Goal: Task Accomplishment & Management: Manage account settings

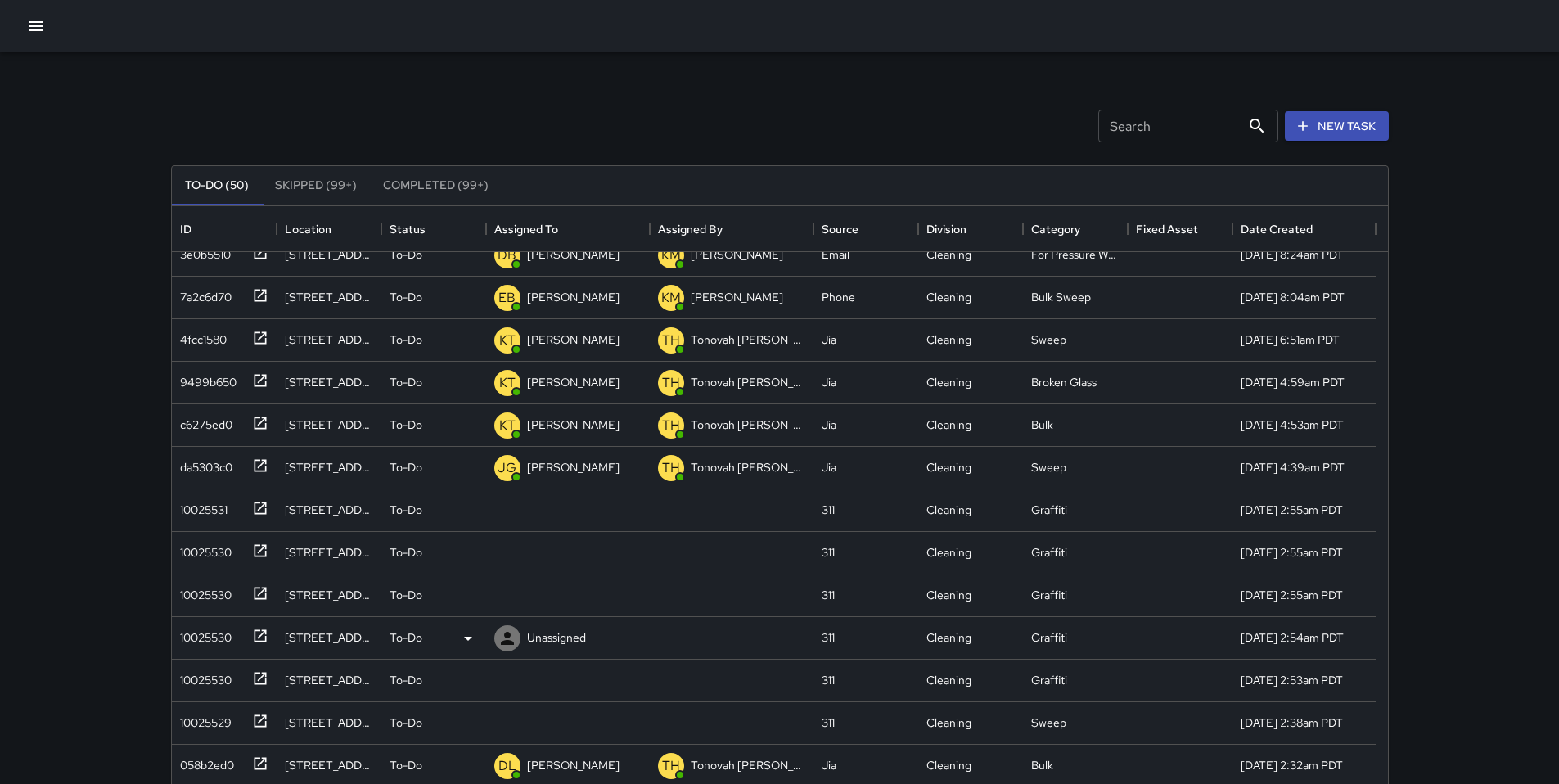
scroll to position [148, 0]
click at [225, 508] on div "10025531" at bounding box center [200, 504] width 54 height 23
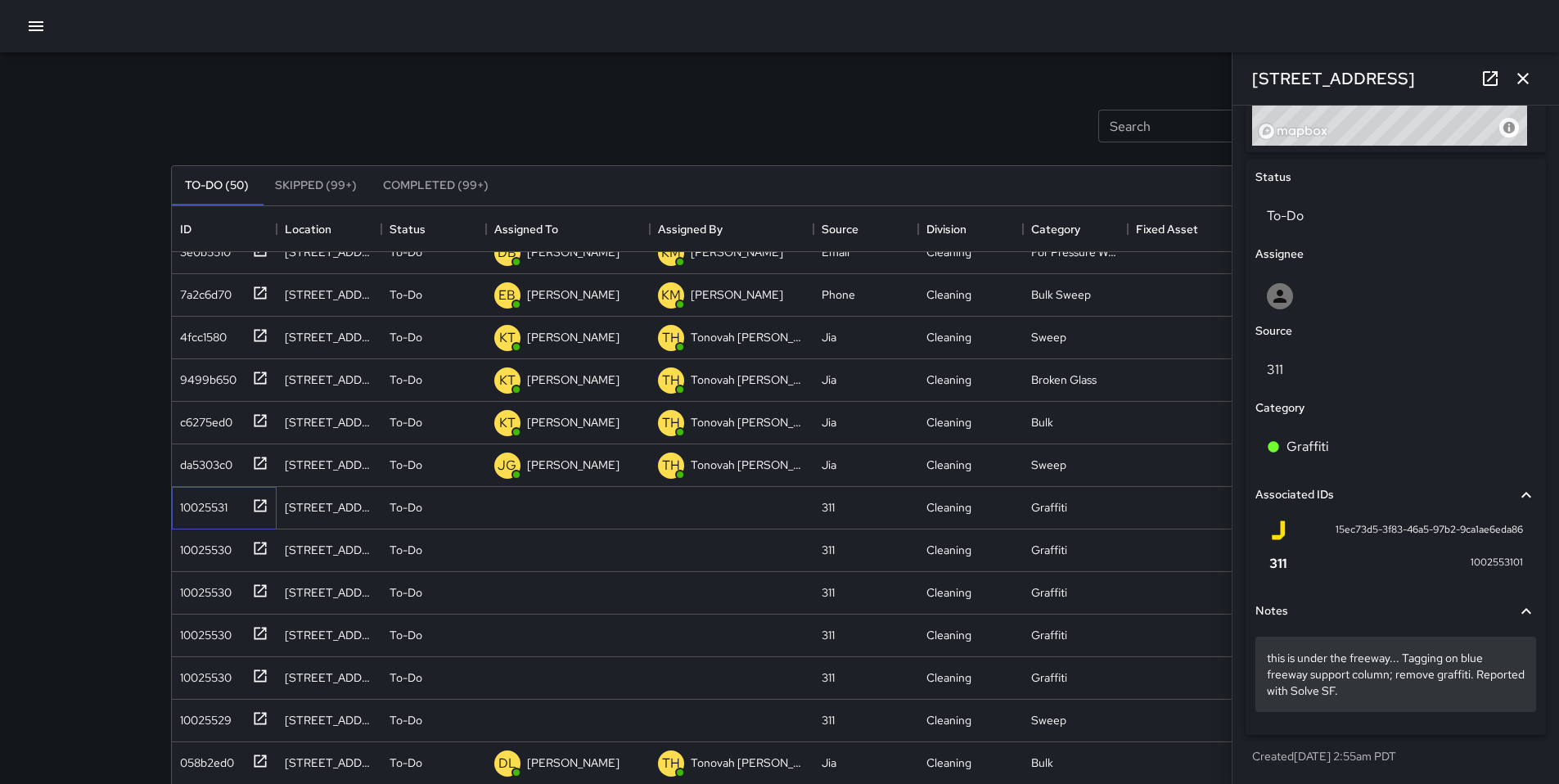
scroll to position [720, 0]
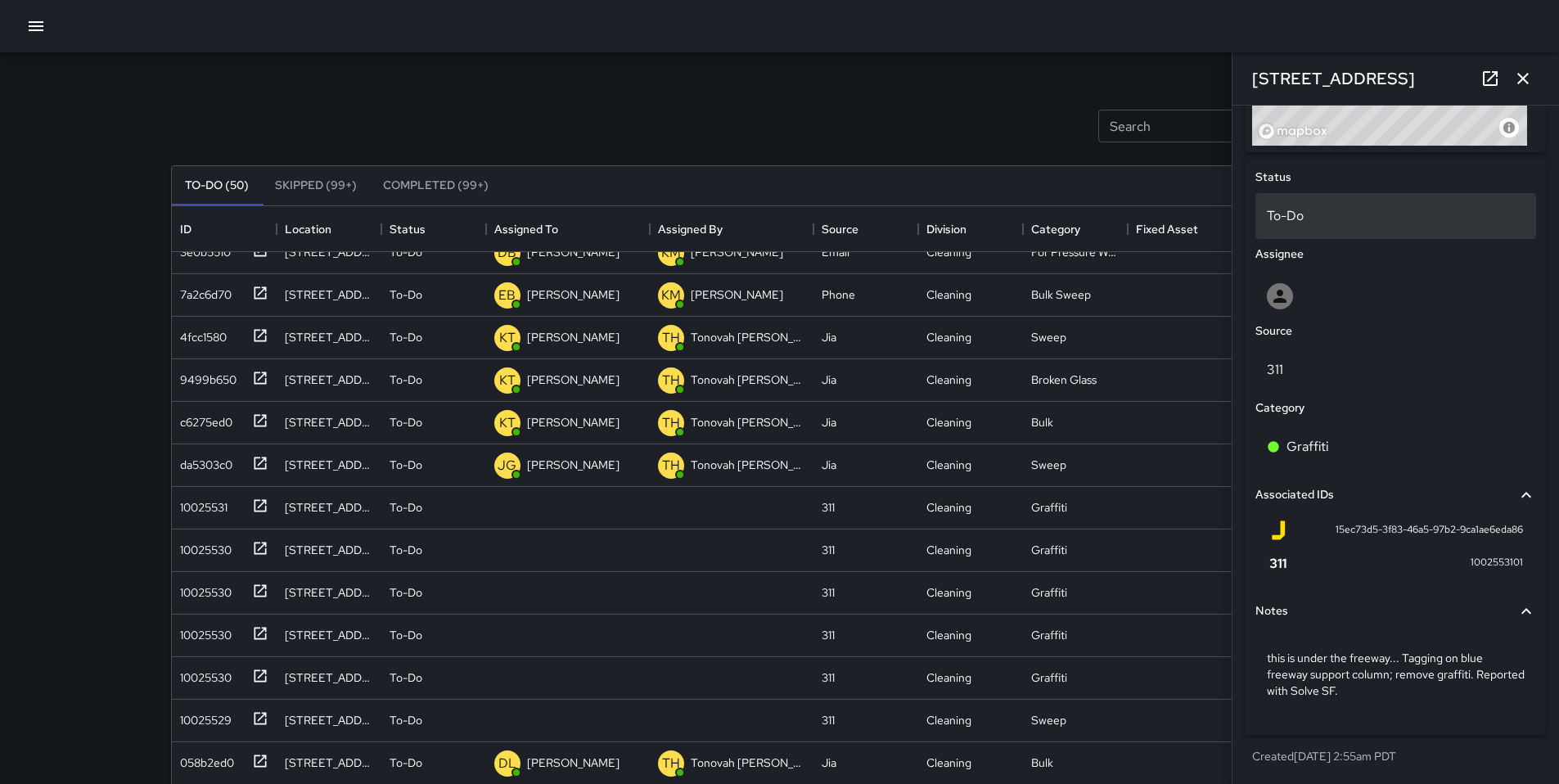
click at [1300, 204] on div "To-Do" at bounding box center [1395, 216] width 281 height 45
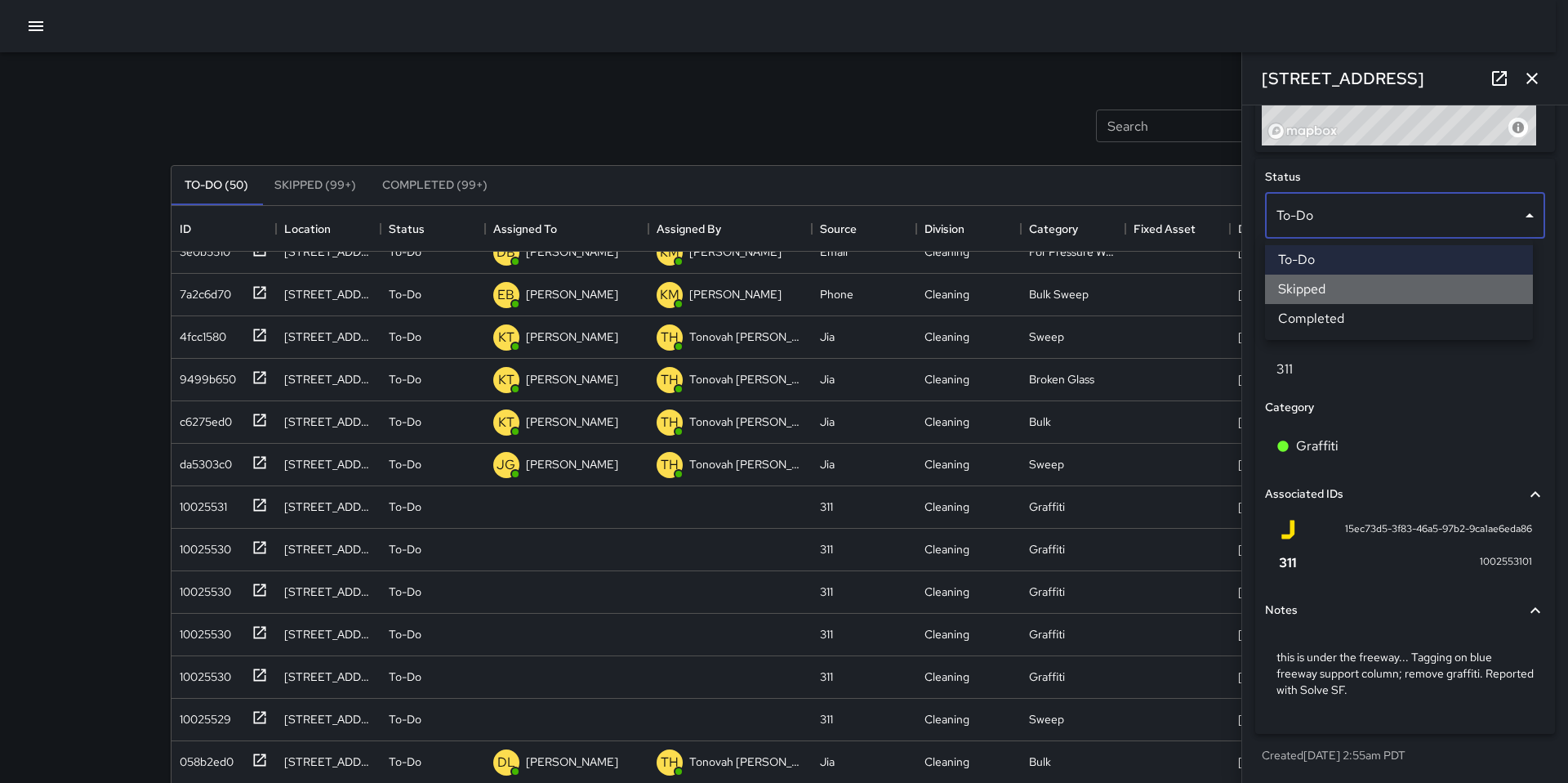
click at [1317, 288] on li "Skipped" at bounding box center [1398, 289] width 268 height 29
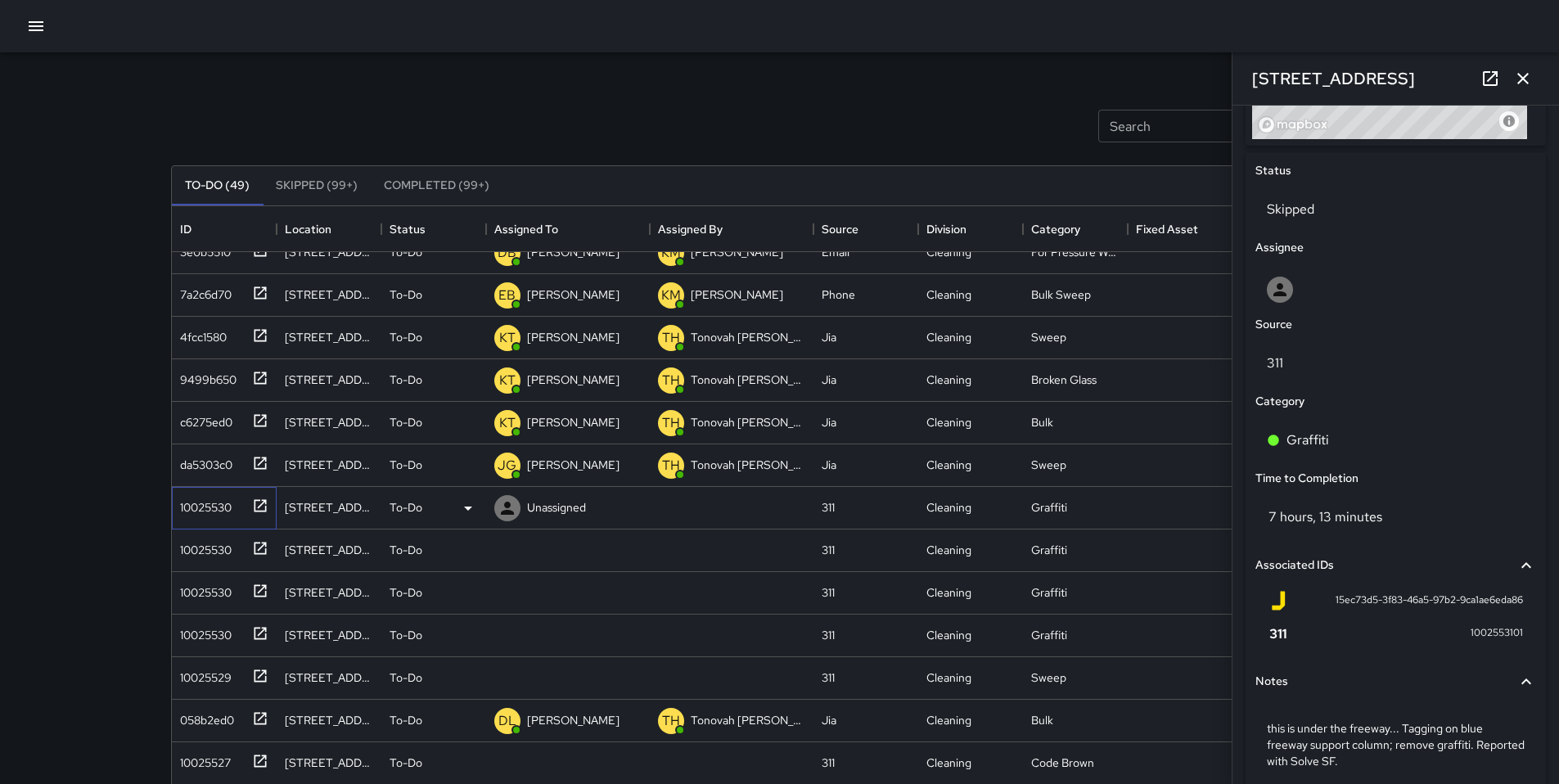
click at [216, 503] on div "10025530" at bounding box center [203, 504] width 58 height 23
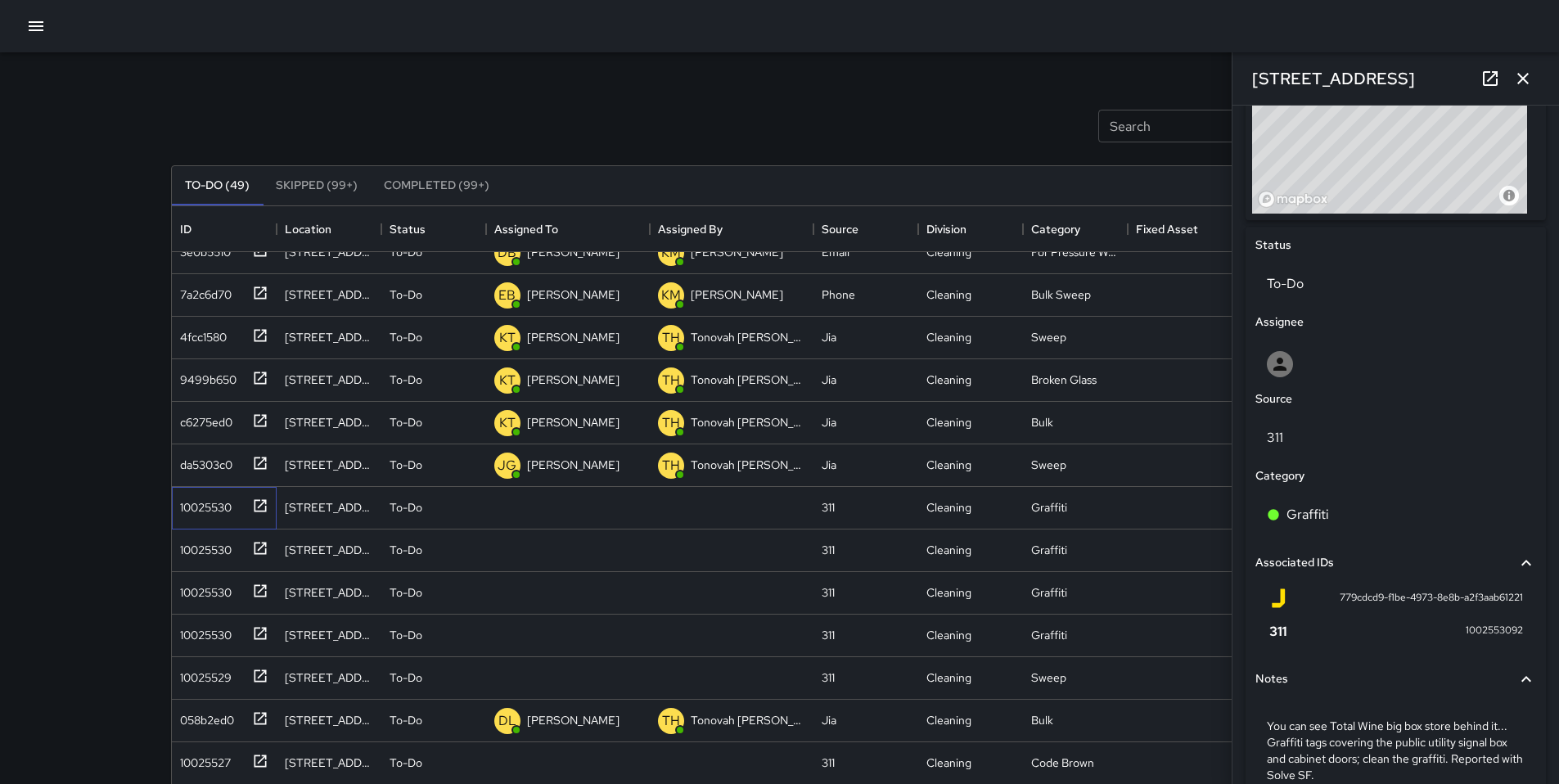
scroll to position [737, 0]
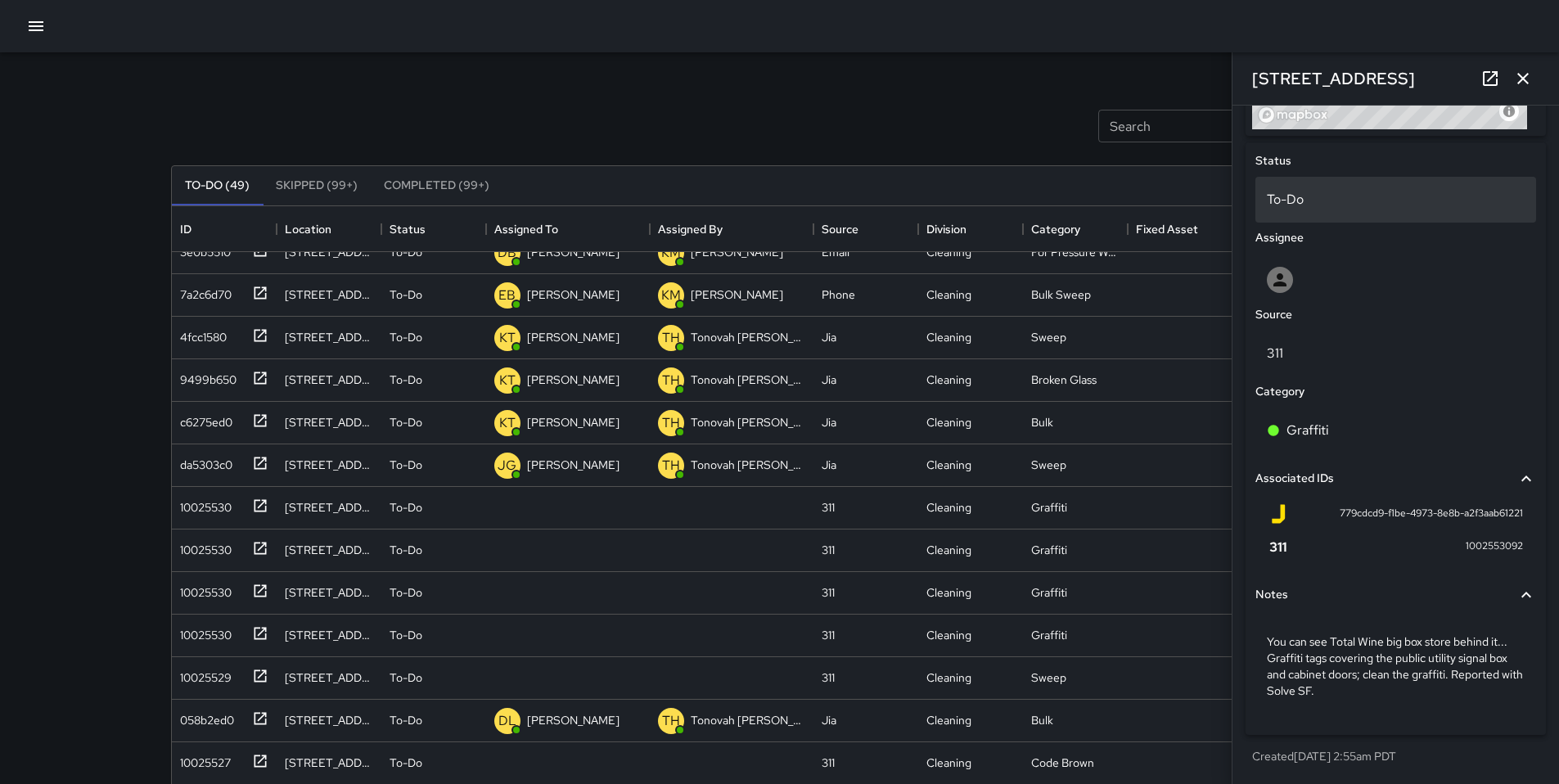
click at [1302, 206] on p "To-Do" at bounding box center [1394, 200] width 257 height 20
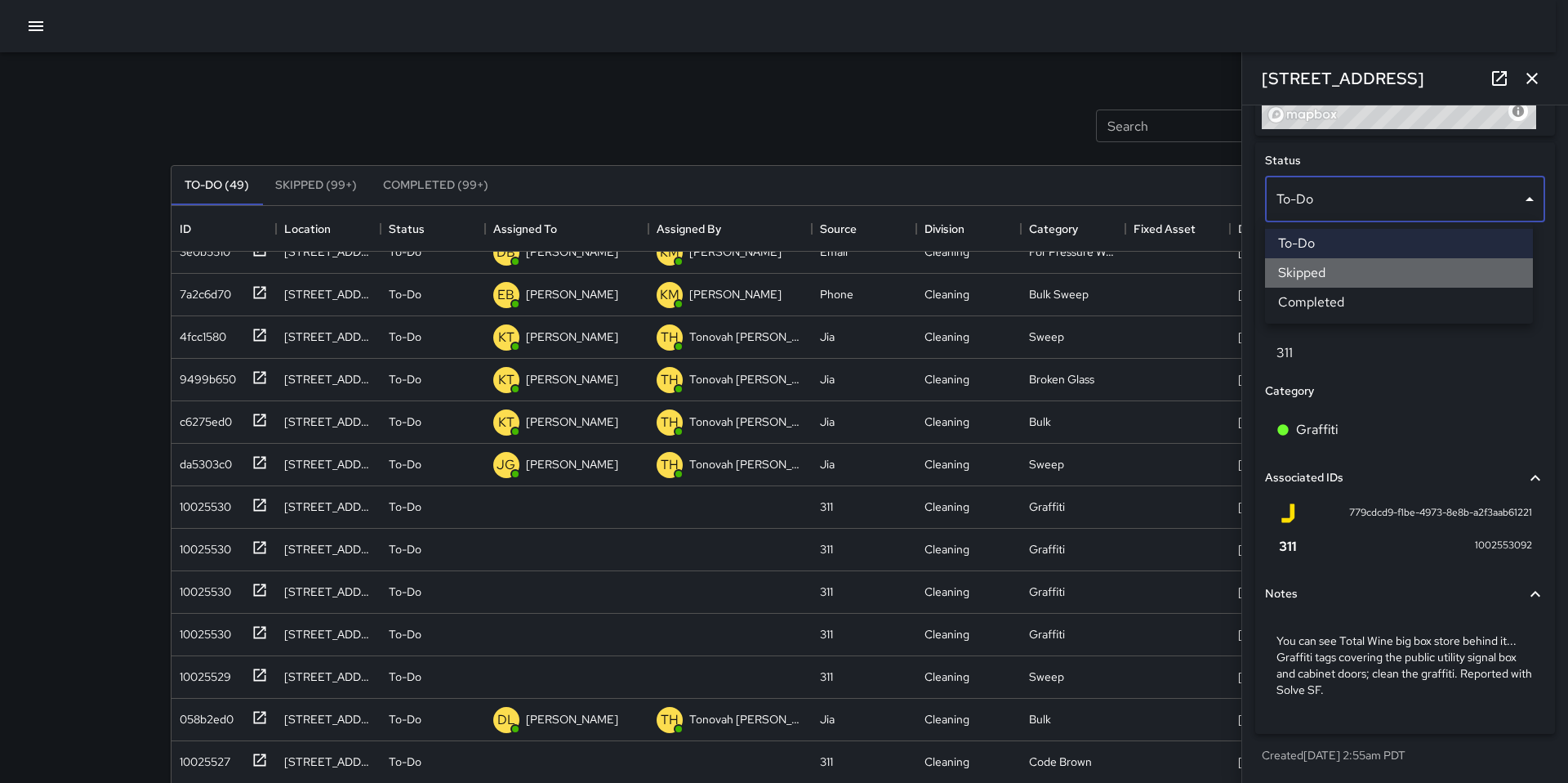
click at [1355, 282] on li "Skipped" at bounding box center [1398, 273] width 268 height 29
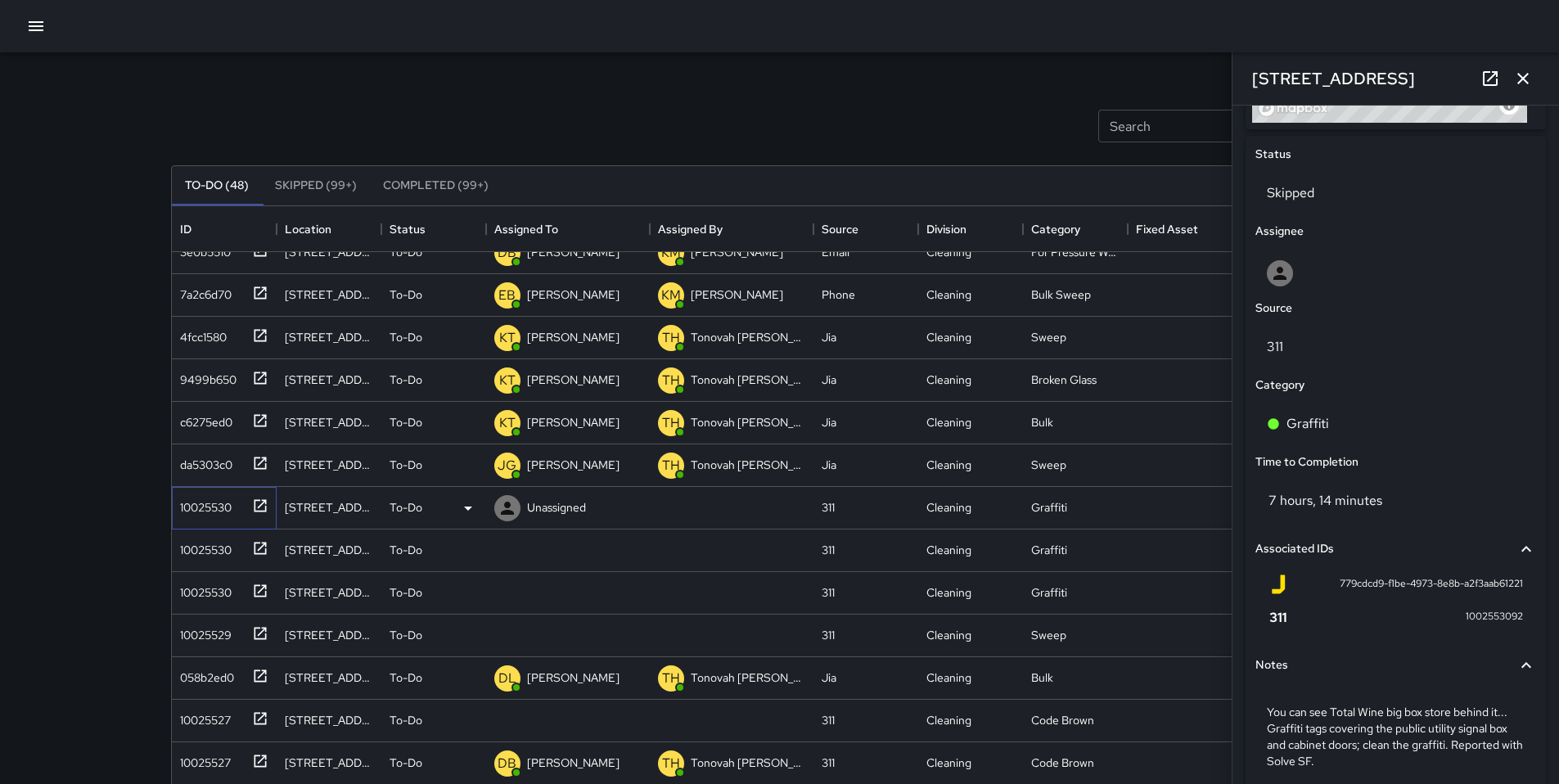
click at [207, 511] on div "10025530" at bounding box center [203, 504] width 58 height 23
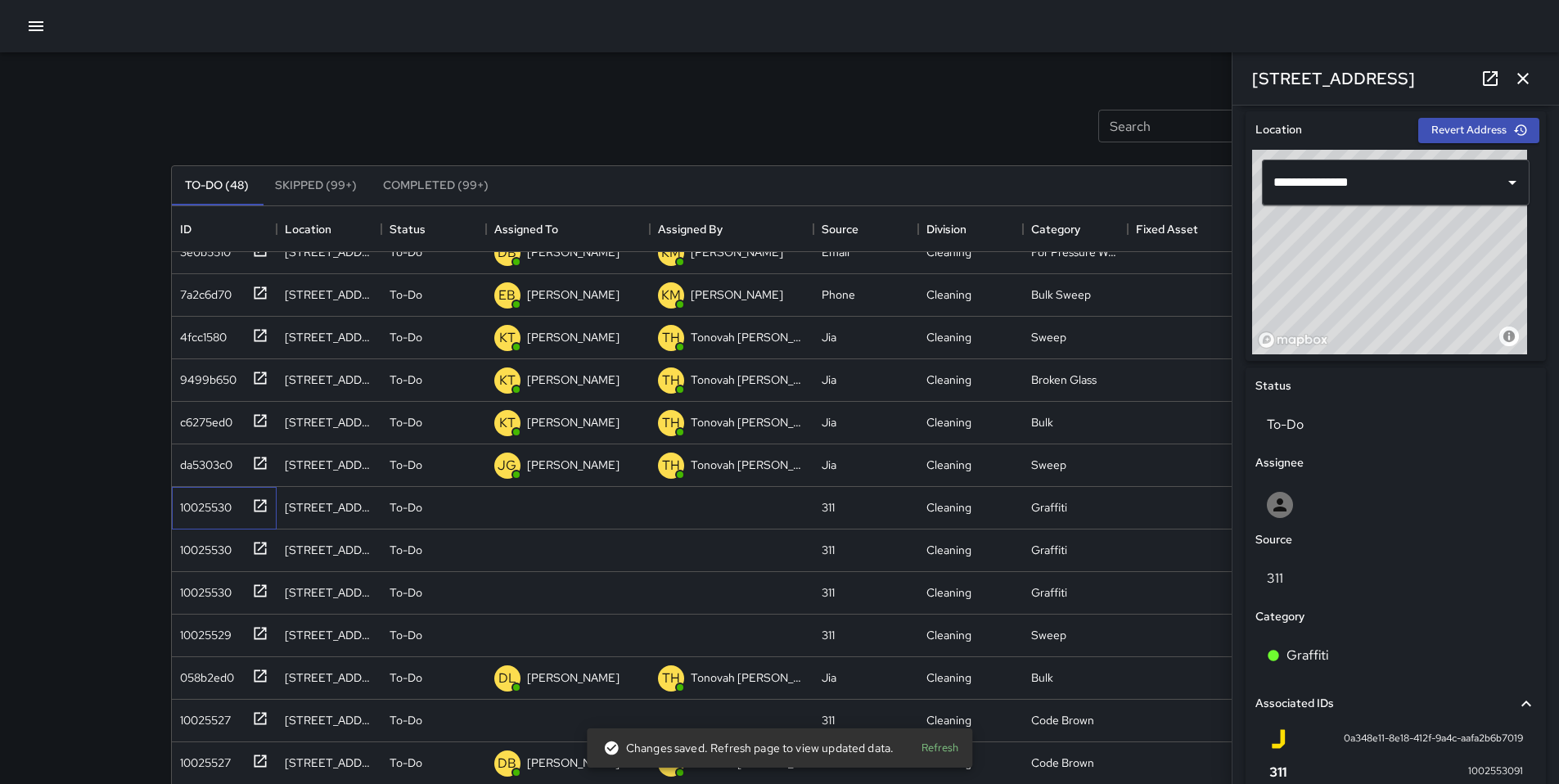
scroll to position [680, 0]
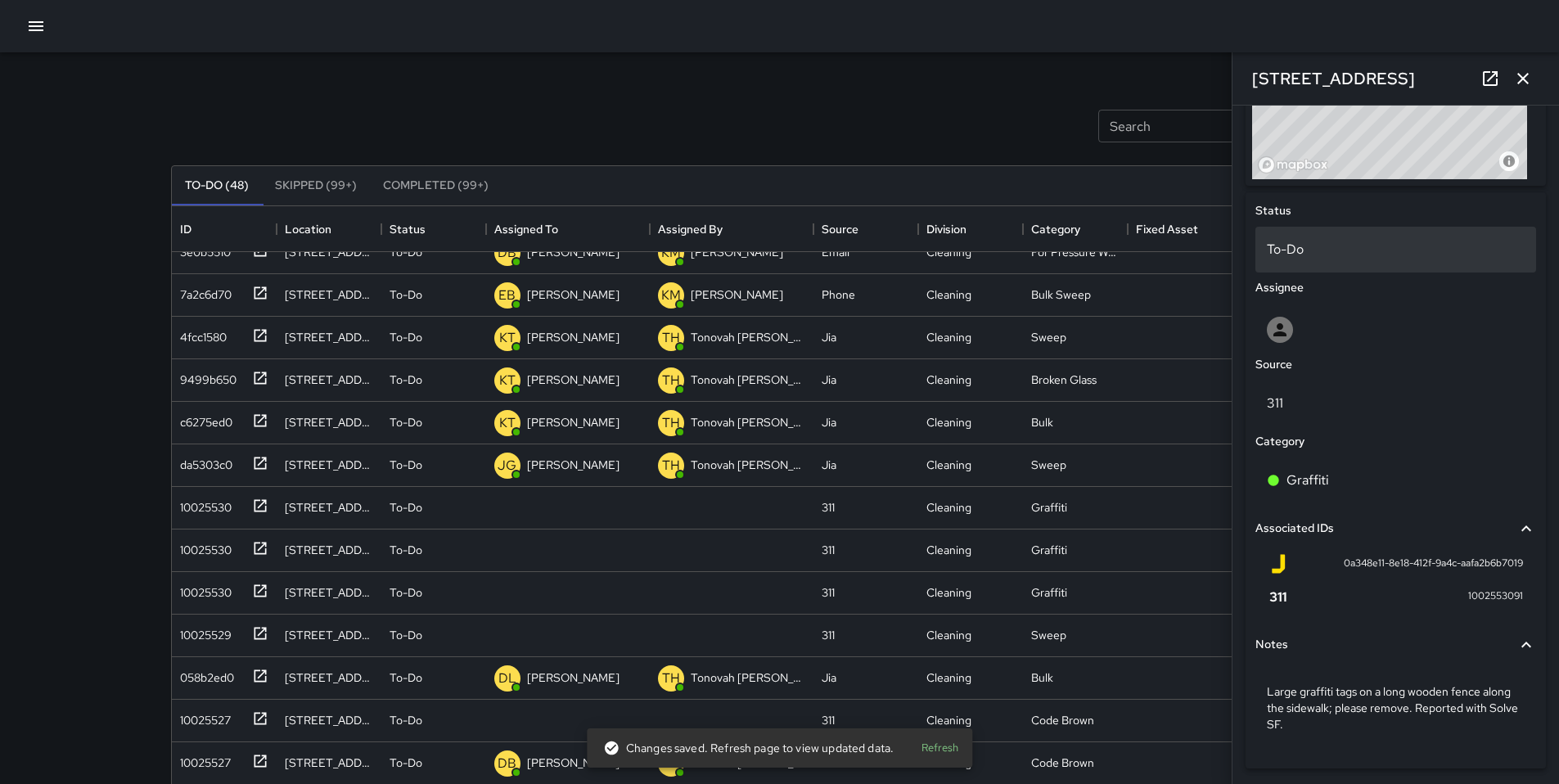
click at [1285, 246] on p "To-Do" at bounding box center [1394, 250] width 257 height 20
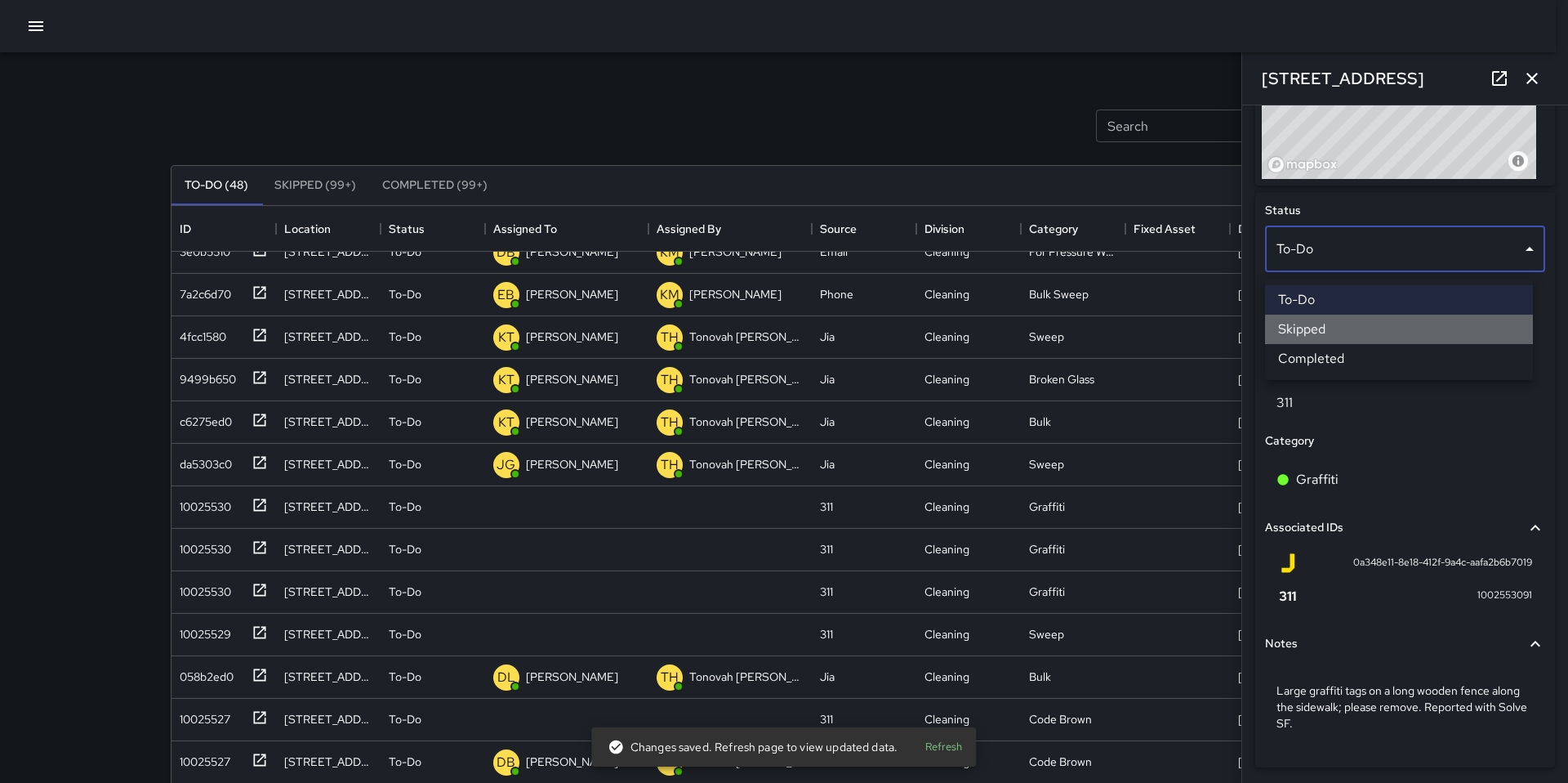
click at [1305, 334] on li "Skipped" at bounding box center [1398, 329] width 268 height 29
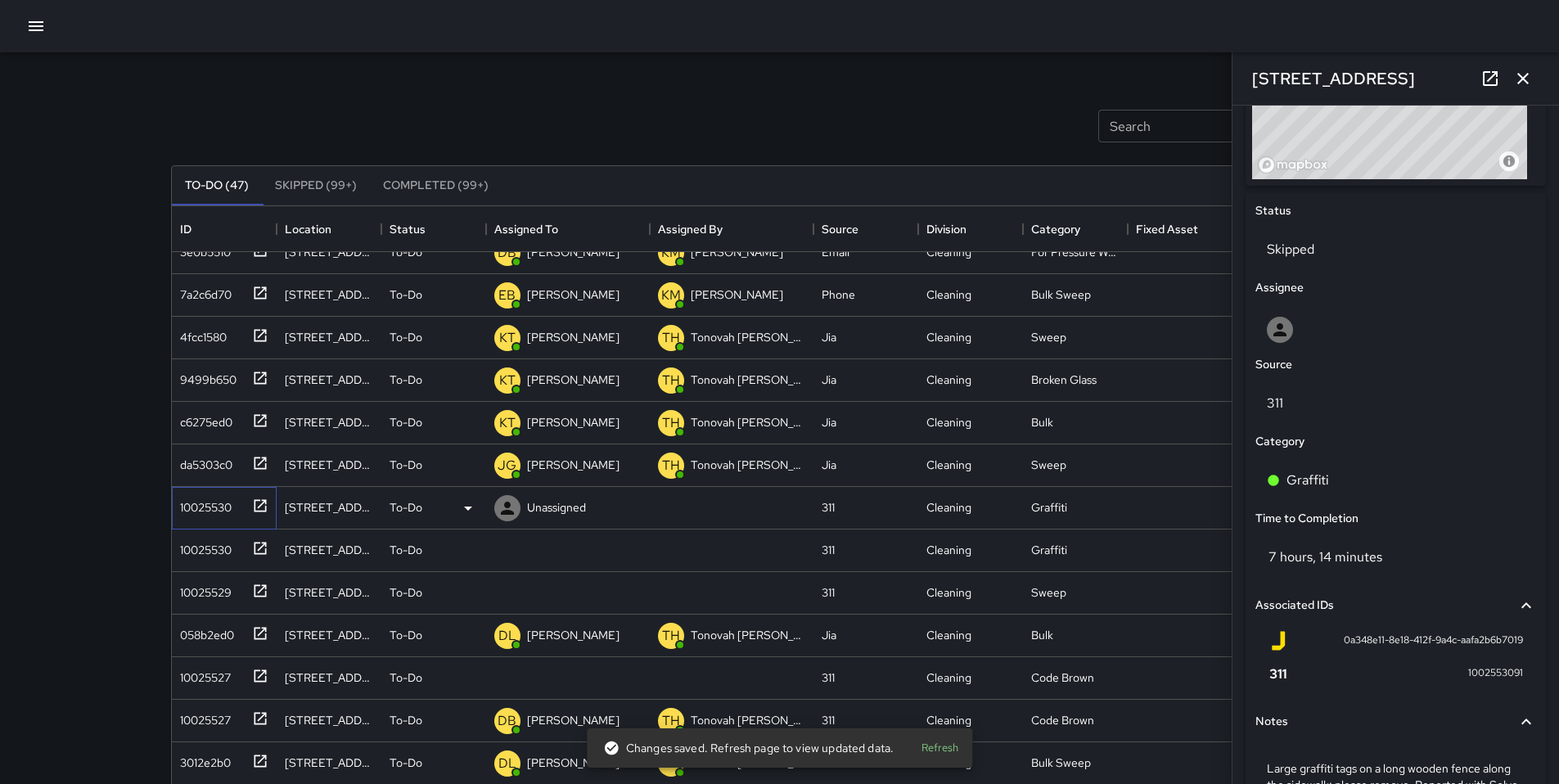
click at [230, 508] on div "10025530" at bounding box center [203, 504] width 58 height 23
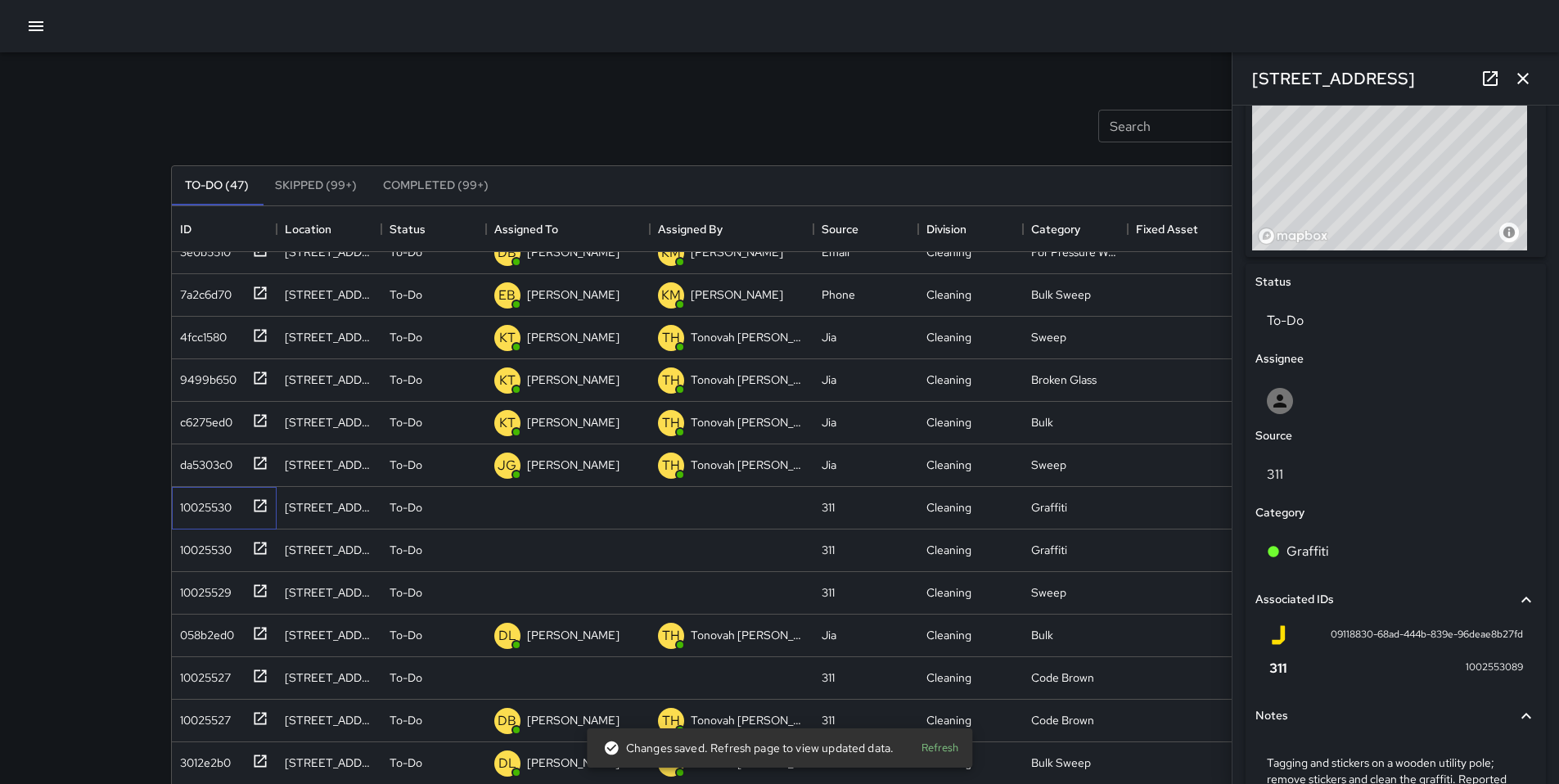
scroll to position [720, 0]
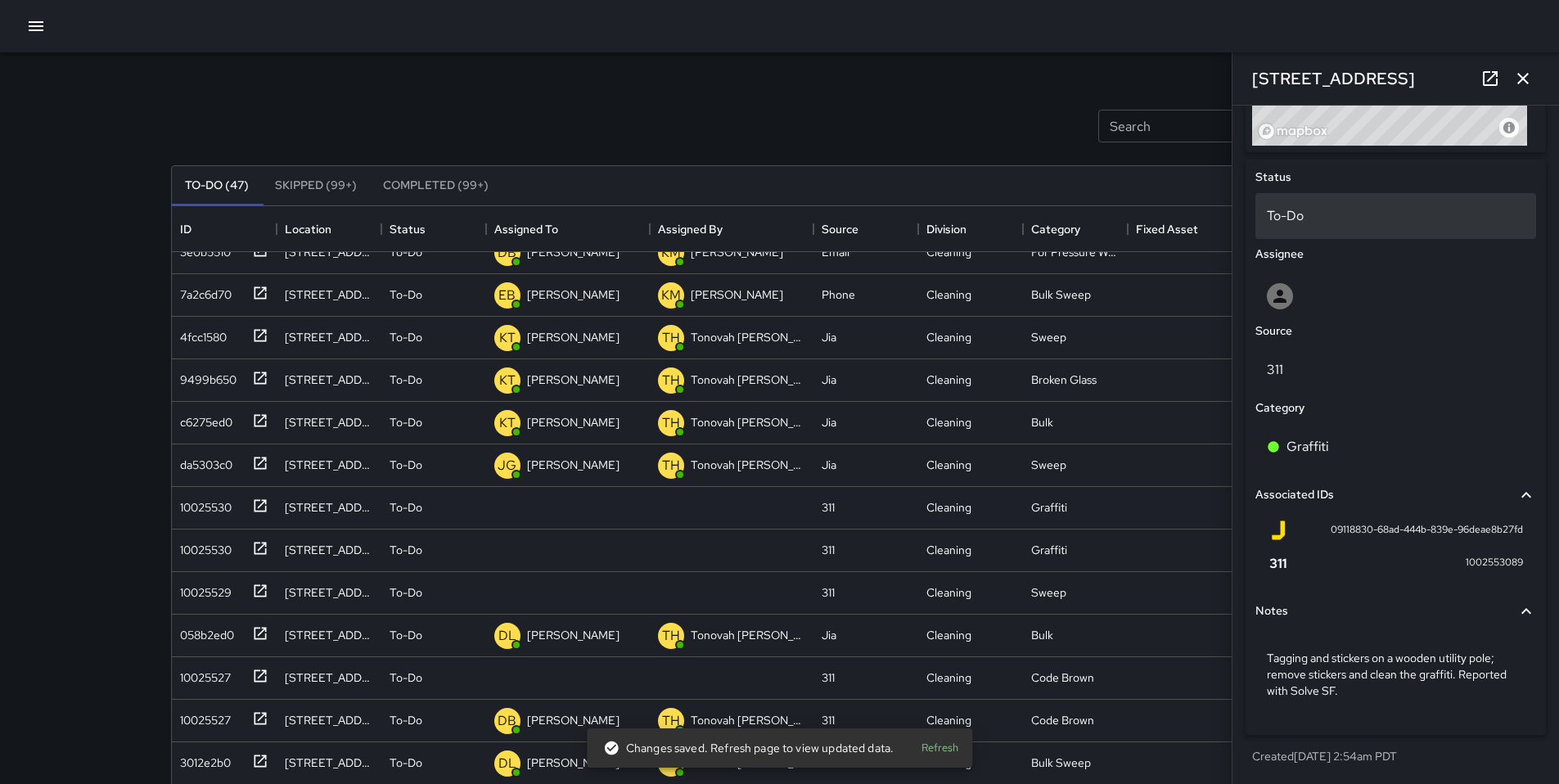
click at [1303, 222] on p "To-Do" at bounding box center [1394, 216] width 257 height 20
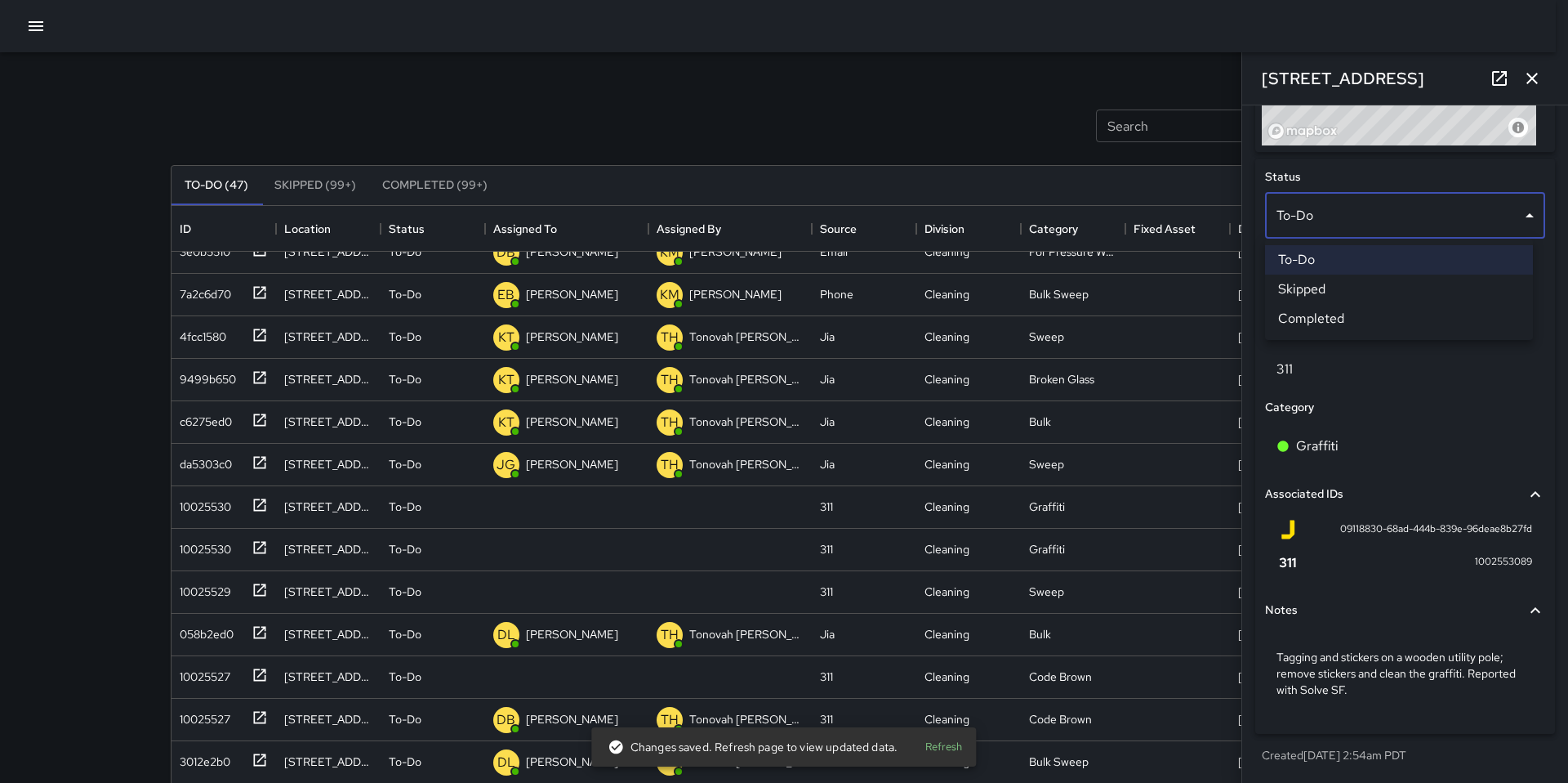
click at [1307, 290] on li "Skipped" at bounding box center [1398, 289] width 268 height 29
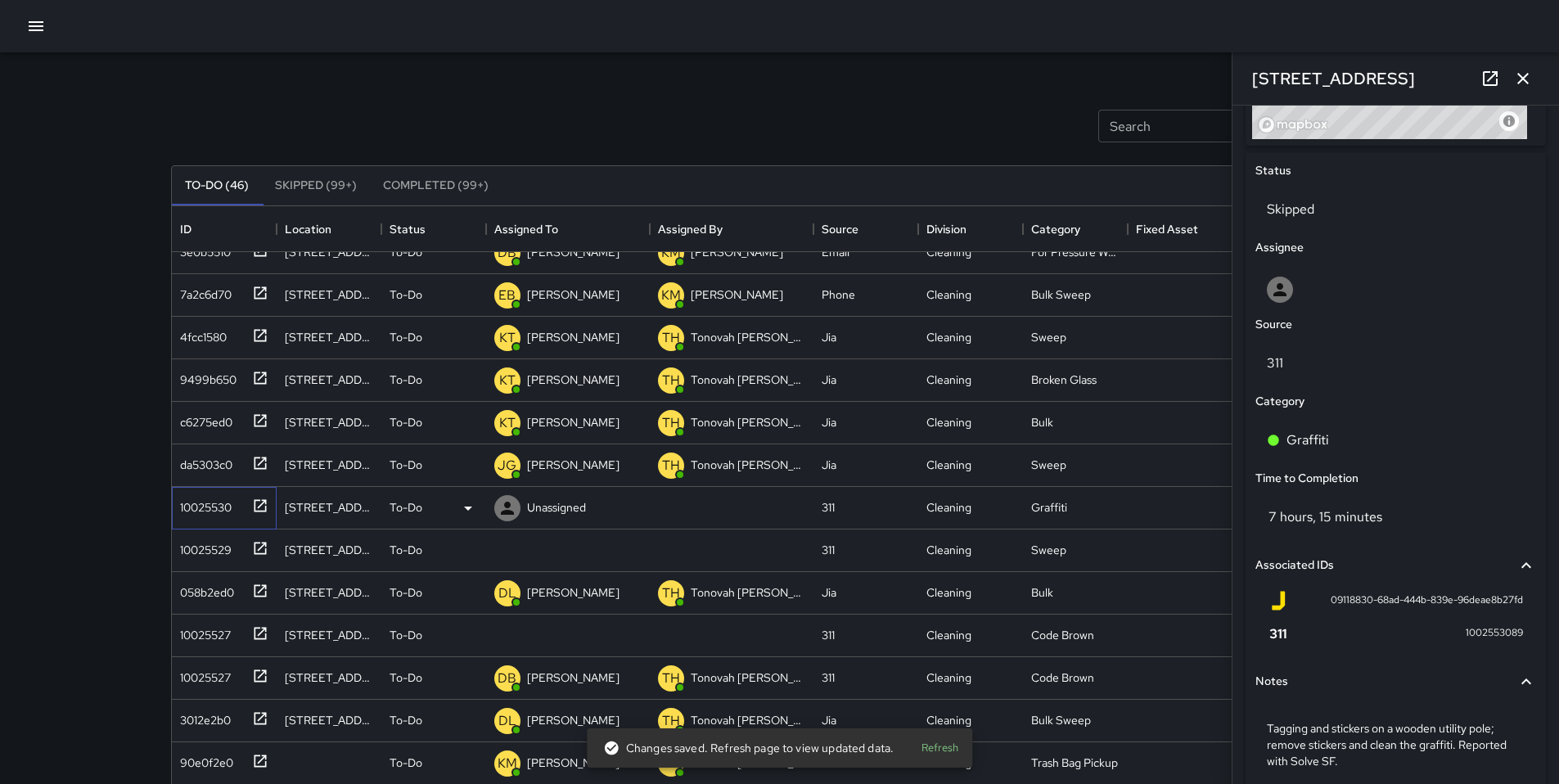
click at [196, 509] on div "10025530" at bounding box center [203, 504] width 58 height 23
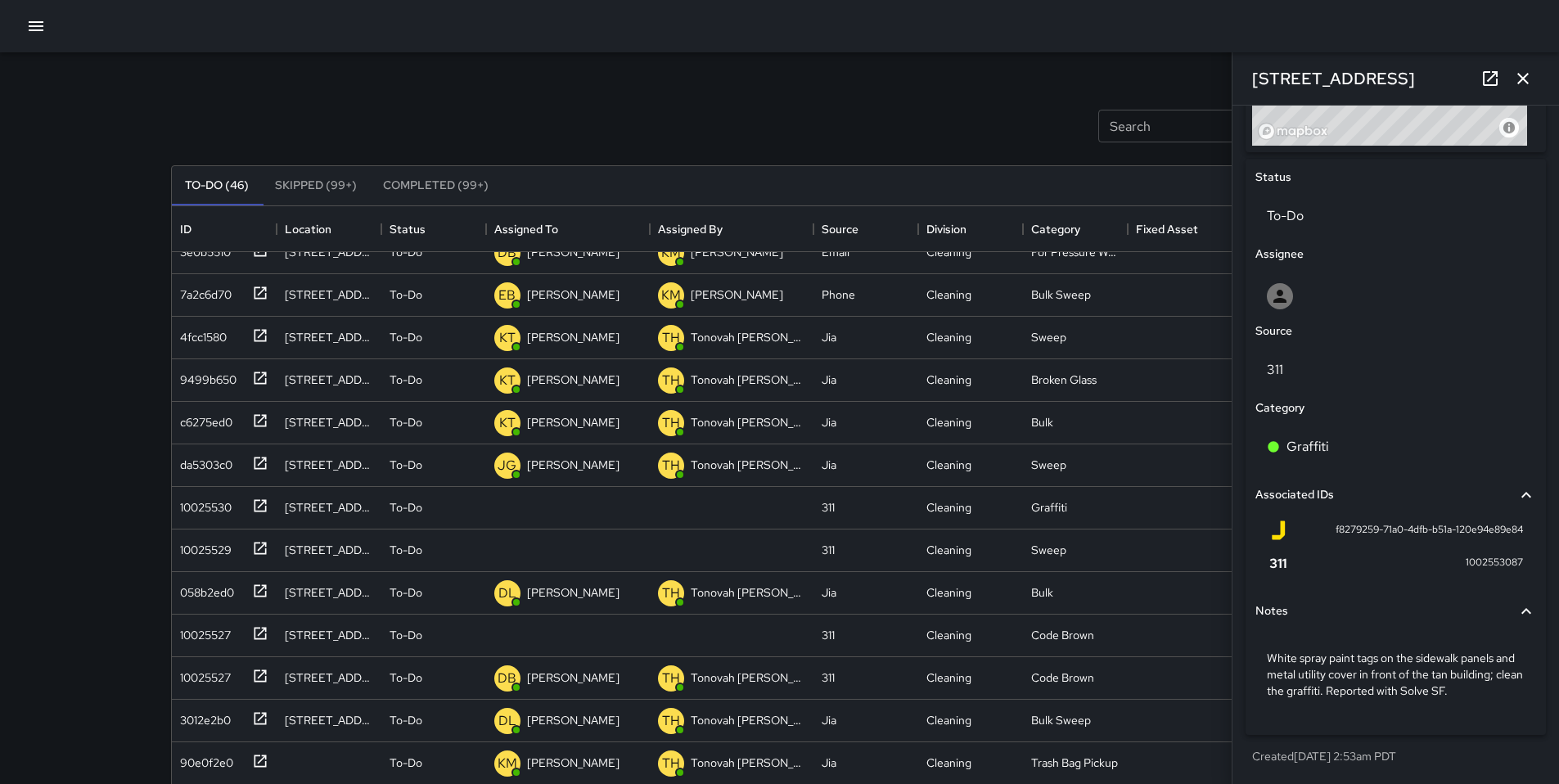
scroll to position [725, 0]
click at [1322, 229] on div "To-Do" at bounding box center [1395, 216] width 281 height 45
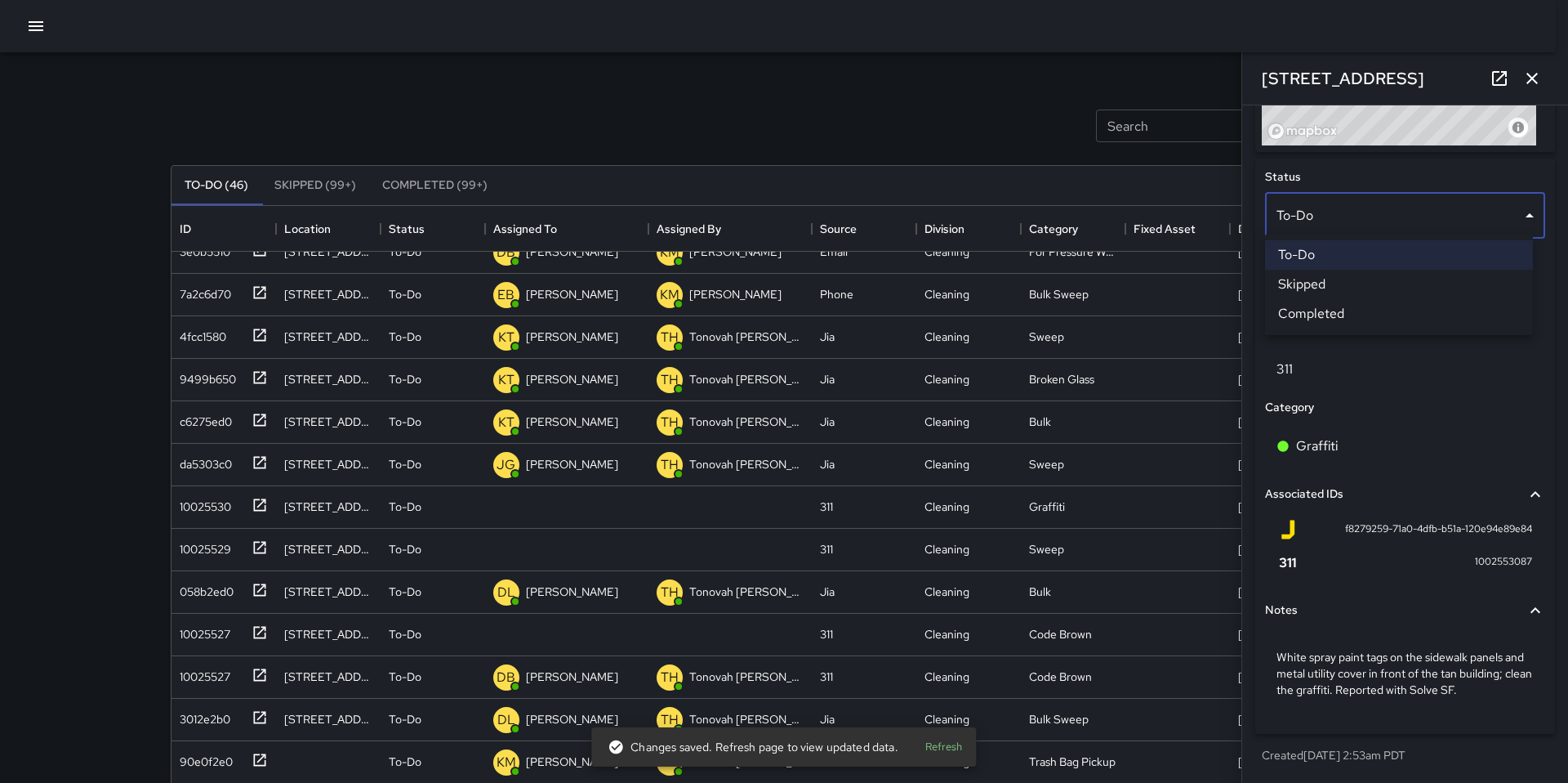
click at [1338, 281] on li "Skipped" at bounding box center [1398, 284] width 268 height 29
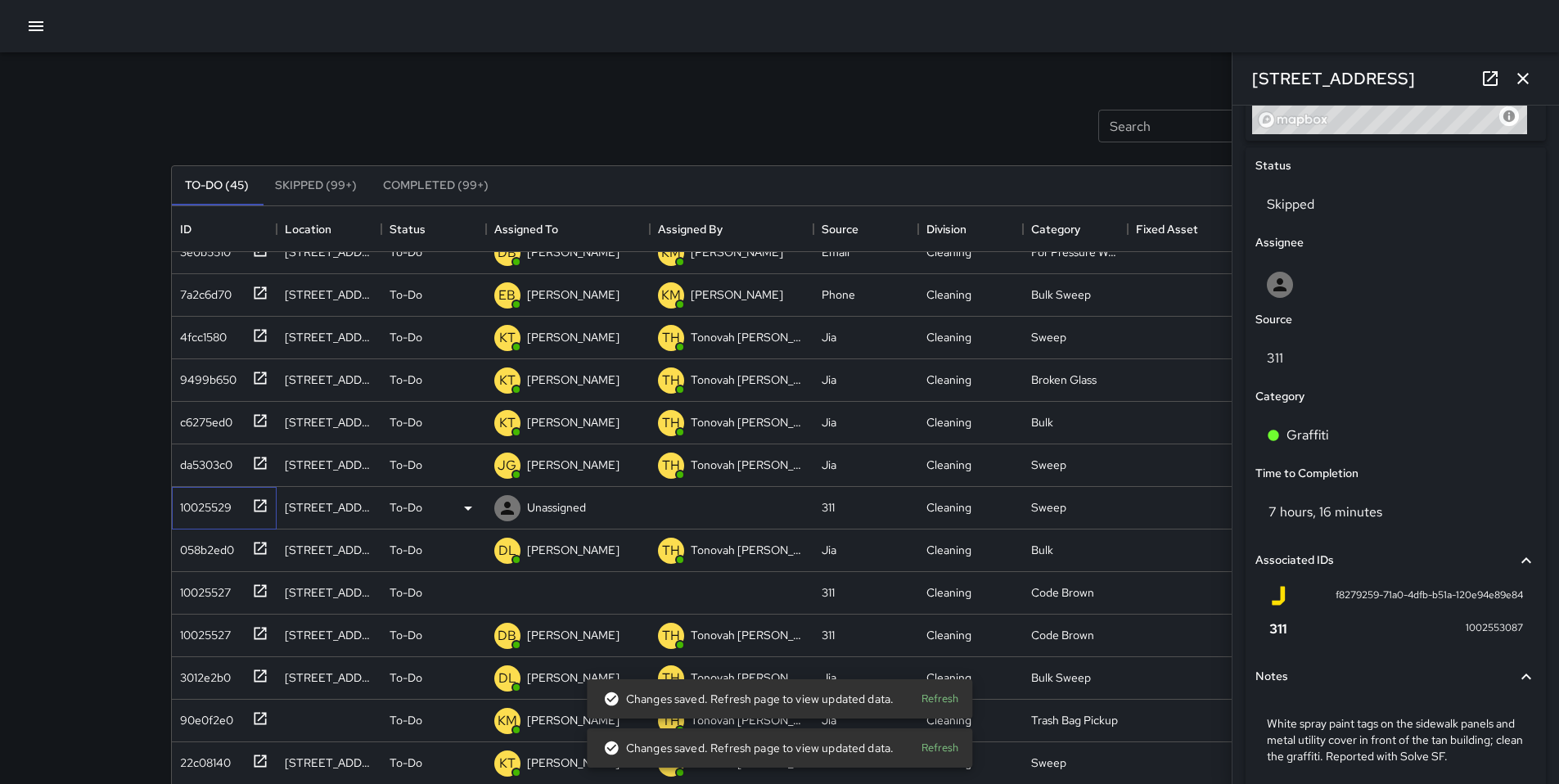
click at [212, 506] on div "10025529" at bounding box center [203, 504] width 58 height 23
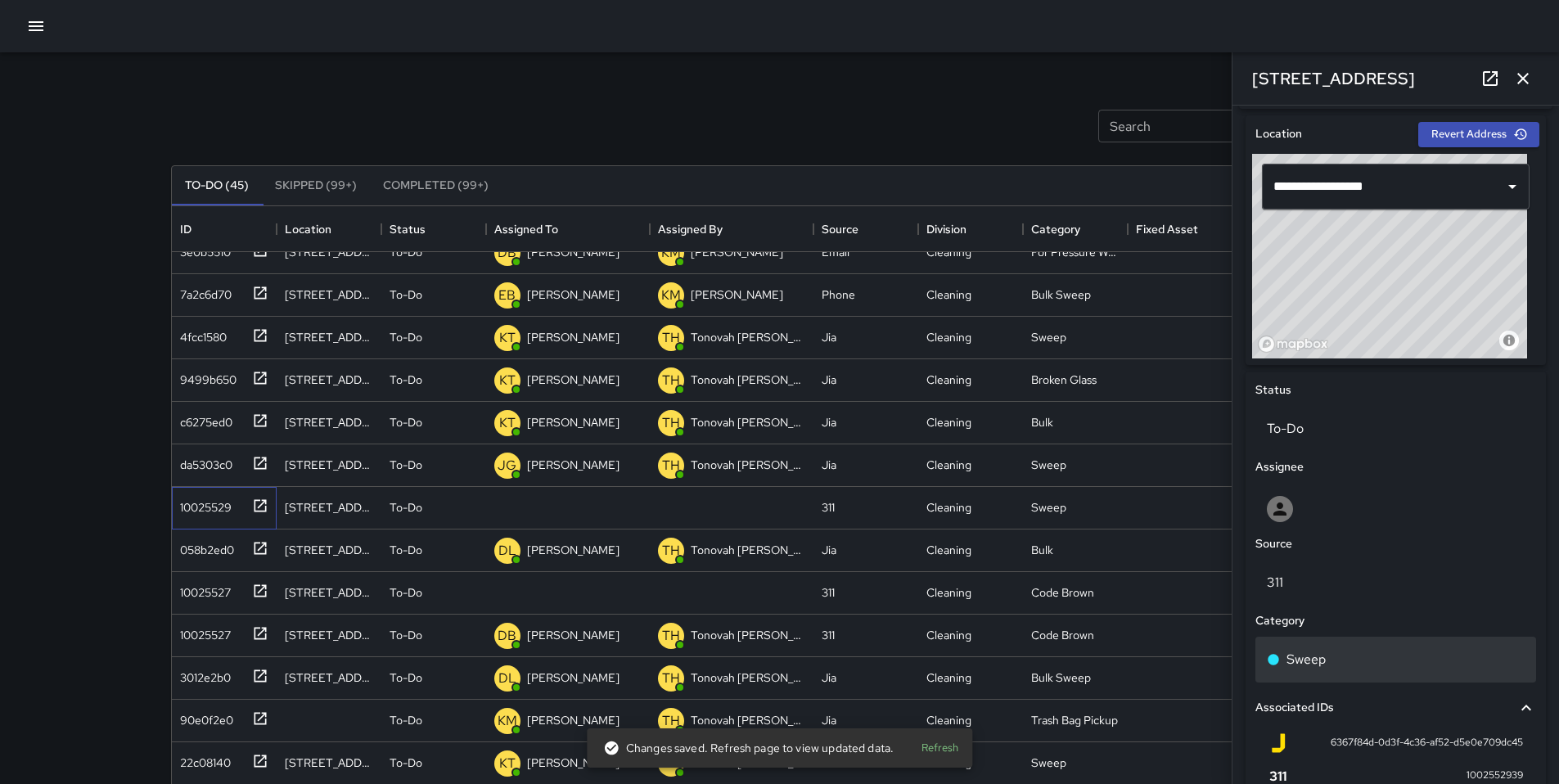
scroll to position [512, 0]
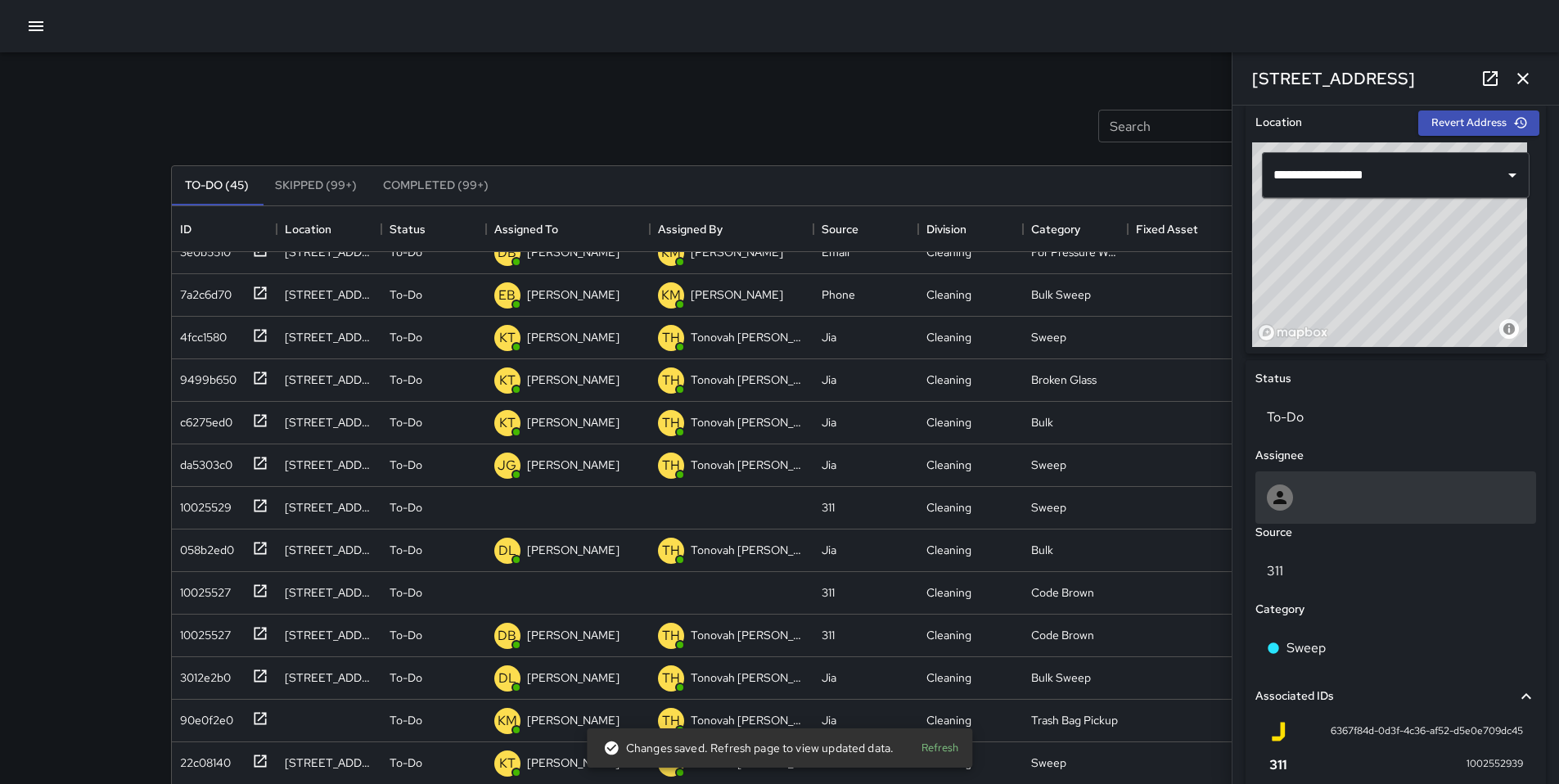
click at [1315, 510] on div at bounding box center [1394, 498] width 257 height 26
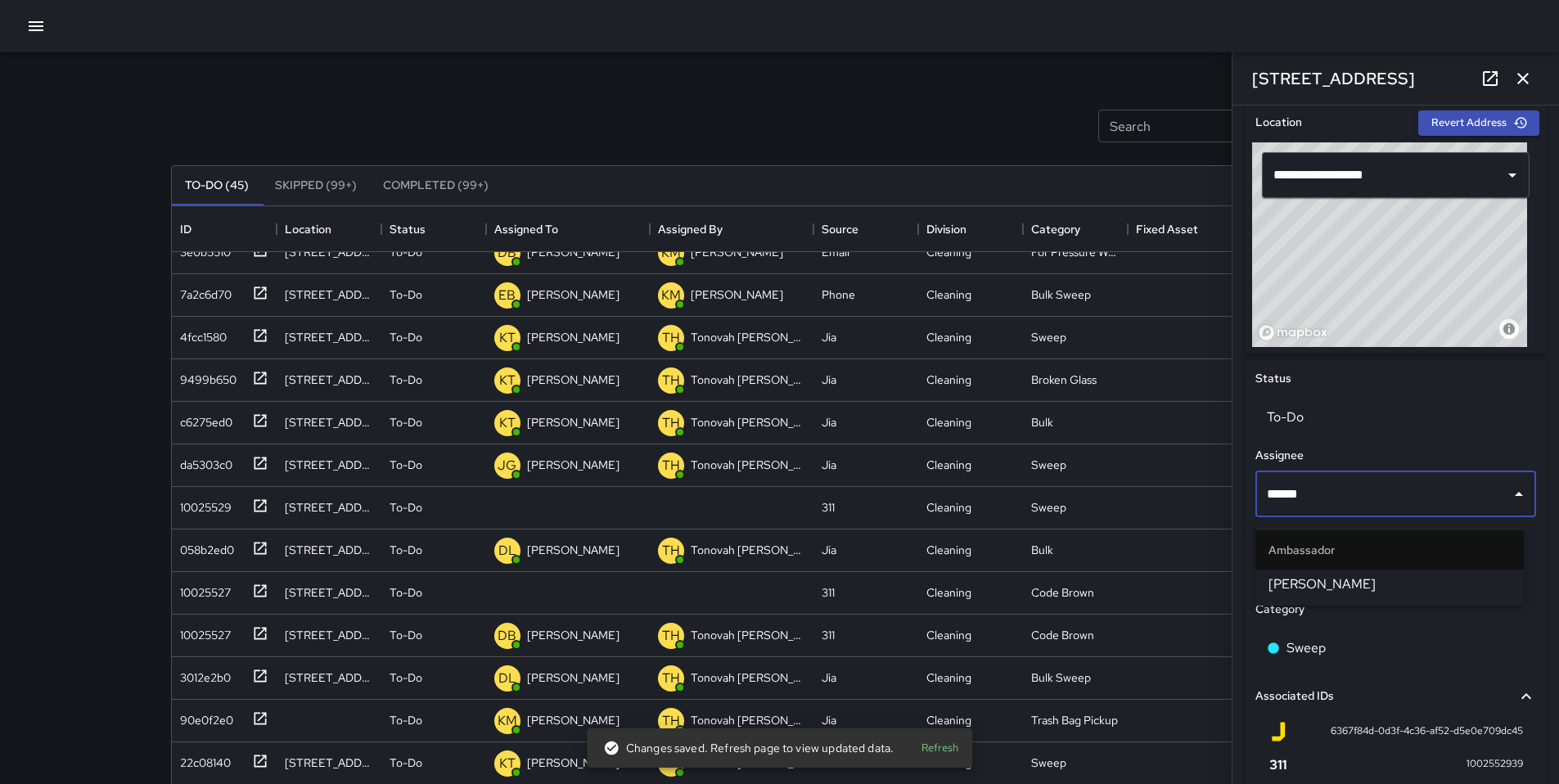
type input "*******"
click at [1314, 581] on span "[PERSON_NAME]" at bounding box center [1389, 584] width 242 height 20
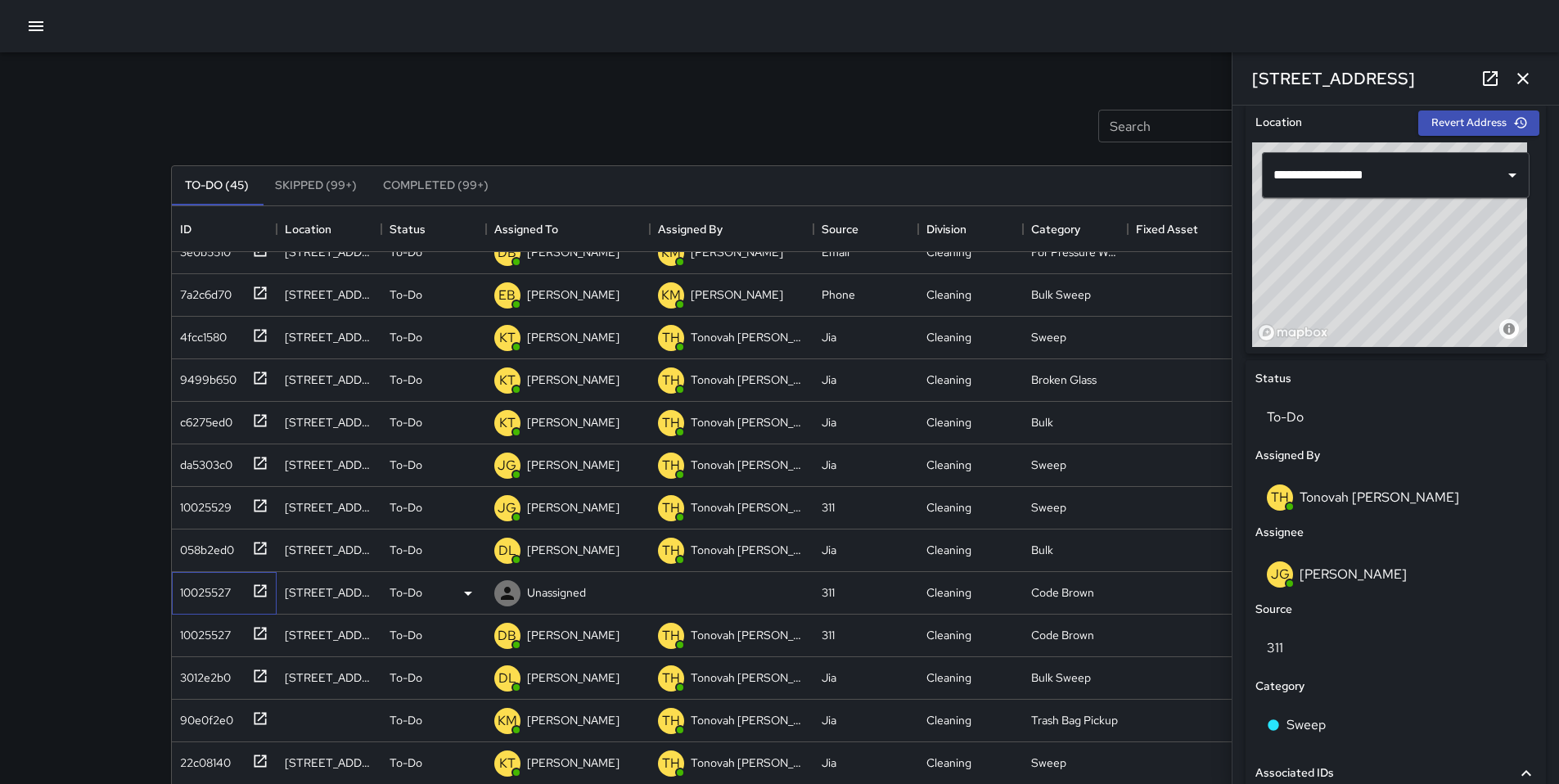
click at [196, 590] on div "10025527" at bounding box center [202, 588] width 57 height 23
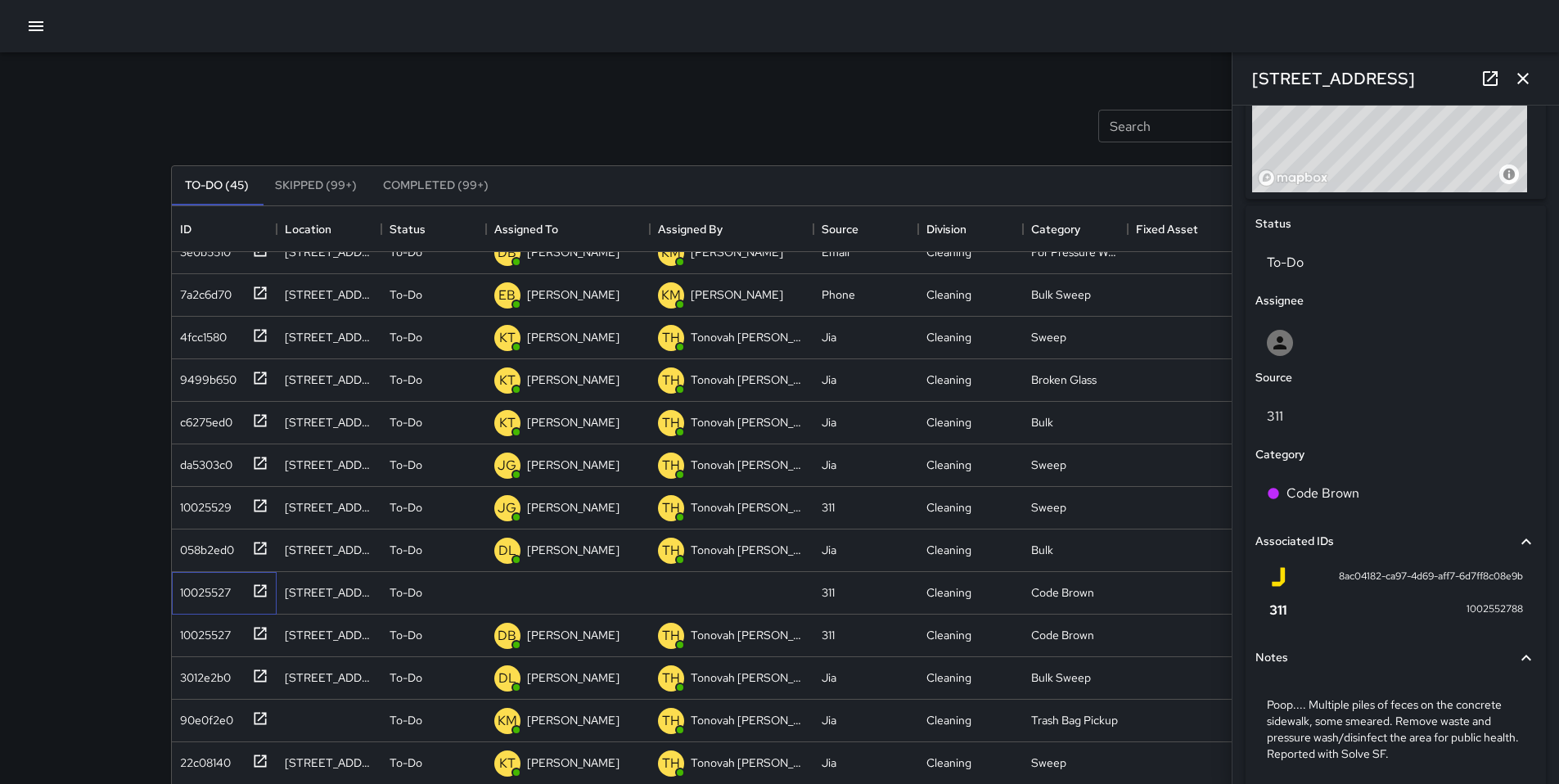
scroll to position [668, 0]
click at [418, 590] on p "To-Do" at bounding box center [406, 592] width 33 height 16
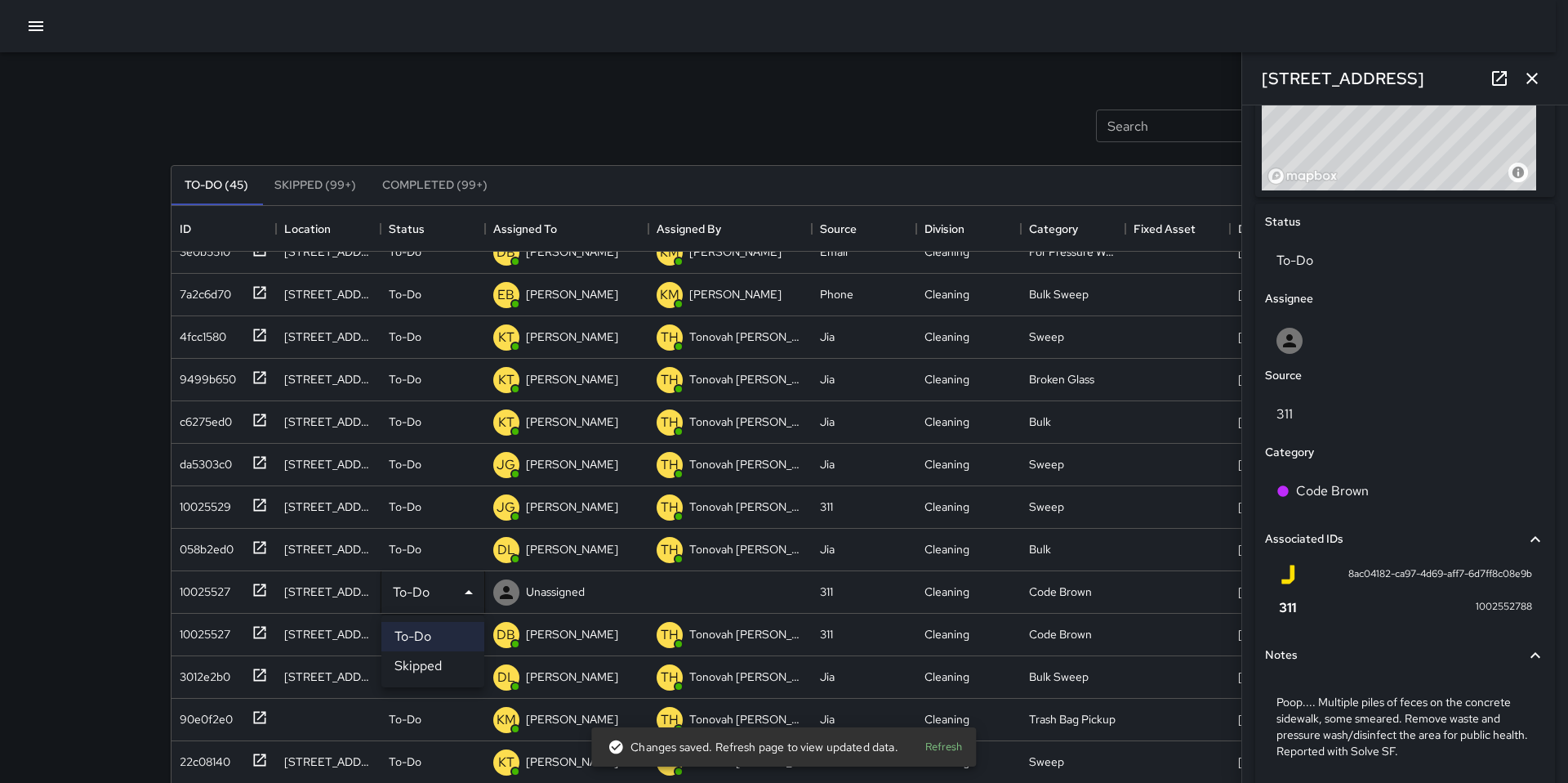
click at [412, 661] on li "Skipped" at bounding box center [432, 666] width 103 height 29
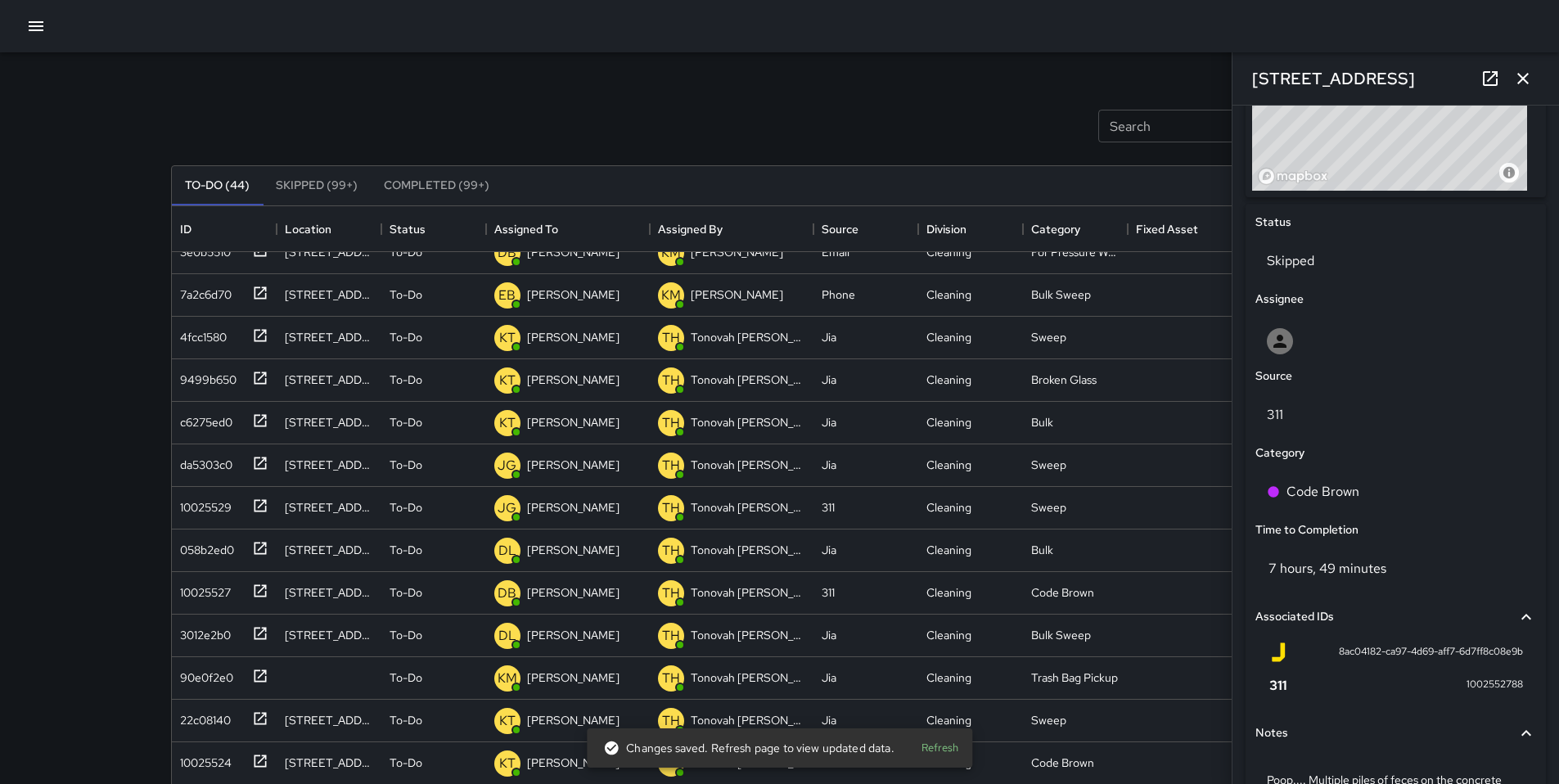
click at [639, 119] on div "Search Search New Task" at bounding box center [780, 126] width 1224 height 85
drag, startPoint x: 1523, startPoint y: 75, endPoint x: 1519, endPoint y: 84, distance: 9.8
click at [1522, 75] on icon "button" at bounding box center [1523, 79] width 20 height 20
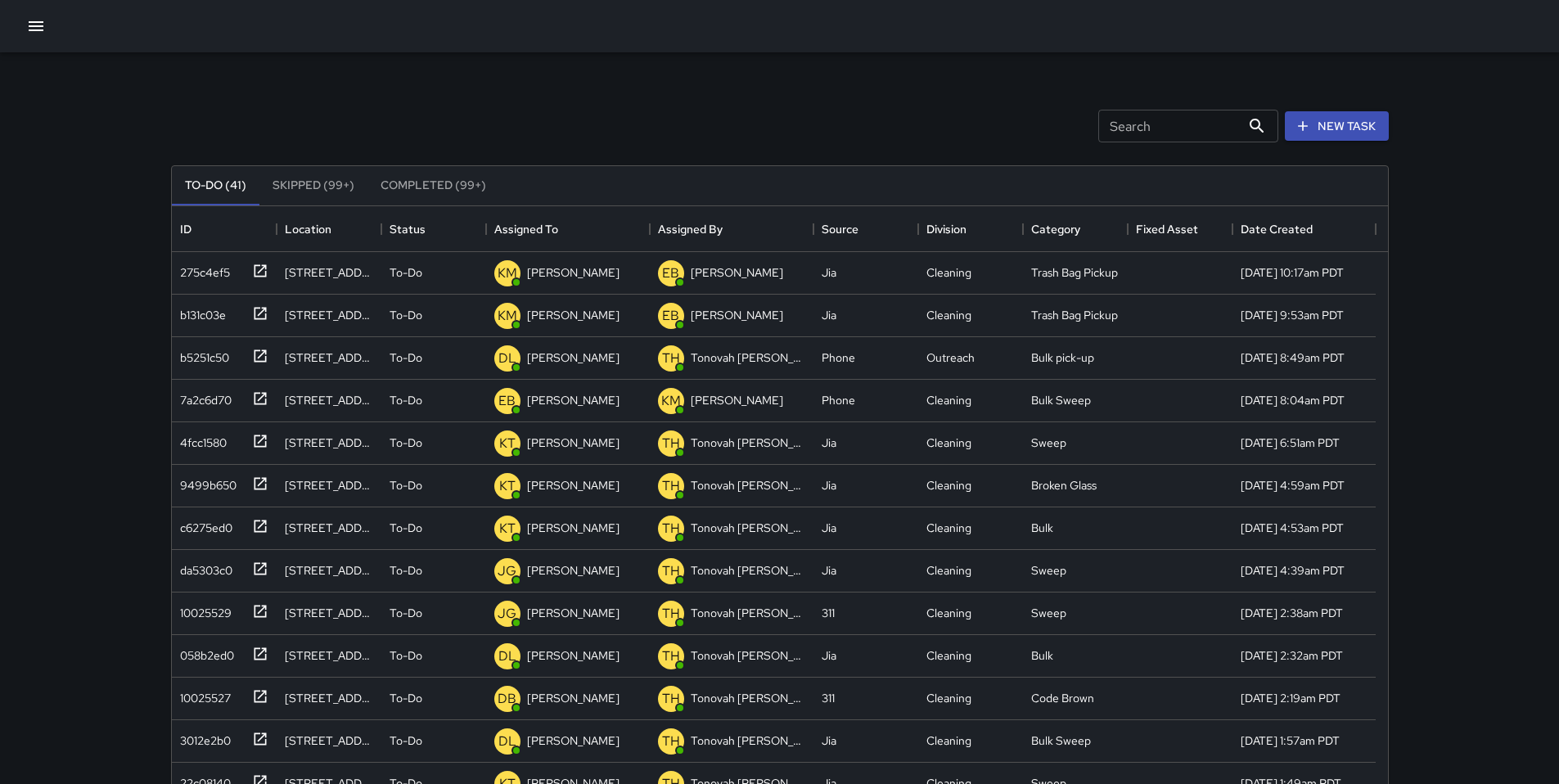
scroll to position [680, 1203]
click at [1132, 130] on div "Search Search" at bounding box center [1188, 126] width 180 height 33
click at [1124, 126] on input "Search" at bounding box center [1169, 126] width 143 height 33
type input "*"
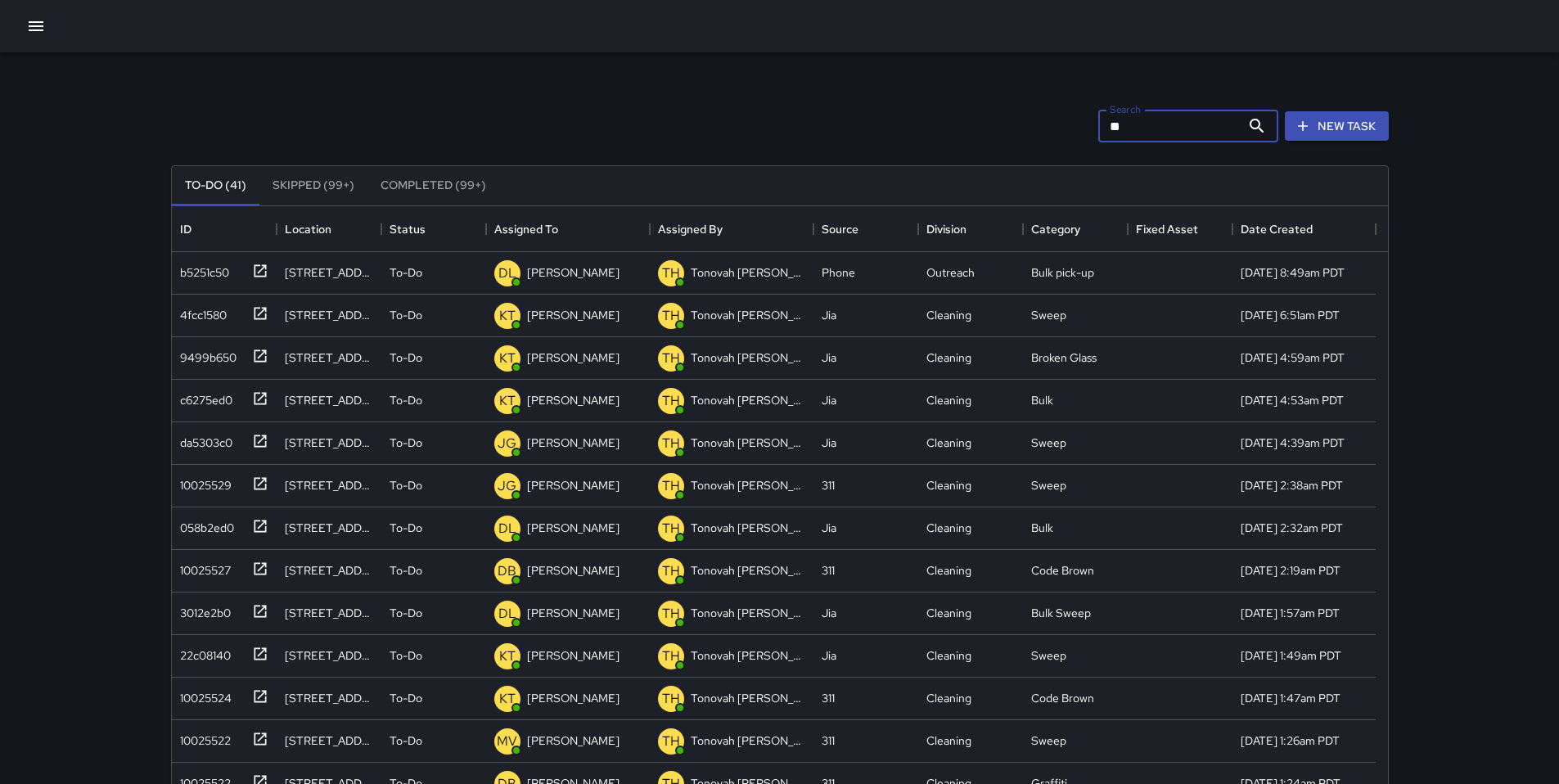
type input "*"
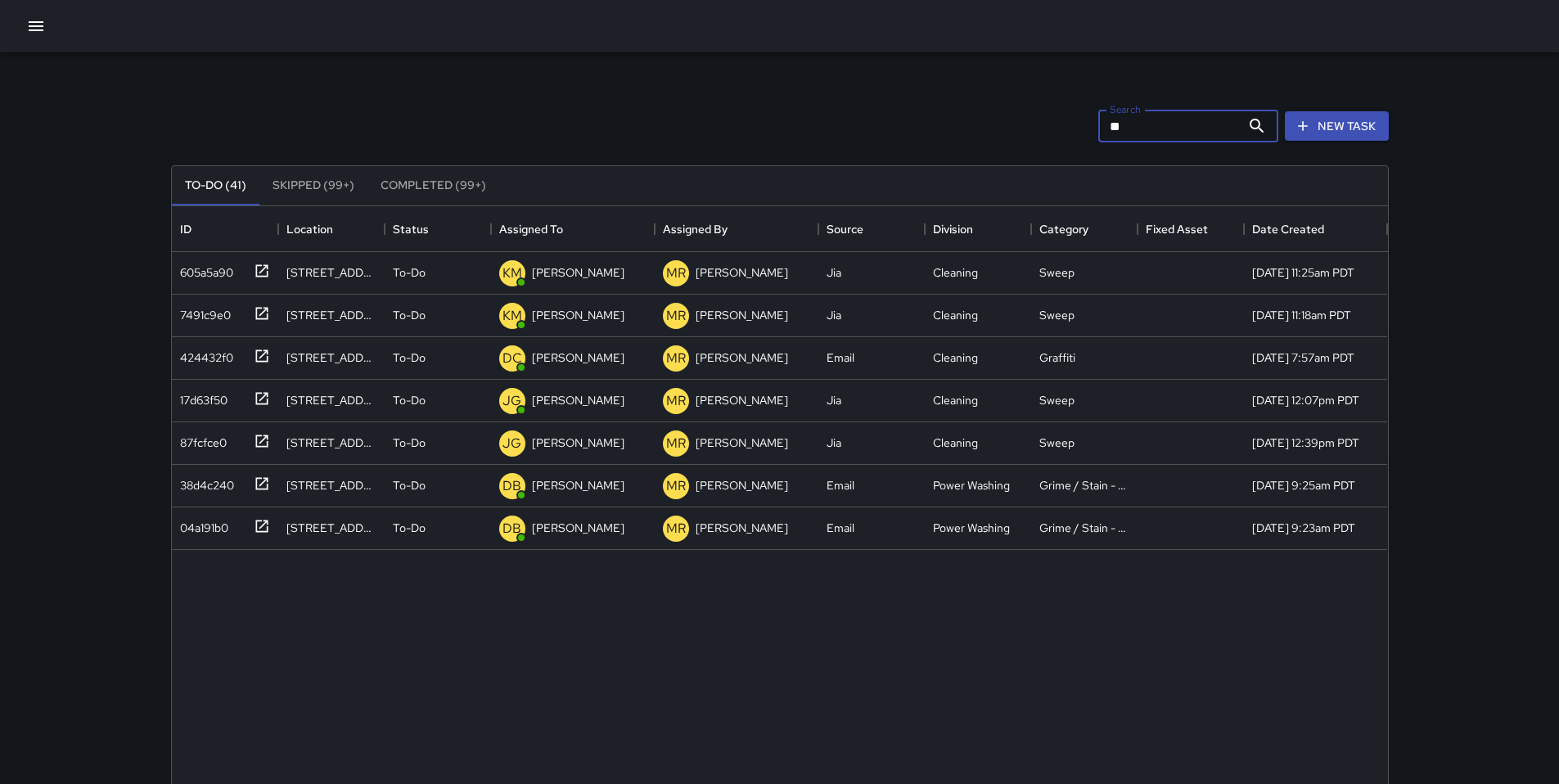
type input "*"
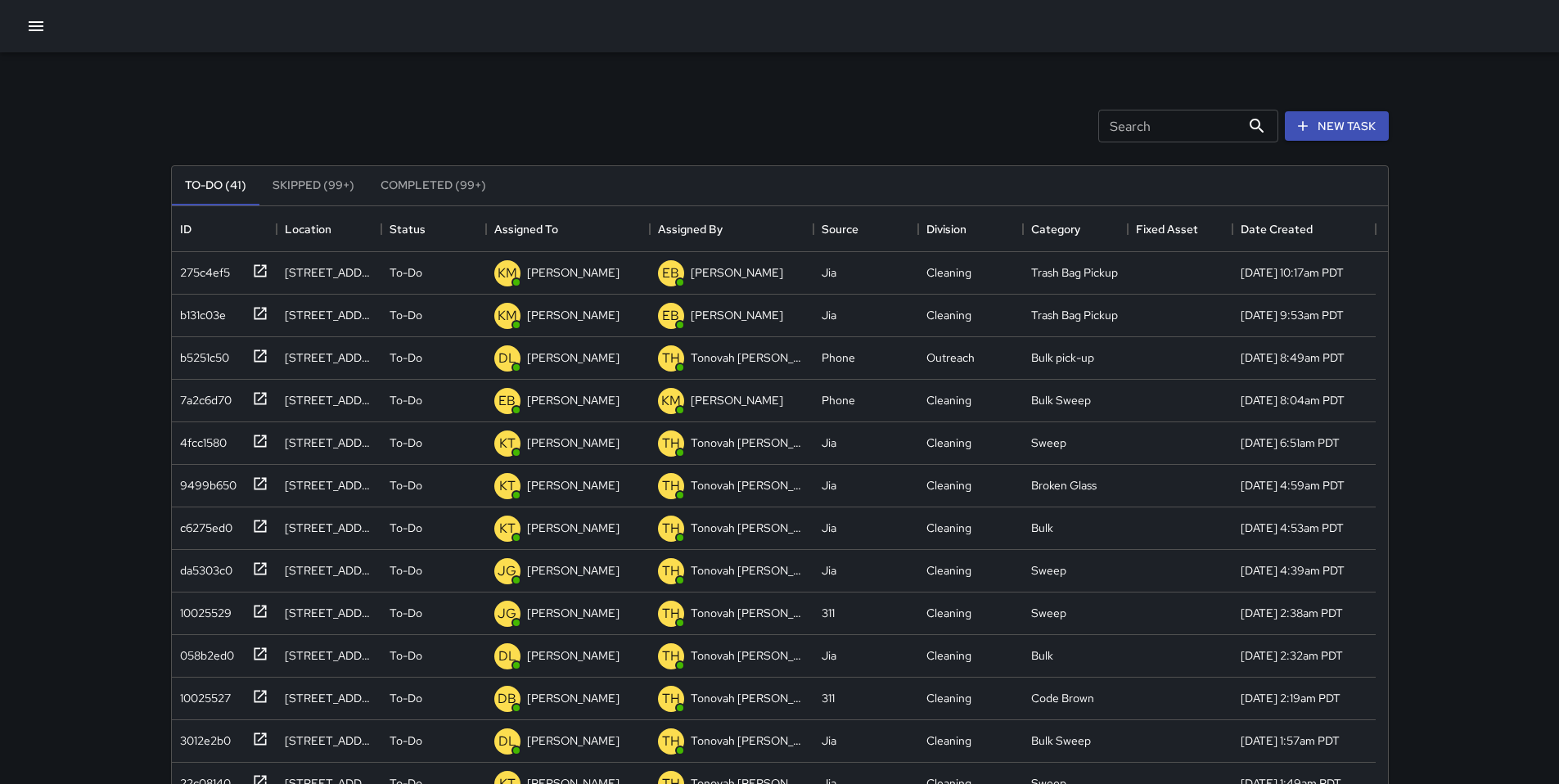
click at [35, 31] on icon "button" at bounding box center [36, 26] width 20 height 20
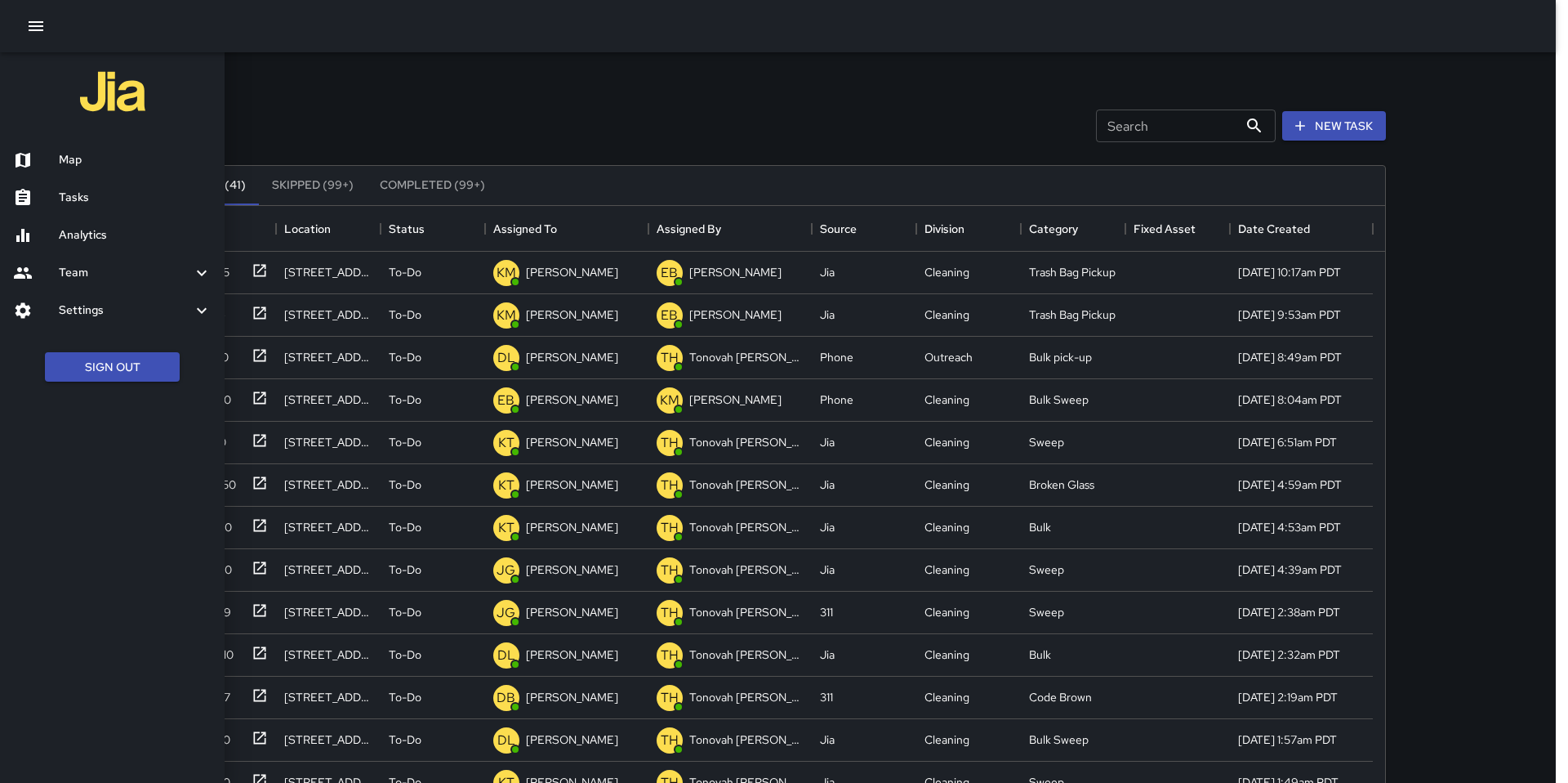
click at [53, 149] on div "Map" at bounding box center [112, 160] width 224 height 37
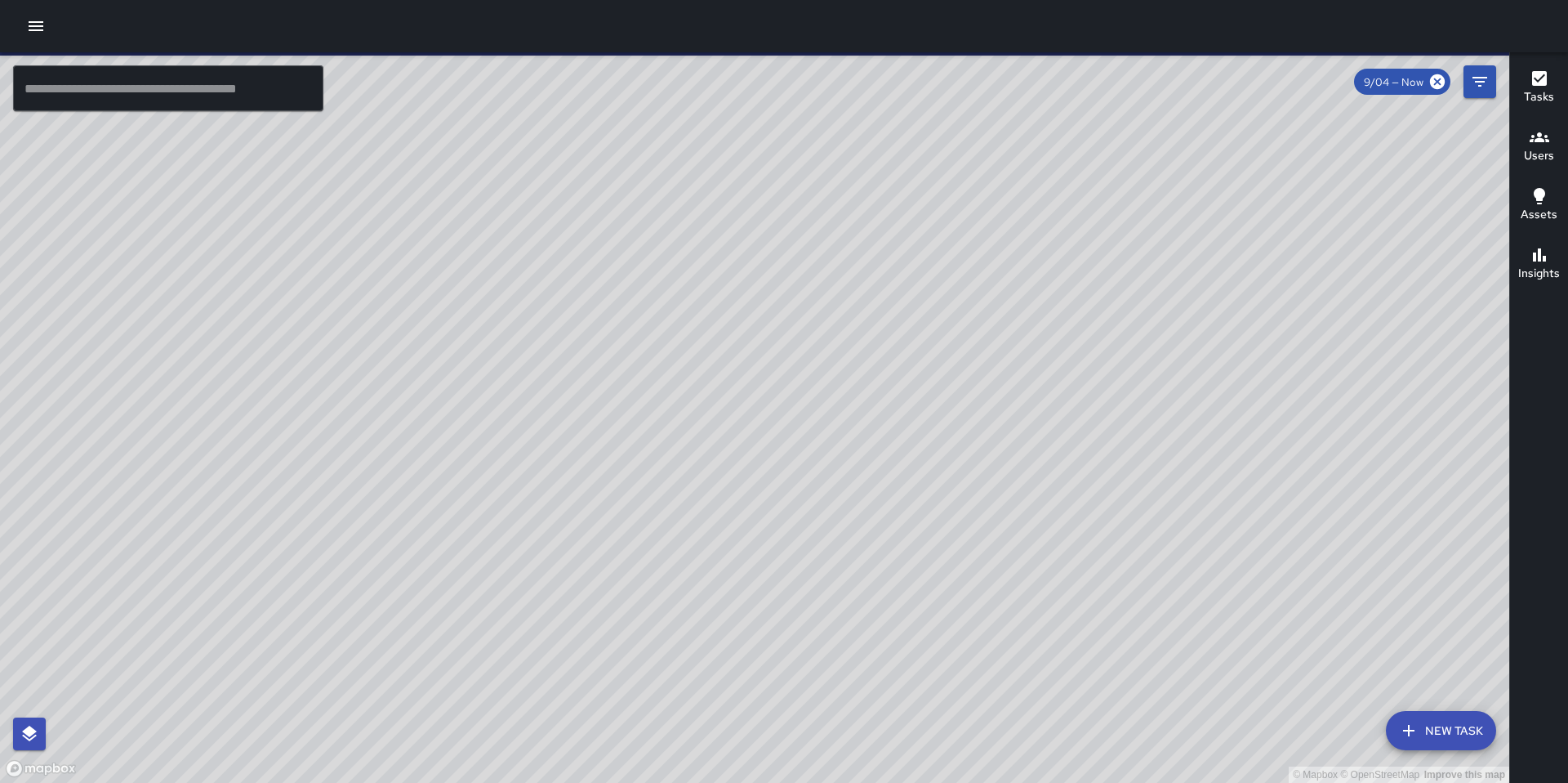
click at [1421, 89] on div "9/04 — Now" at bounding box center [1402, 82] width 96 height 26
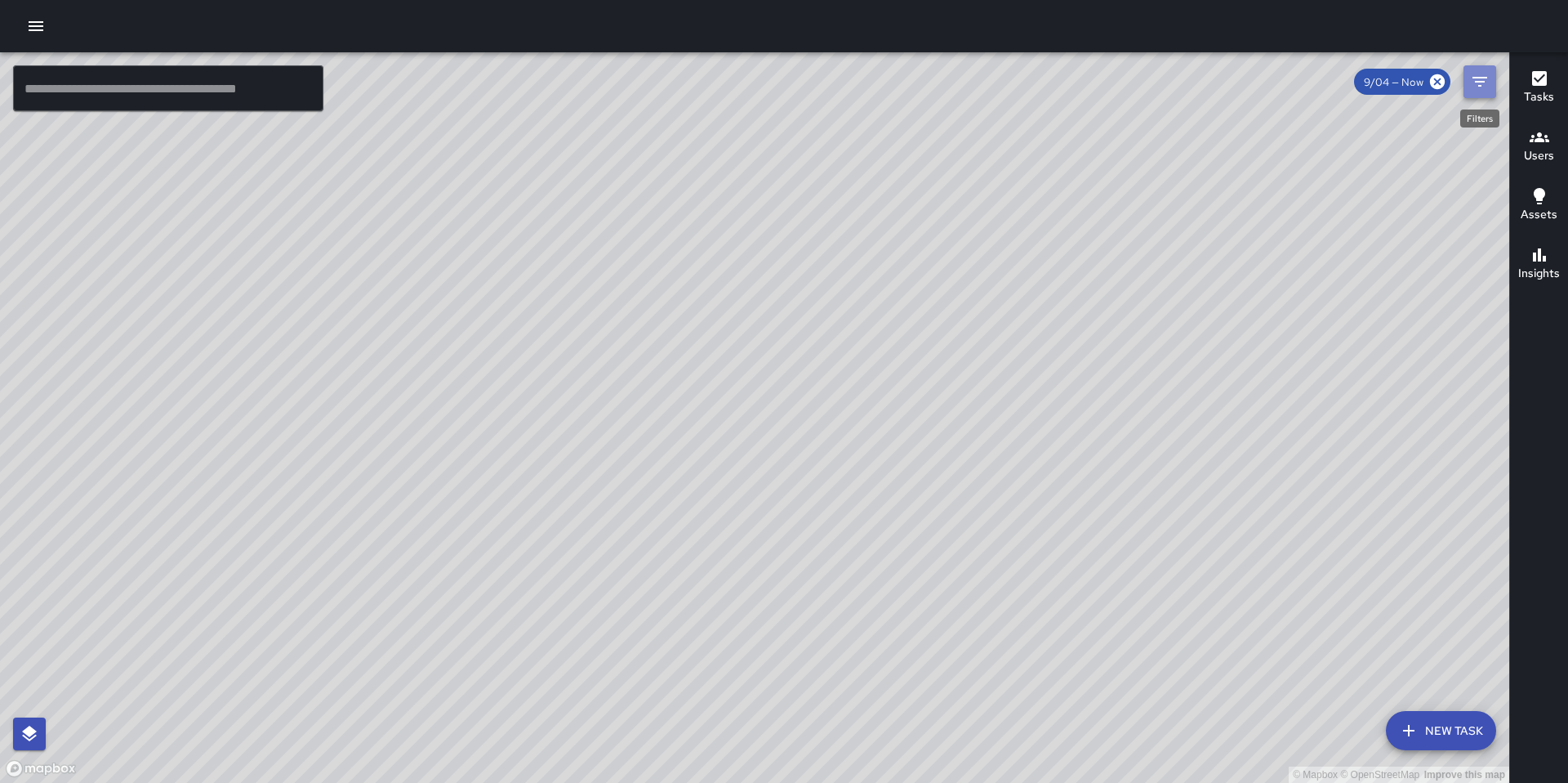
click at [1467, 85] on button "Filters" at bounding box center [1480, 82] width 33 height 33
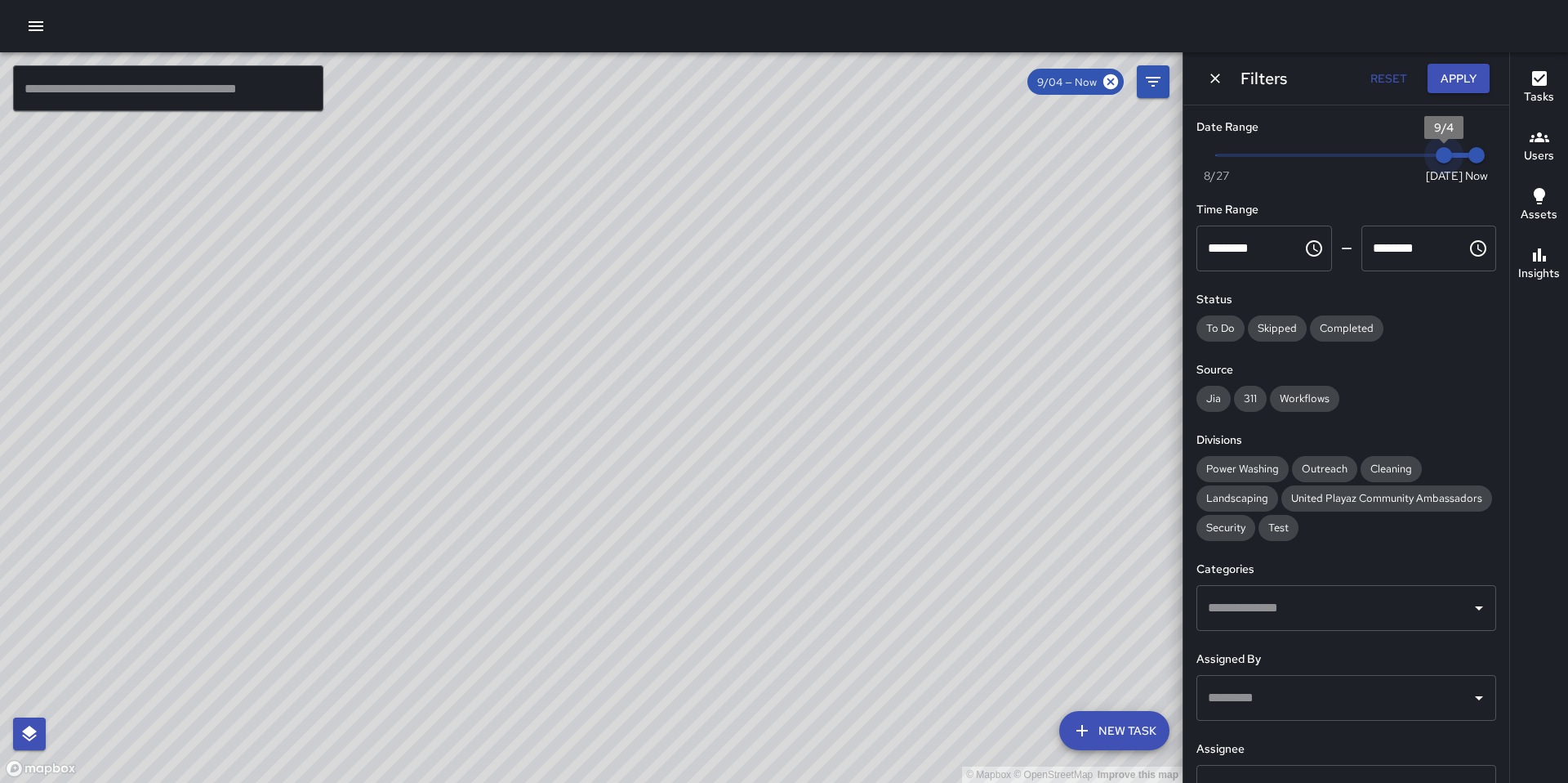
type input "*"
drag, startPoint x: 1432, startPoint y: 158, endPoint x: 1403, endPoint y: 162, distance: 29.3
click at [1403, 162] on span "9/3" at bounding box center [1411, 155] width 16 height 16
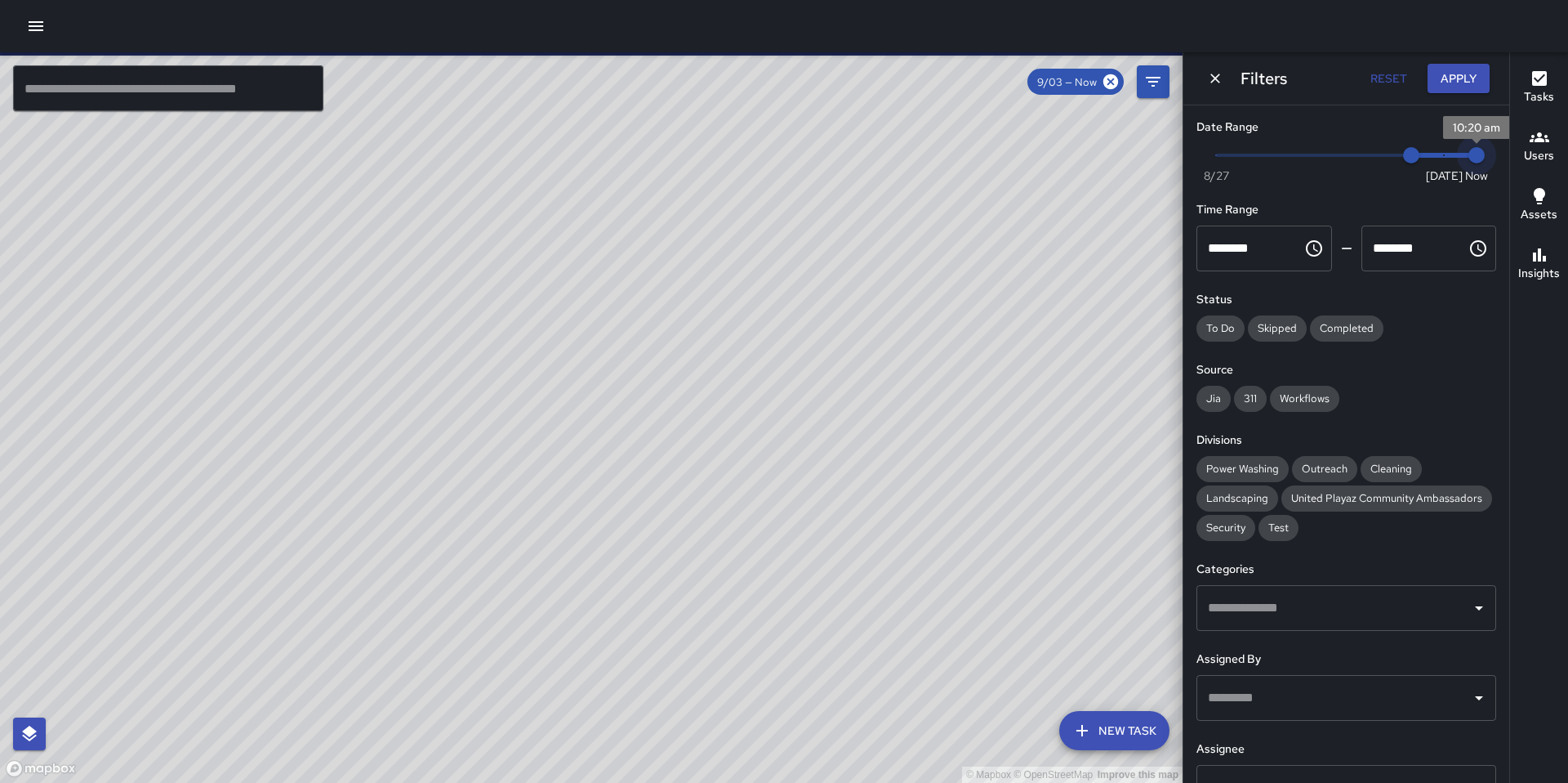
type input "*"
drag, startPoint x: 1460, startPoint y: 160, endPoint x: 1401, endPoint y: 160, distance: 59.0
click at [1401, 160] on span "Now [DATE] 9/3 9/4" at bounding box center [1346, 154] width 261 height 25
click at [1445, 72] on button "Apply" at bounding box center [1458, 78] width 62 height 30
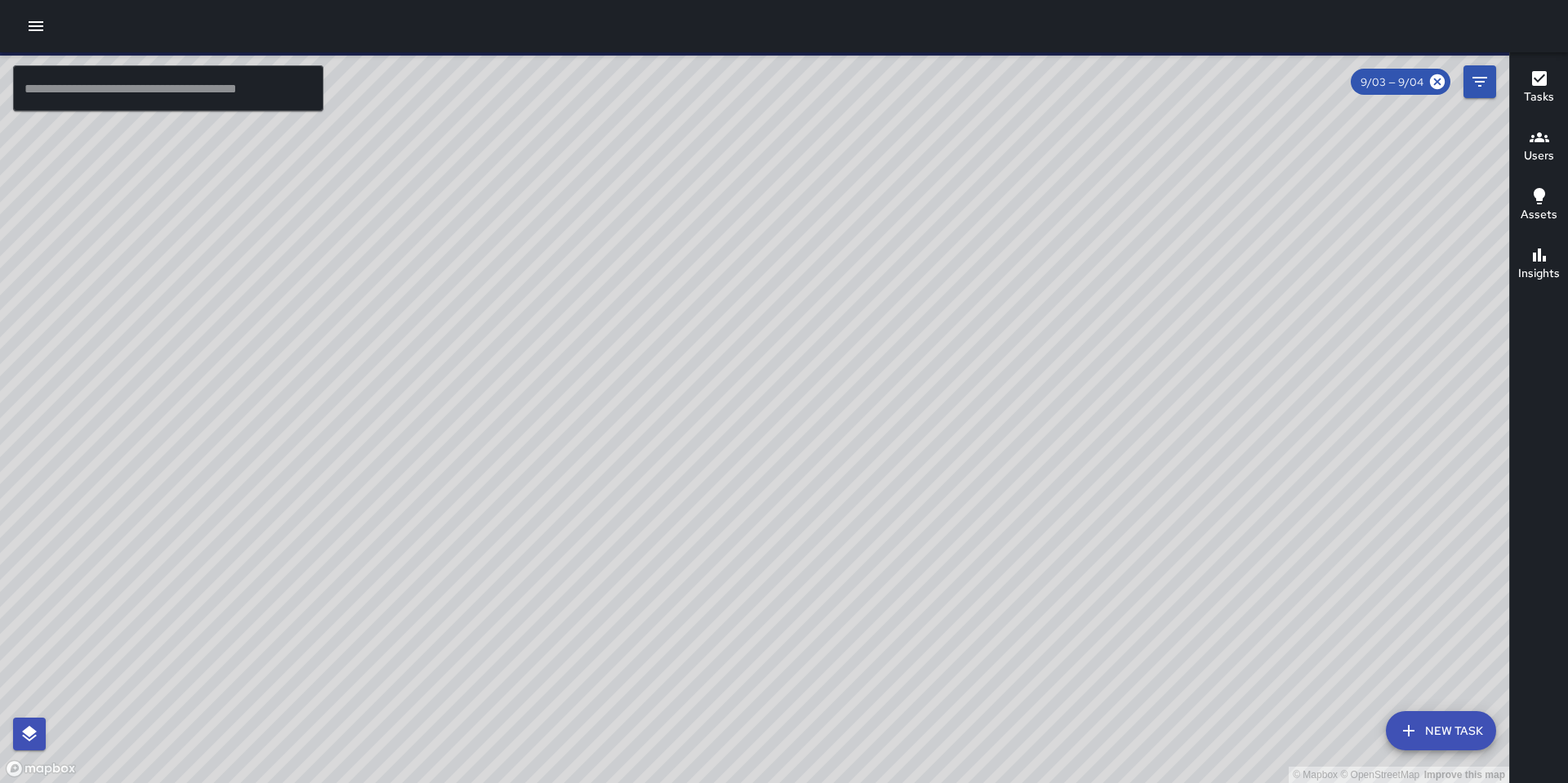
click at [146, 92] on input "text" at bounding box center [168, 88] width 311 height 45
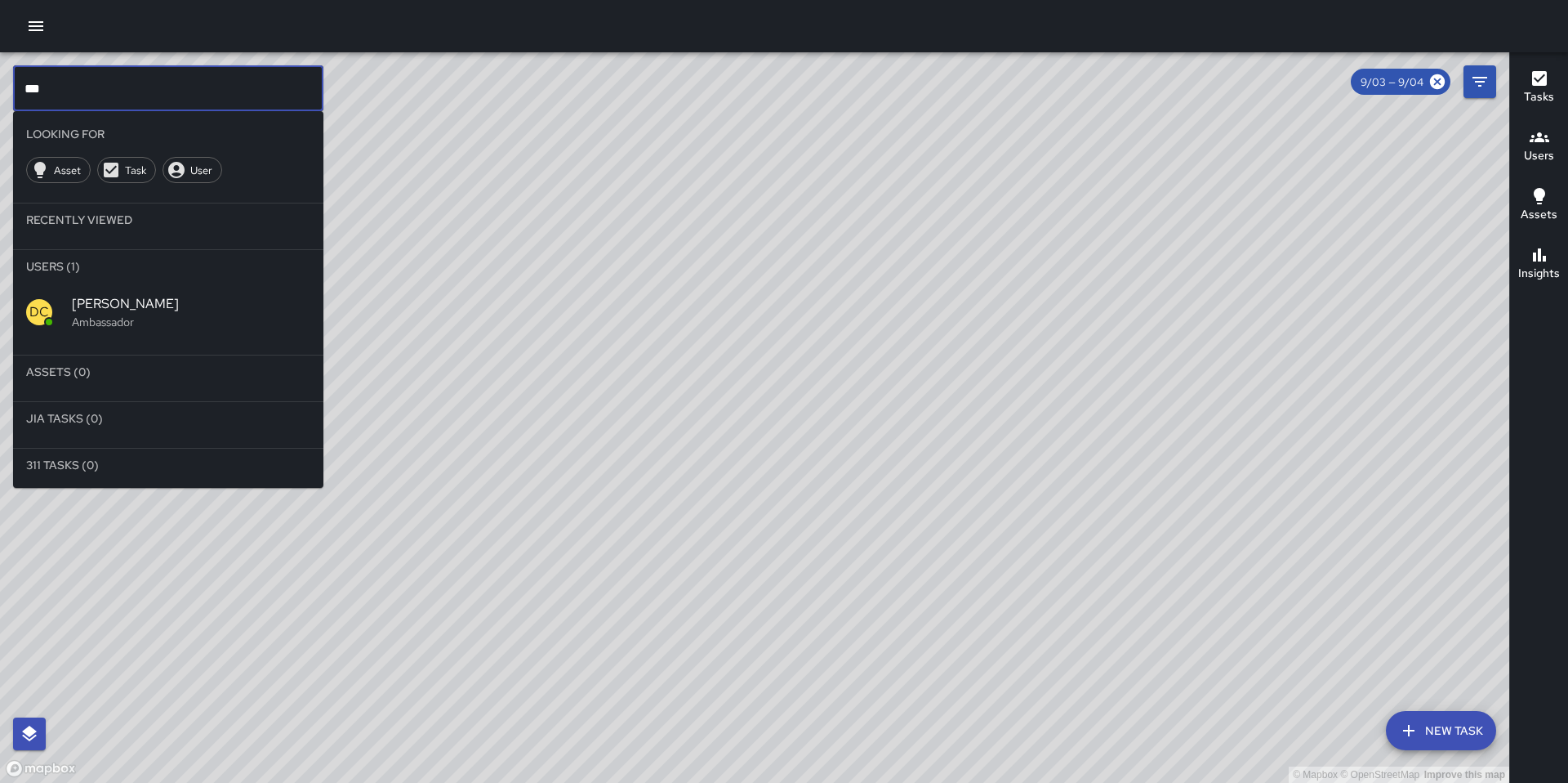
type input "***"
click at [118, 296] on span "[PERSON_NAME]" at bounding box center [191, 304] width 239 height 20
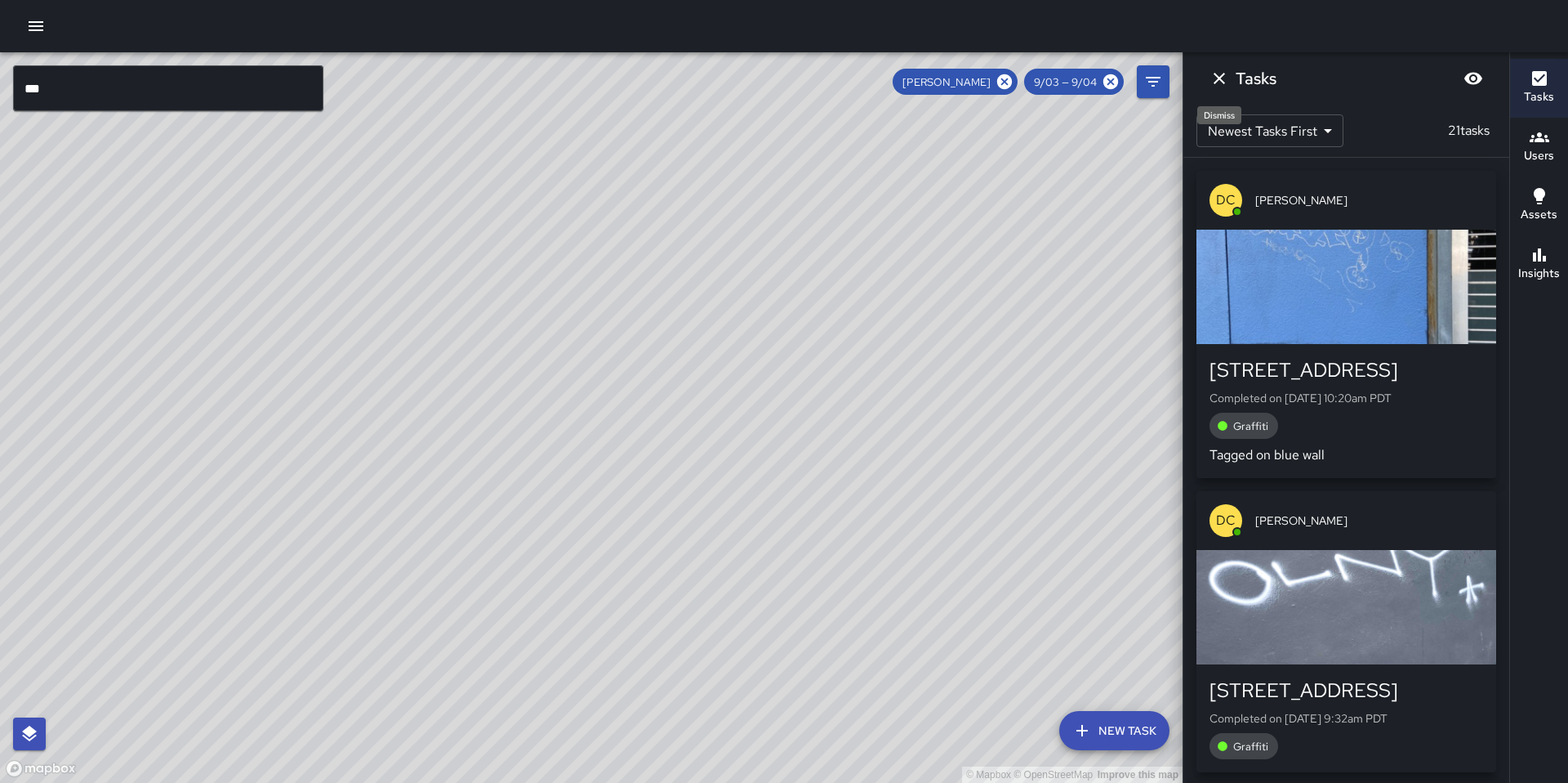
click at [1217, 85] on icon "Dismiss" at bounding box center [1219, 79] width 20 height 20
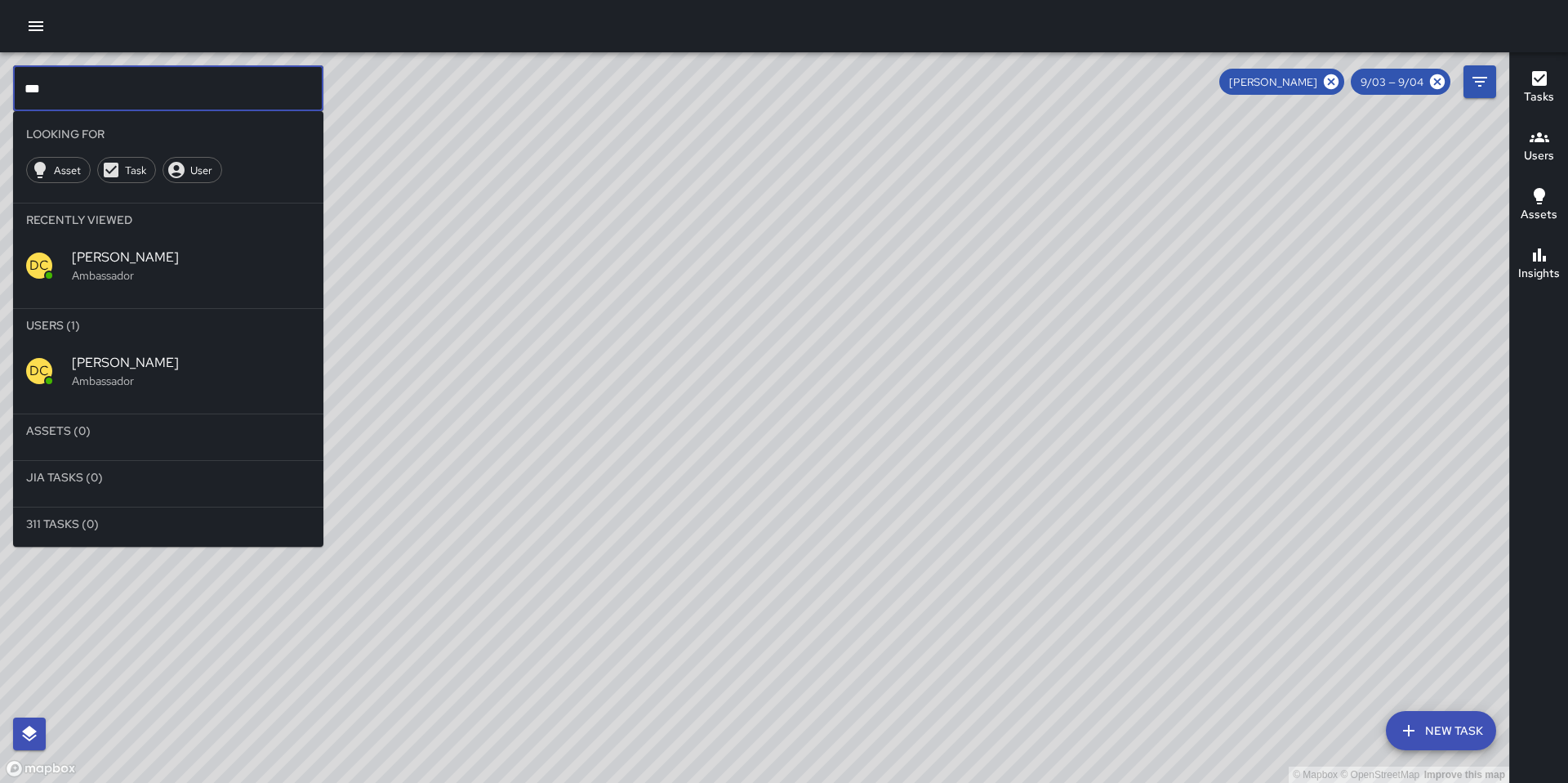
drag, startPoint x: 61, startPoint y: 94, endPoint x: -14, endPoint y: 82, distance: 76.0
click at [0, 82] on html "© Mapbox © OpenStreetMap Improve this map *** ​ Looking For Asset Task User Rec…" at bounding box center [784, 392] width 1568 height 783
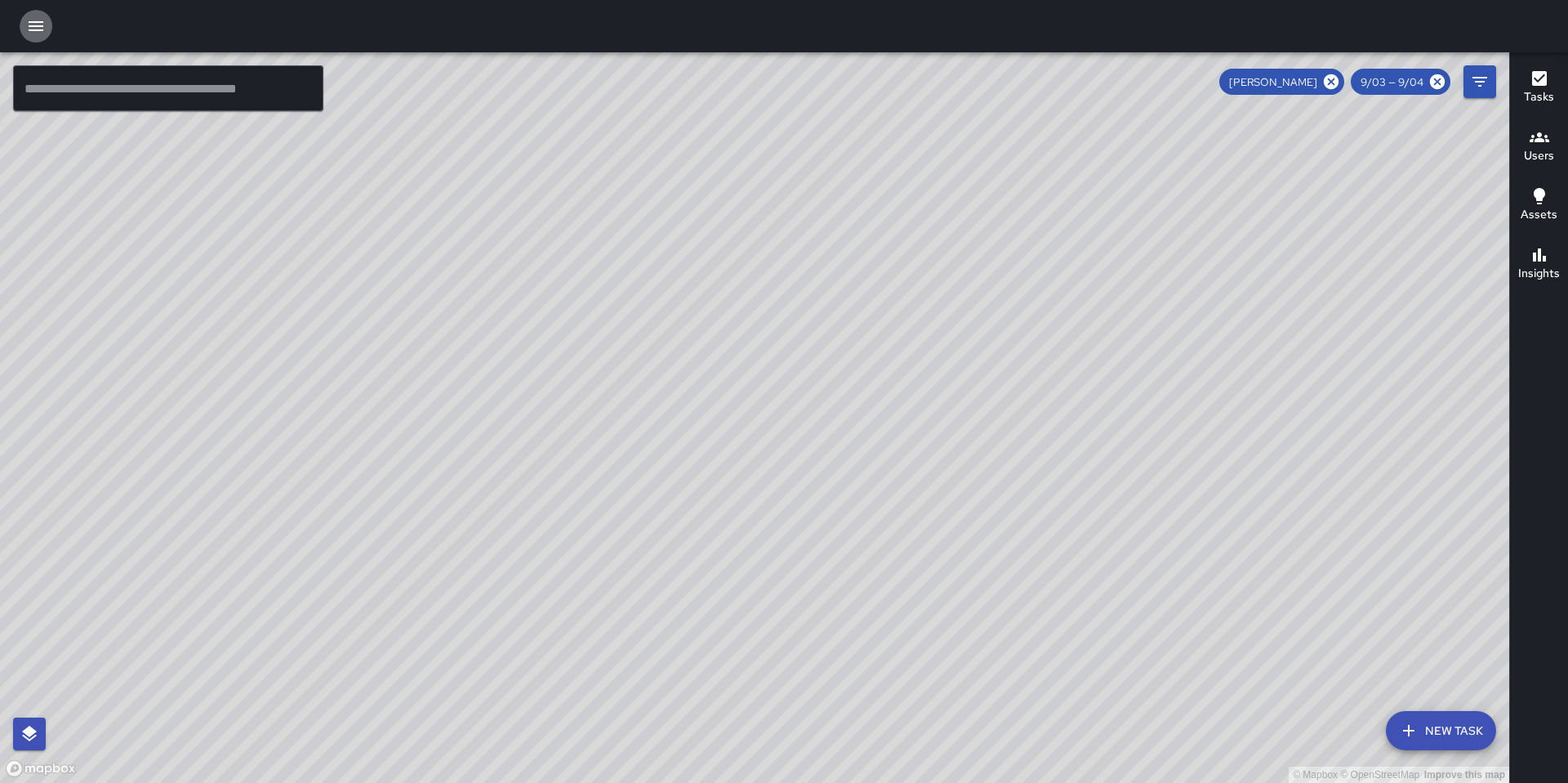
click at [36, 35] on icon "button" at bounding box center [36, 26] width 20 height 20
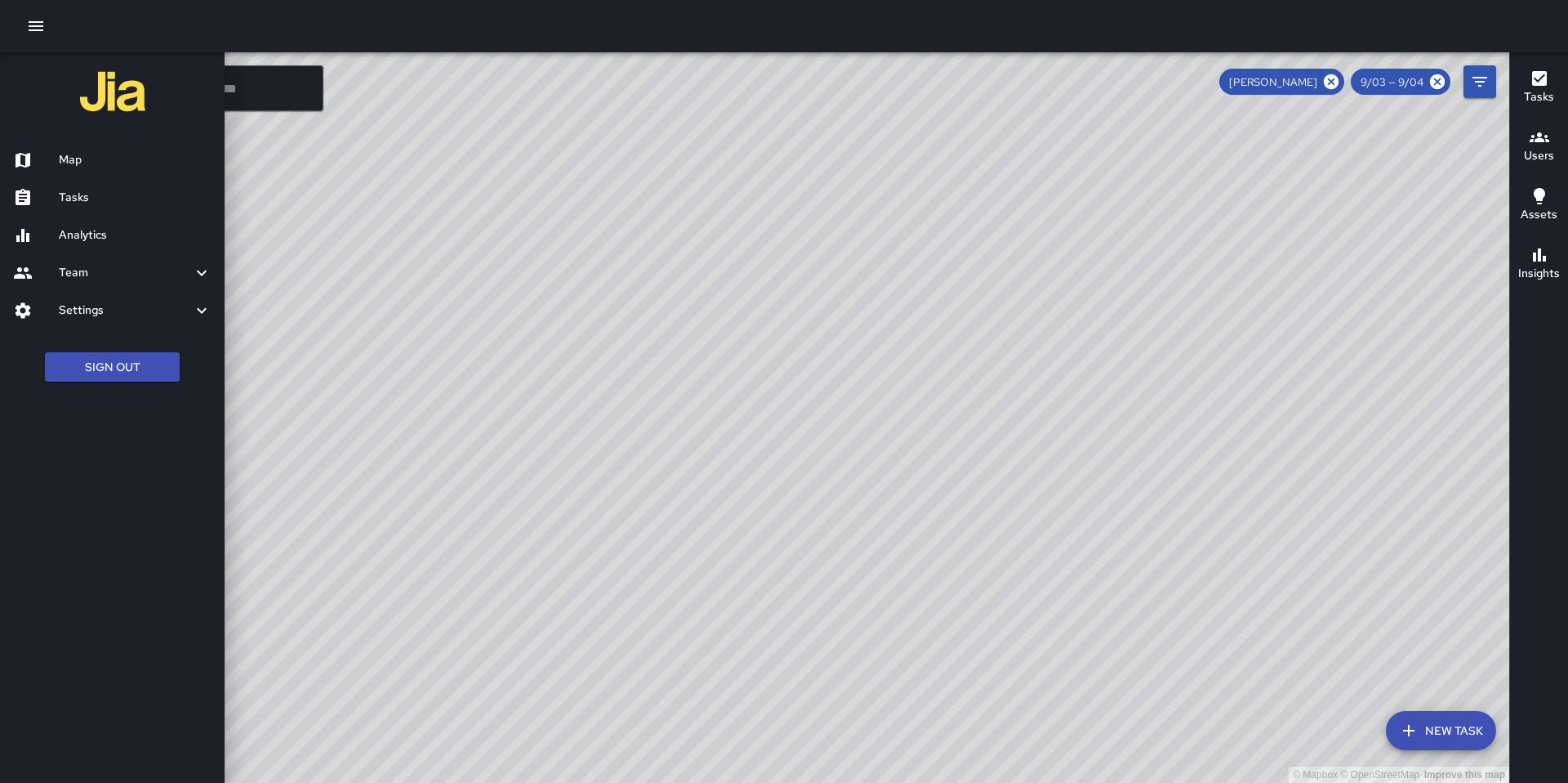
click at [94, 196] on h6 "Tasks" at bounding box center [135, 198] width 153 height 18
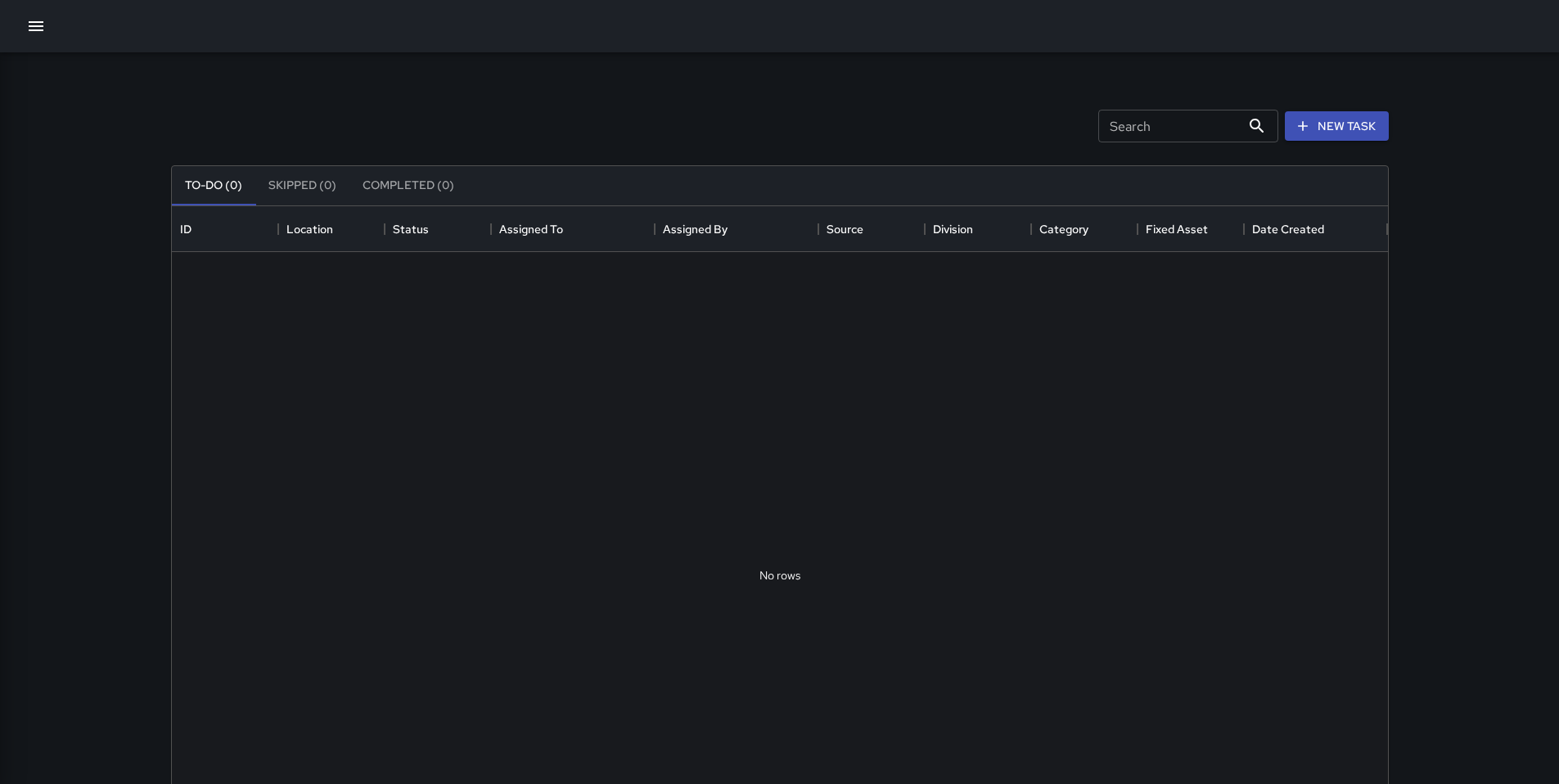
scroll to position [680, 1203]
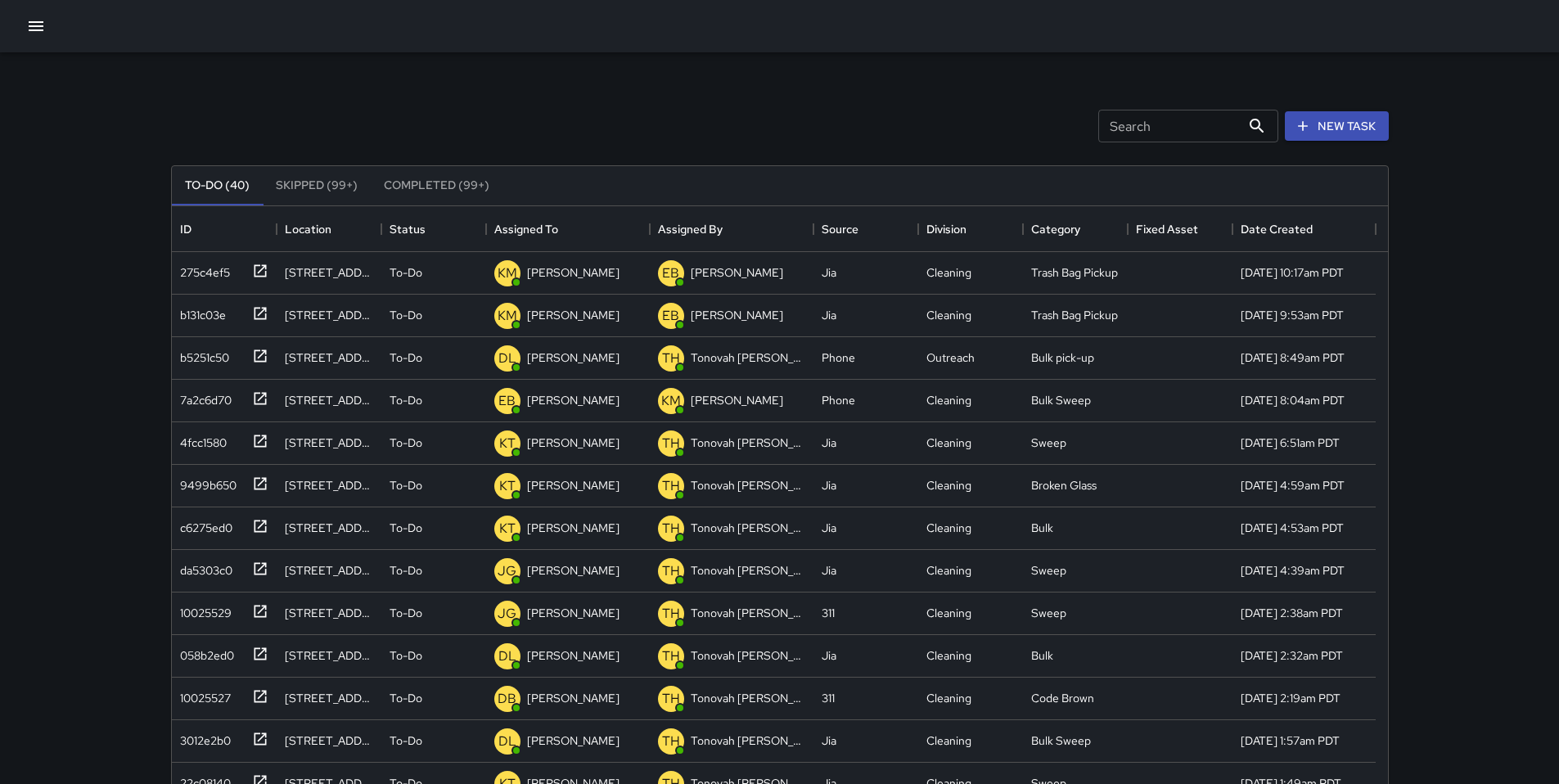
click at [34, 34] on icon "button" at bounding box center [36, 26] width 20 height 20
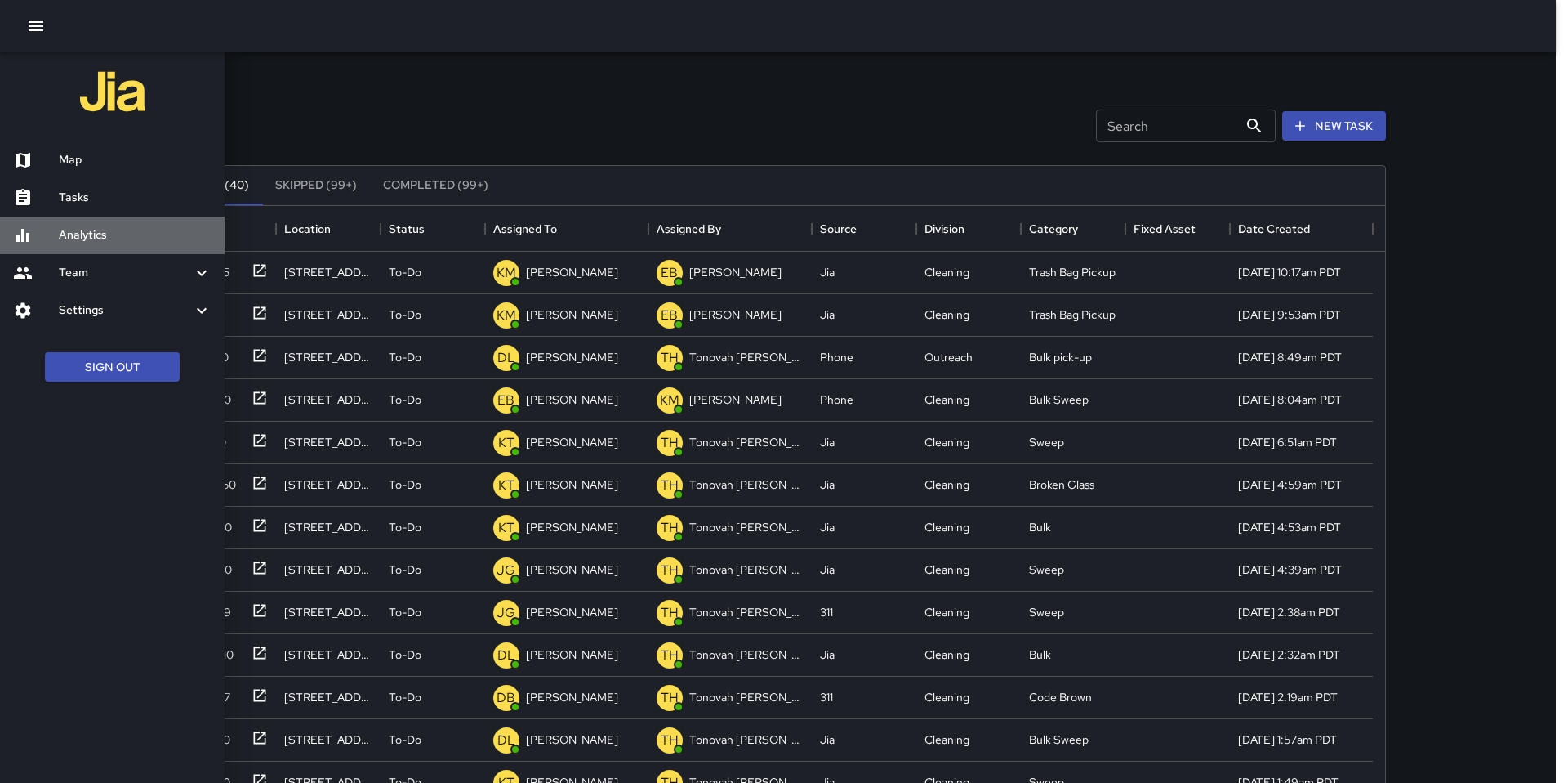
click at [94, 235] on h6 "Analytics" at bounding box center [135, 235] width 153 height 18
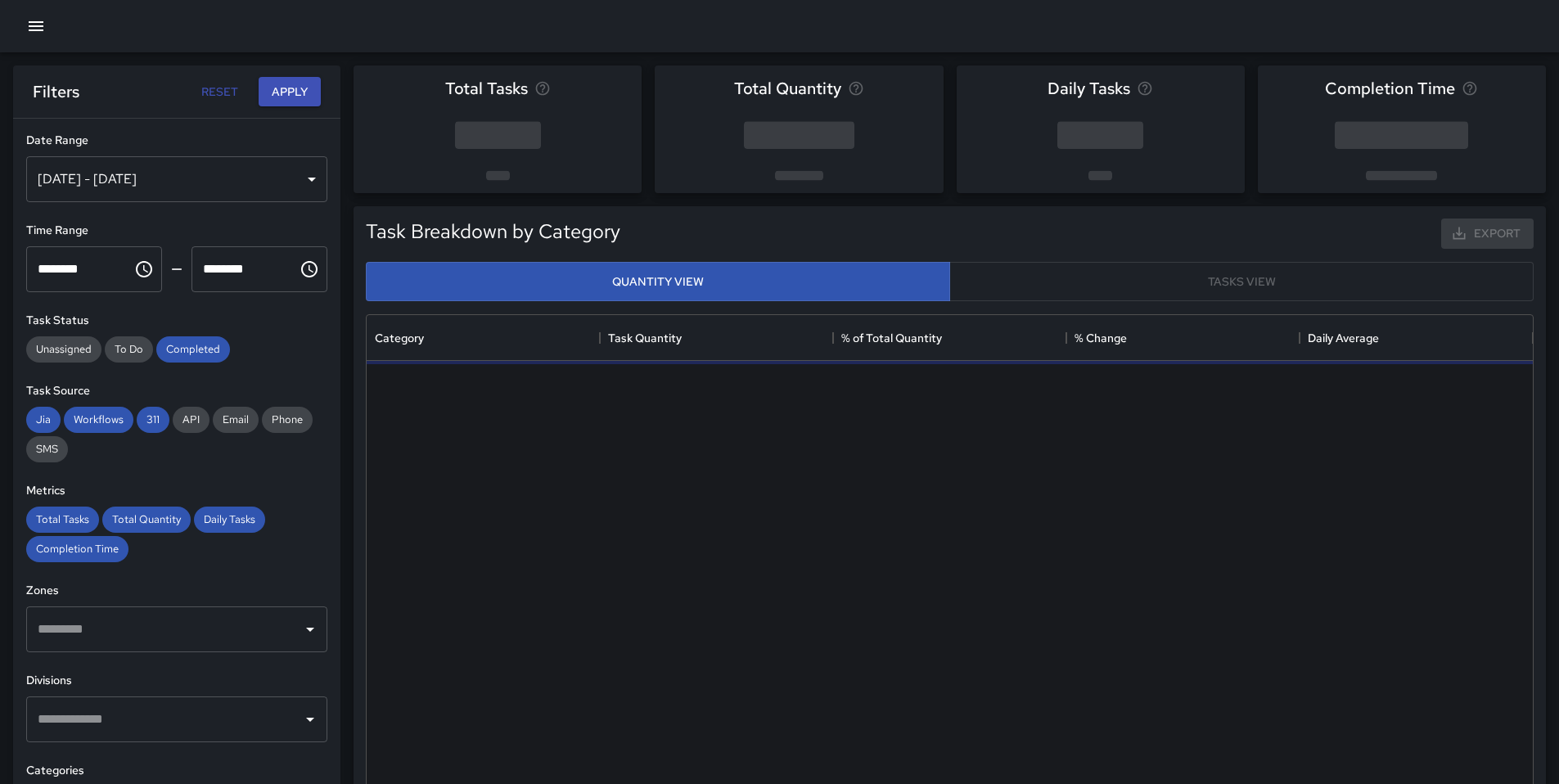
scroll to position [477, 1153]
click at [118, 195] on div "[DATE] - [DATE]" at bounding box center [176, 179] width 301 height 45
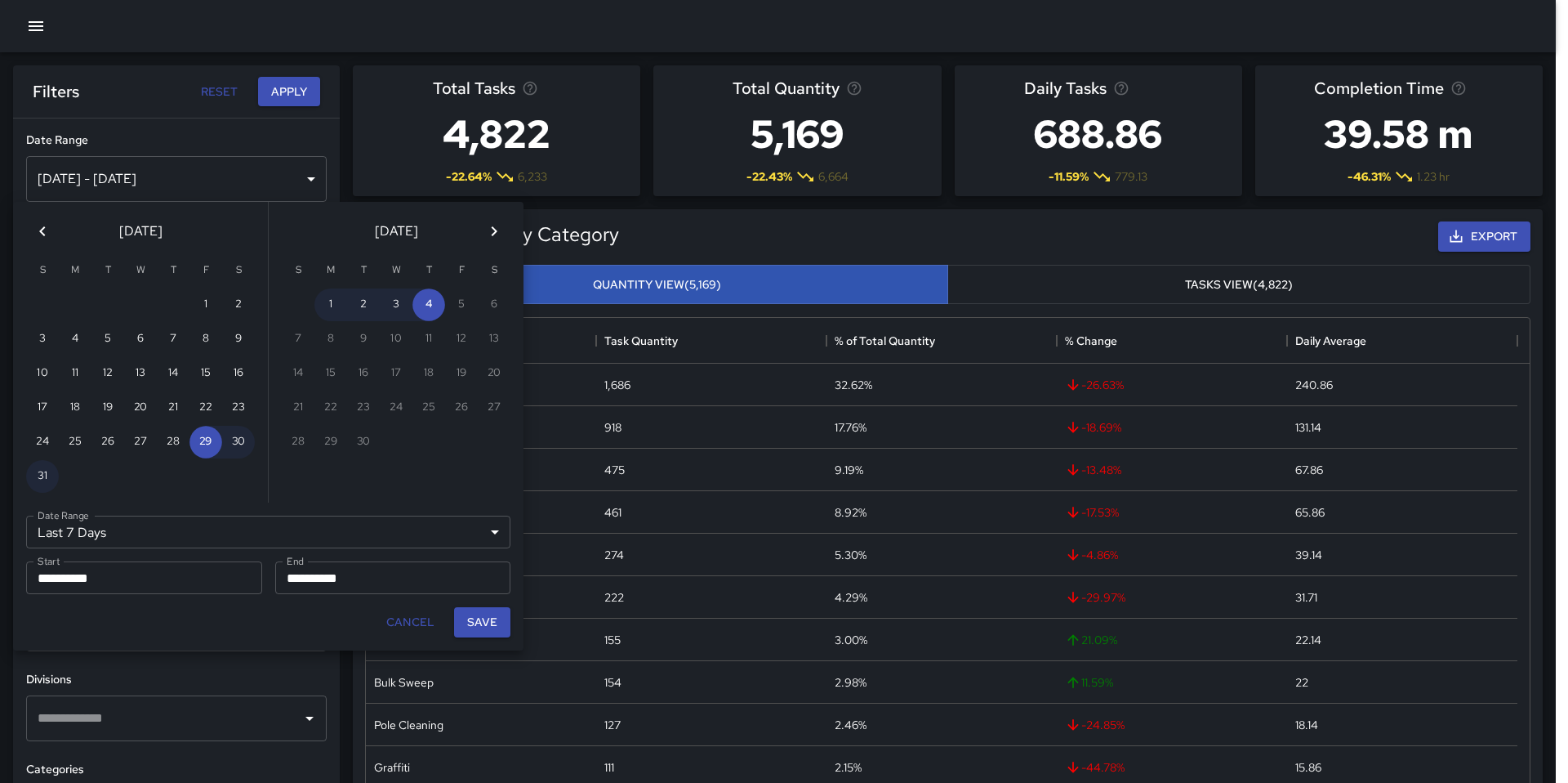
click at [499, 235] on icon "Next month" at bounding box center [494, 232] width 20 height 20
click at [134, 307] on button "3" at bounding box center [141, 305] width 33 height 33
type input "******"
type input "**********"
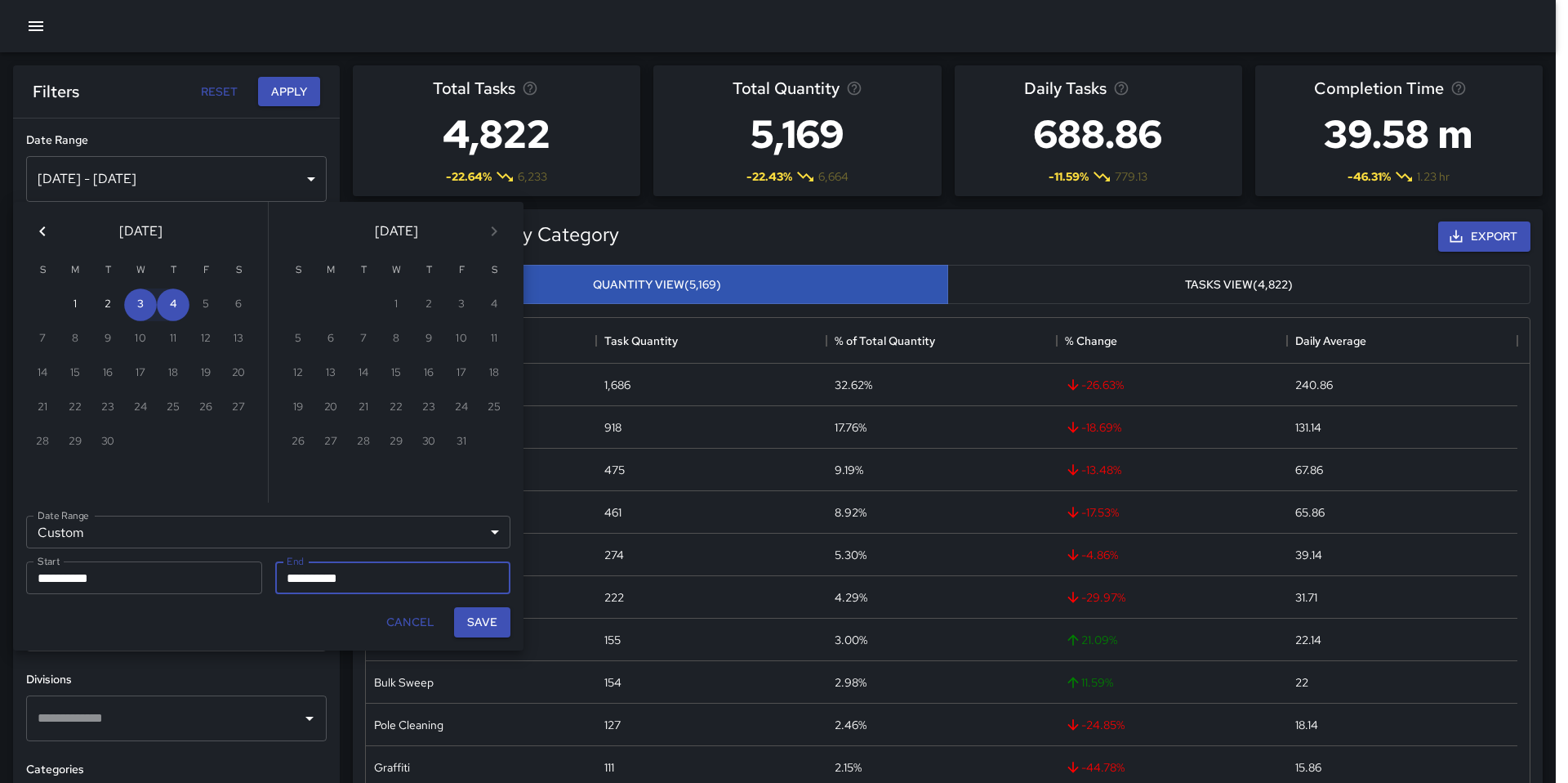
click at [51, 235] on icon "Previous month" at bounding box center [43, 232] width 20 height 20
click at [399, 308] on button "3" at bounding box center [396, 305] width 33 height 33
type input "**********"
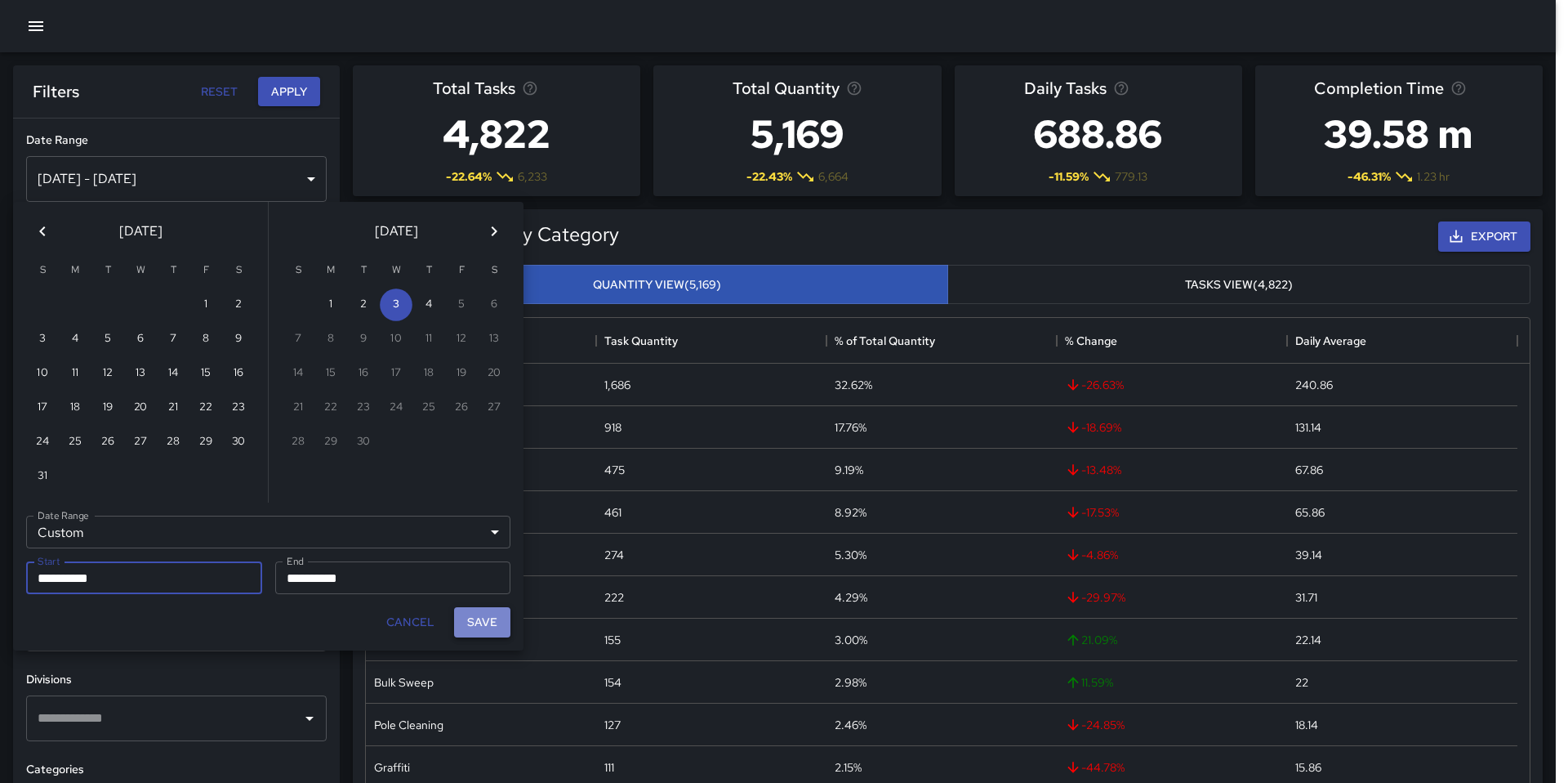
click at [477, 629] on button "Save" at bounding box center [482, 621] width 56 height 30
type input "**********"
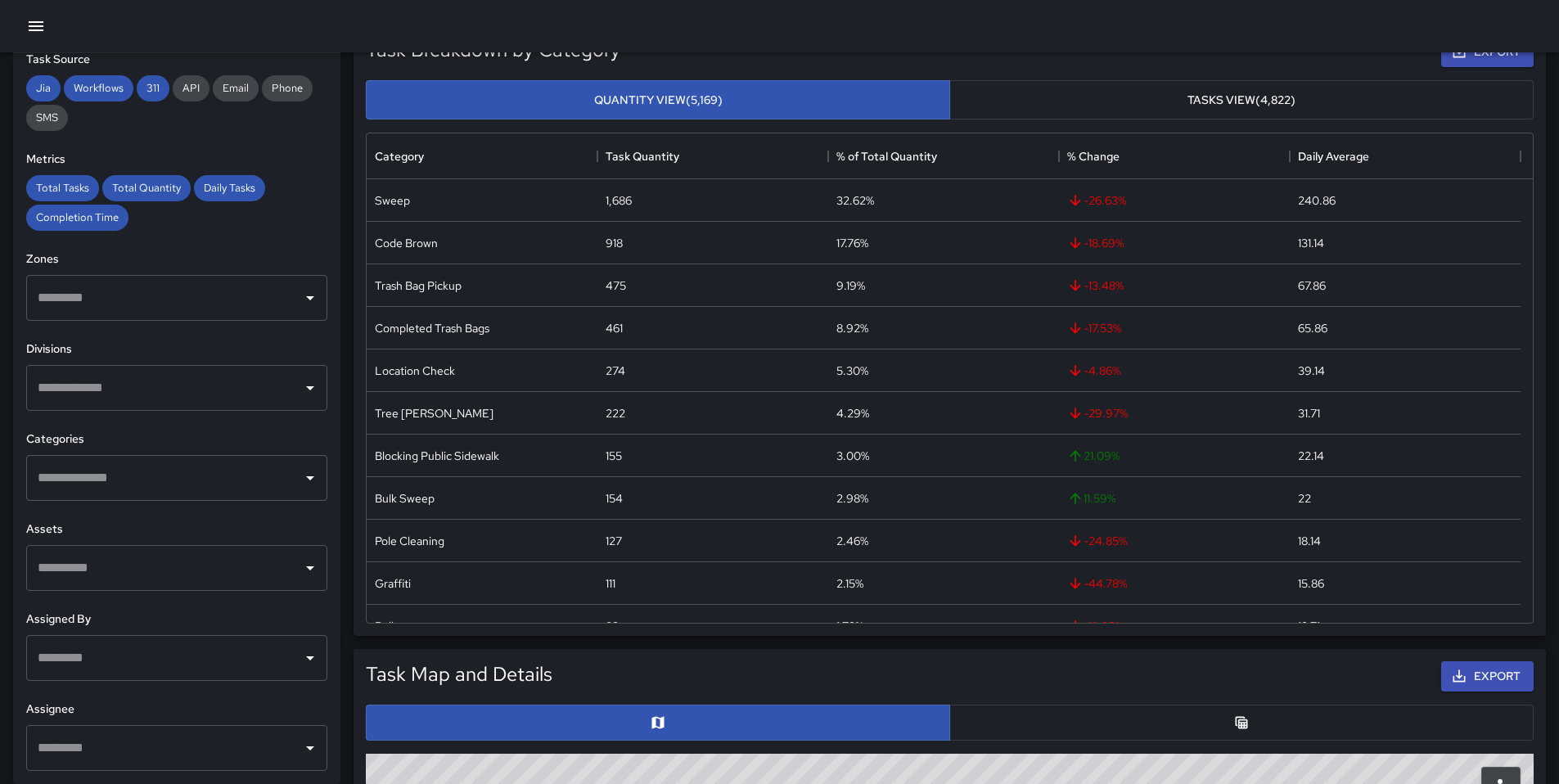
scroll to position [186, 0]
click at [122, 729] on div "​" at bounding box center [176, 748] width 301 height 45
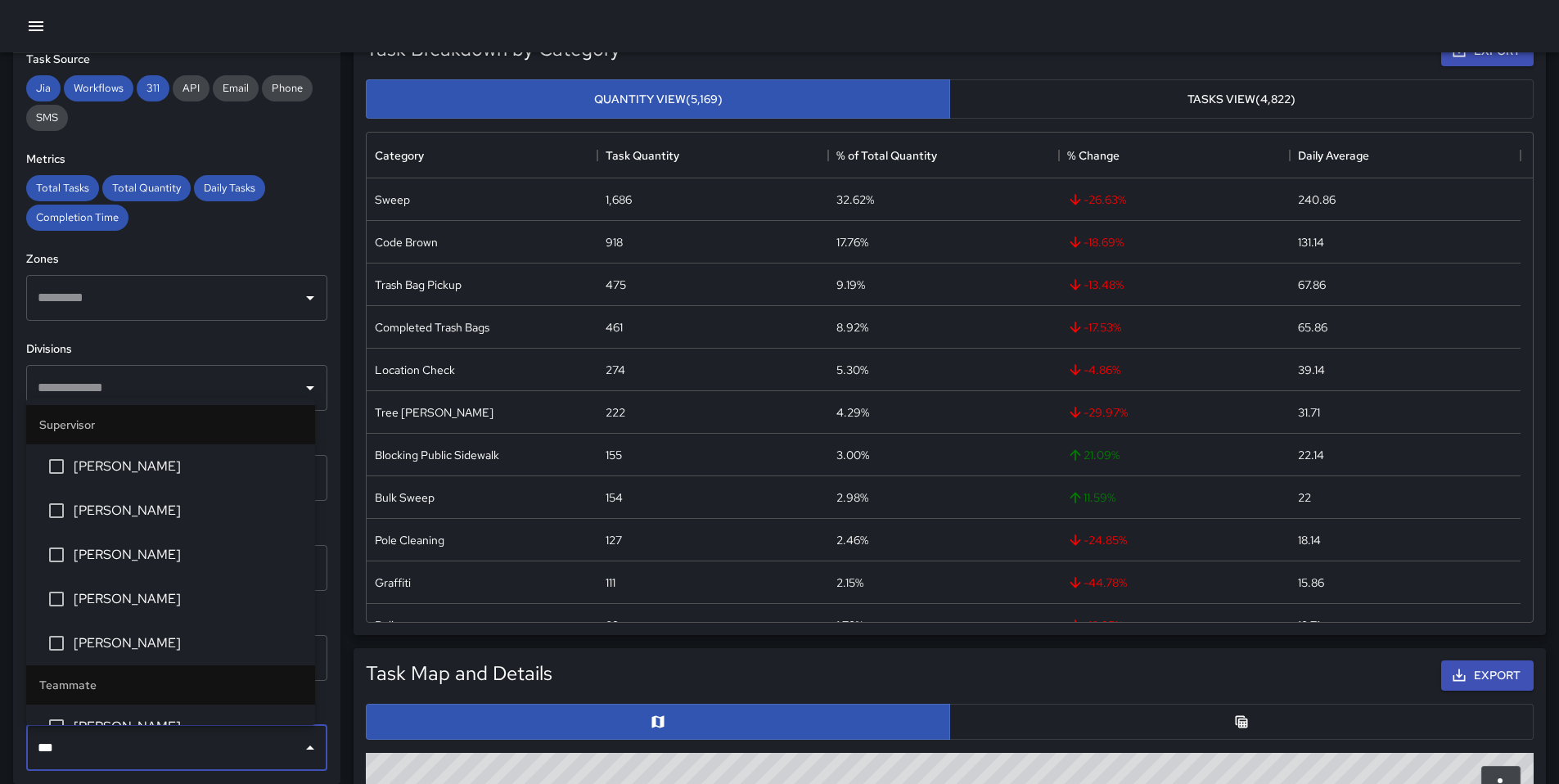
type input "****"
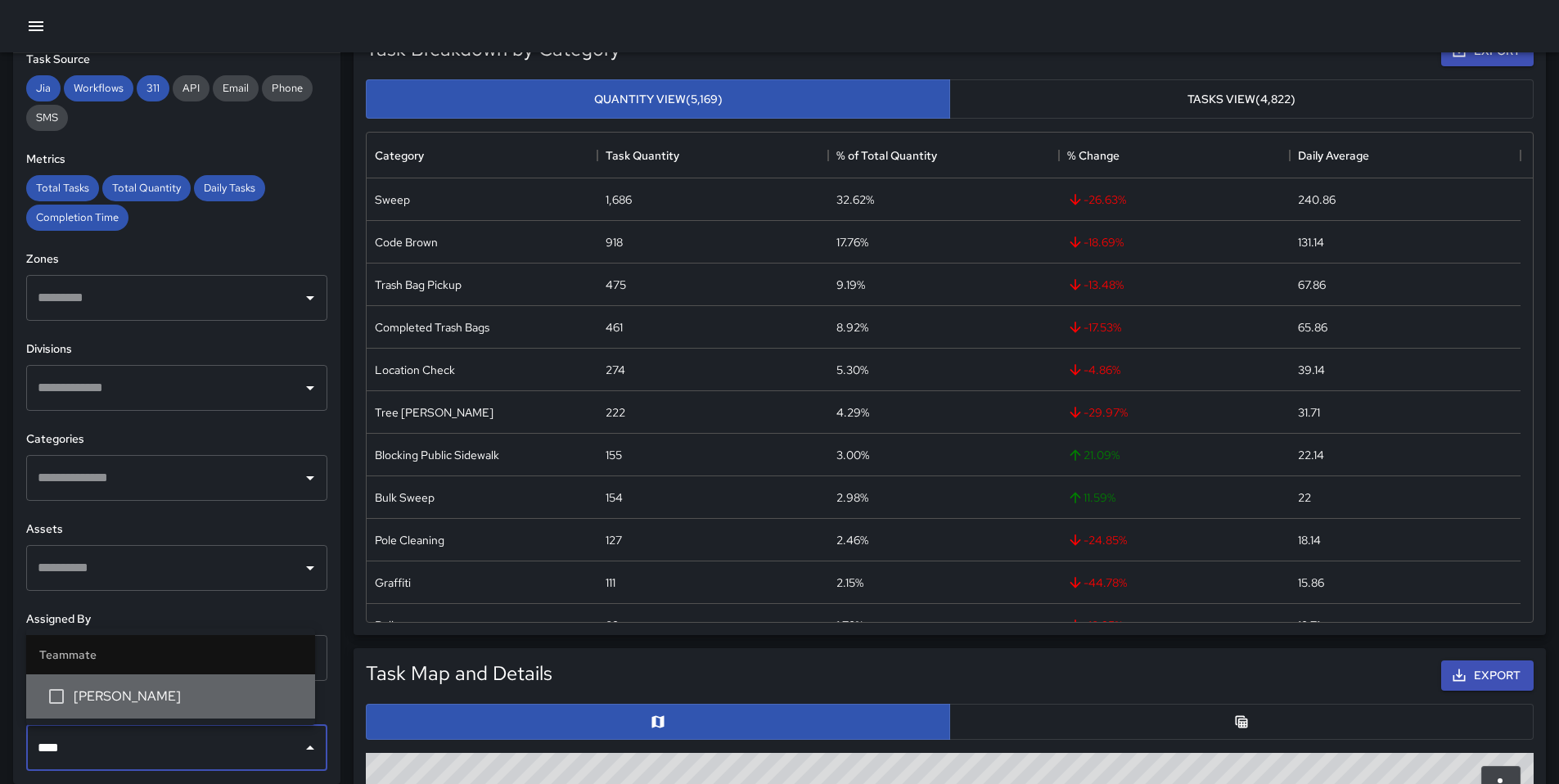
click at [101, 705] on span "[PERSON_NAME]" at bounding box center [187, 697] width 228 height 20
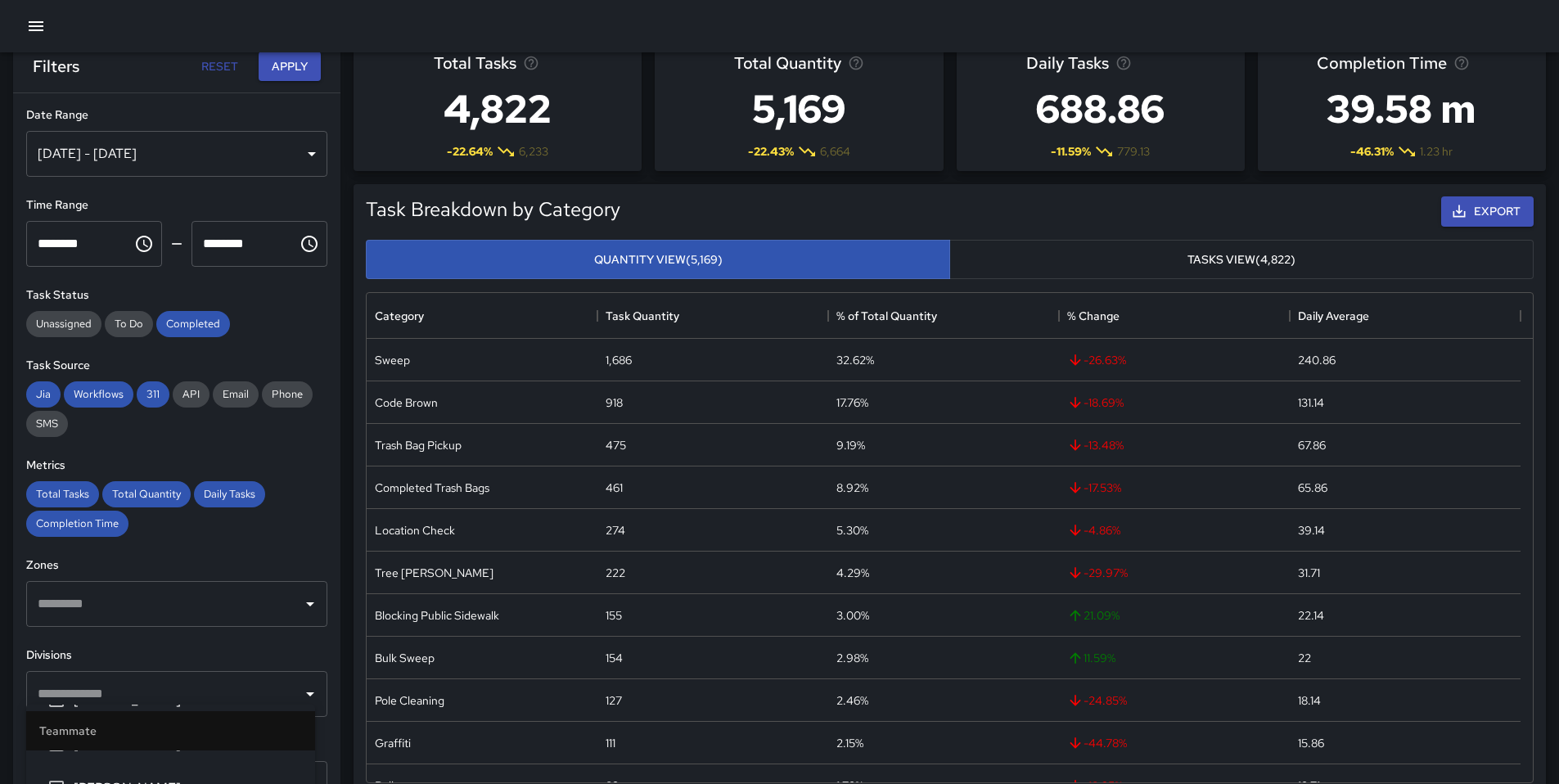
scroll to position [0, 0]
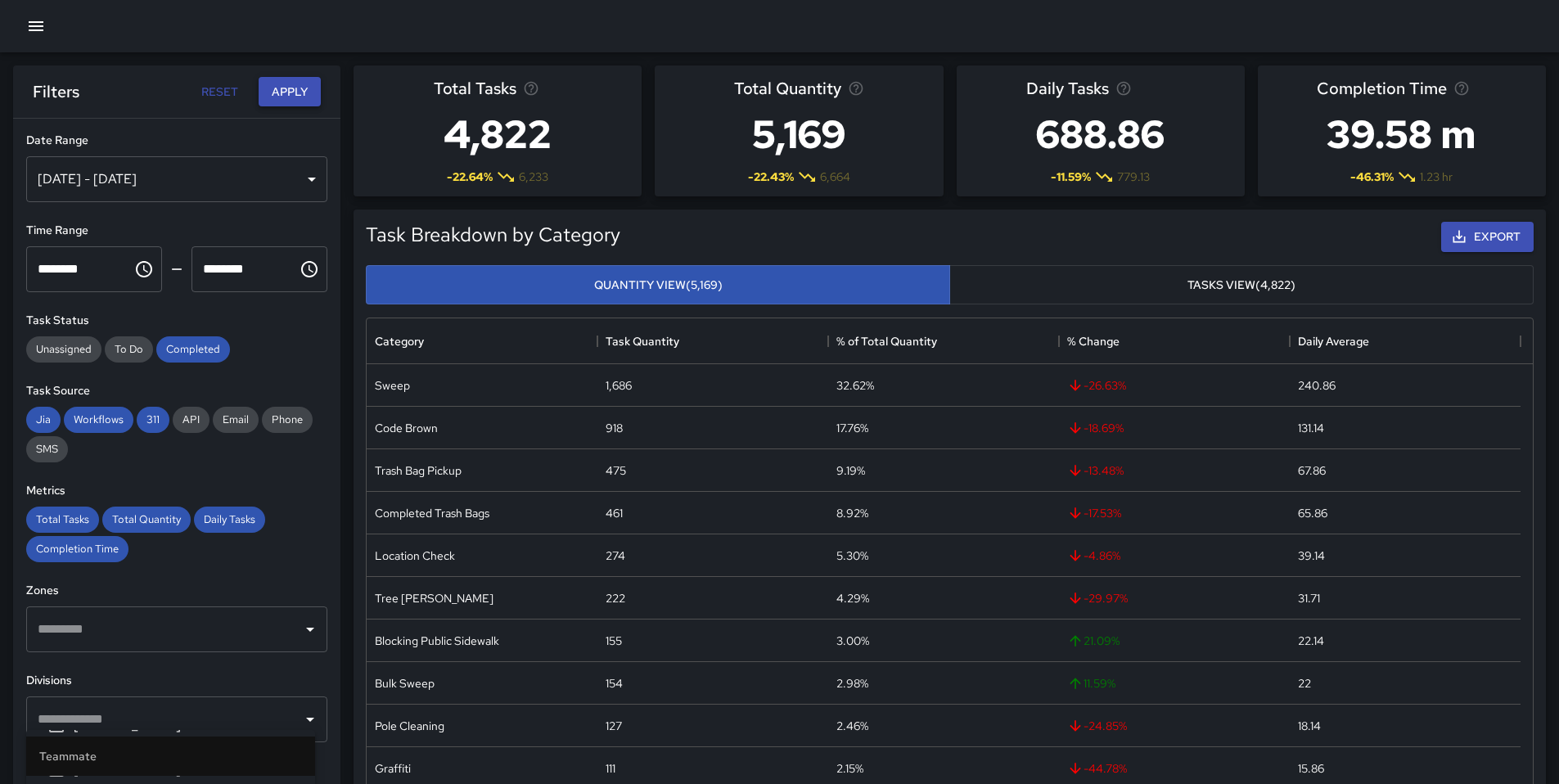
click at [290, 99] on button "Apply" at bounding box center [289, 92] width 62 height 30
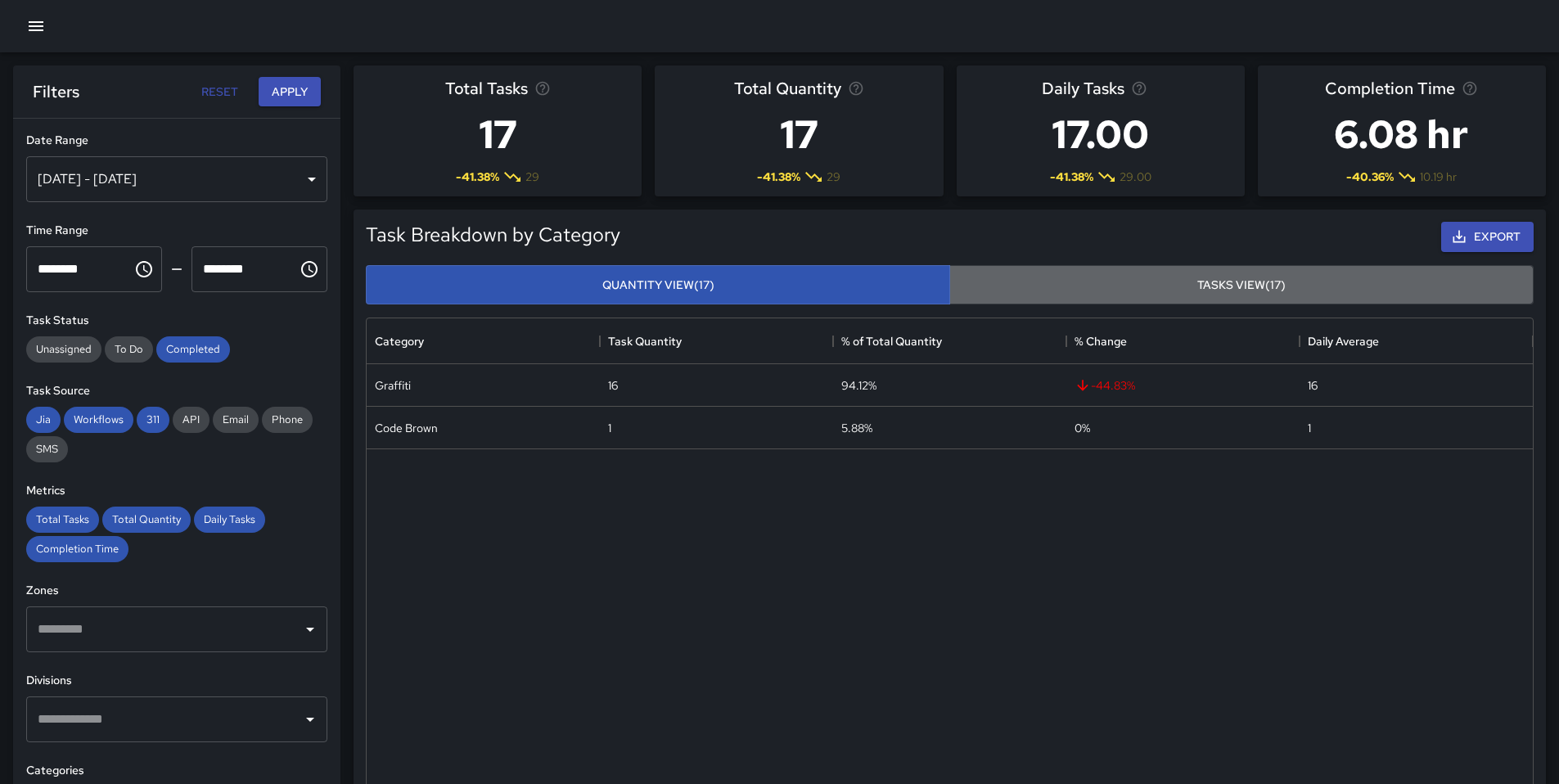
click at [1197, 286] on button "Tasks View (17)" at bounding box center [1241, 285] width 584 height 40
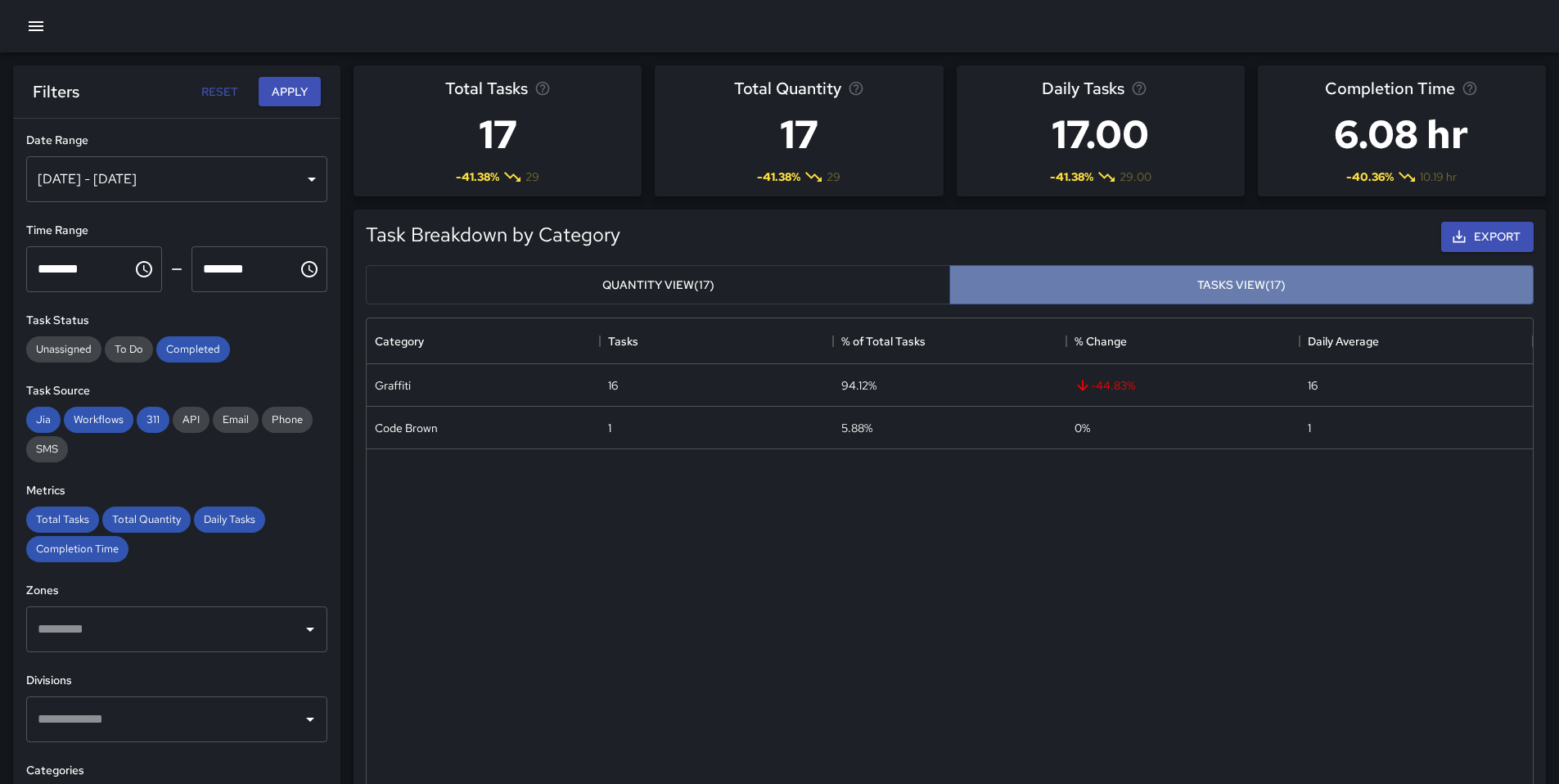
click at [1184, 286] on button "Tasks View (17)" at bounding box center [1241, 285] width 584 height 40
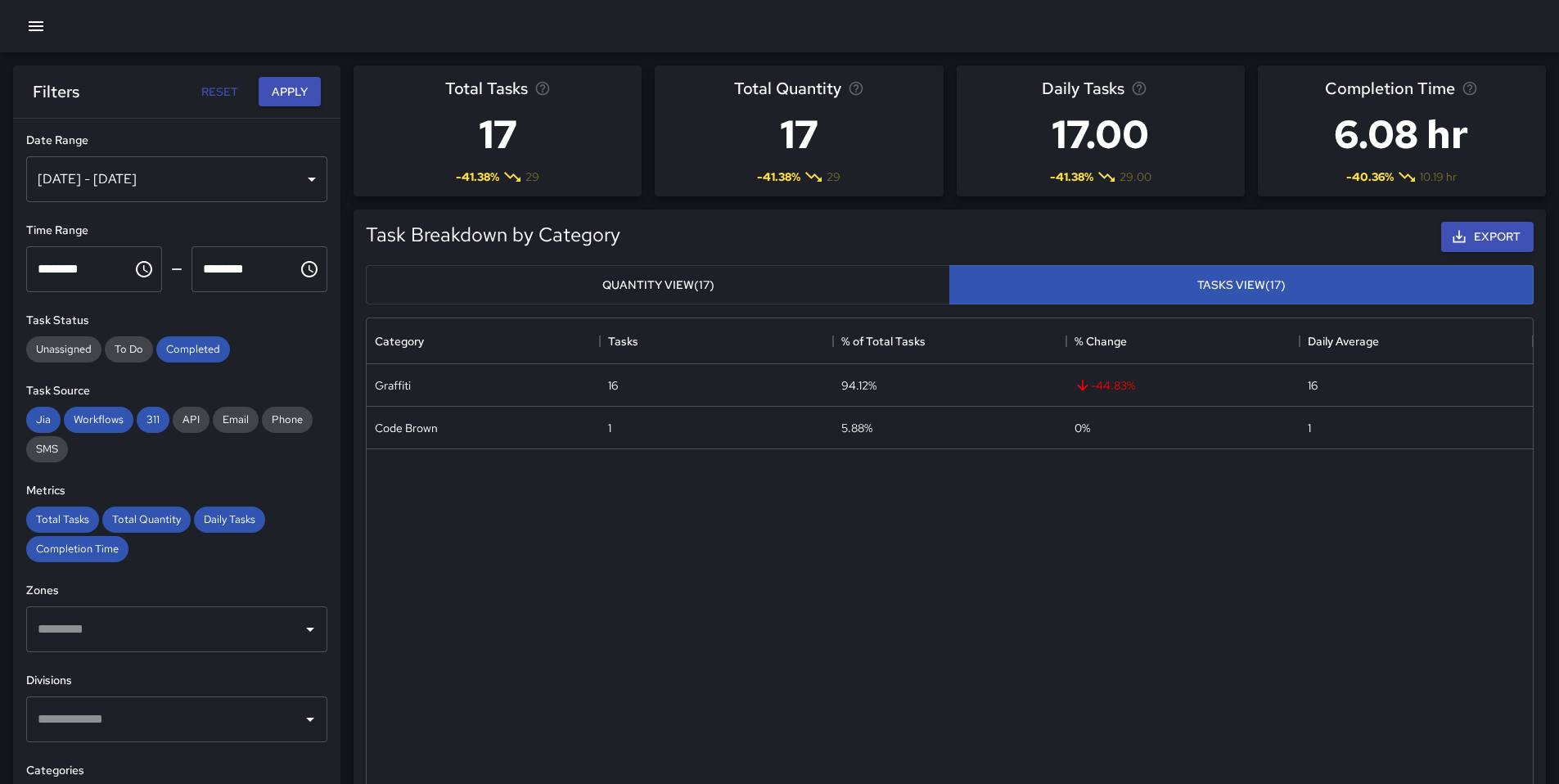
click at [877, 297] on button "Quantity View (17)" at bounding box center [658, 285] width 584 height 40
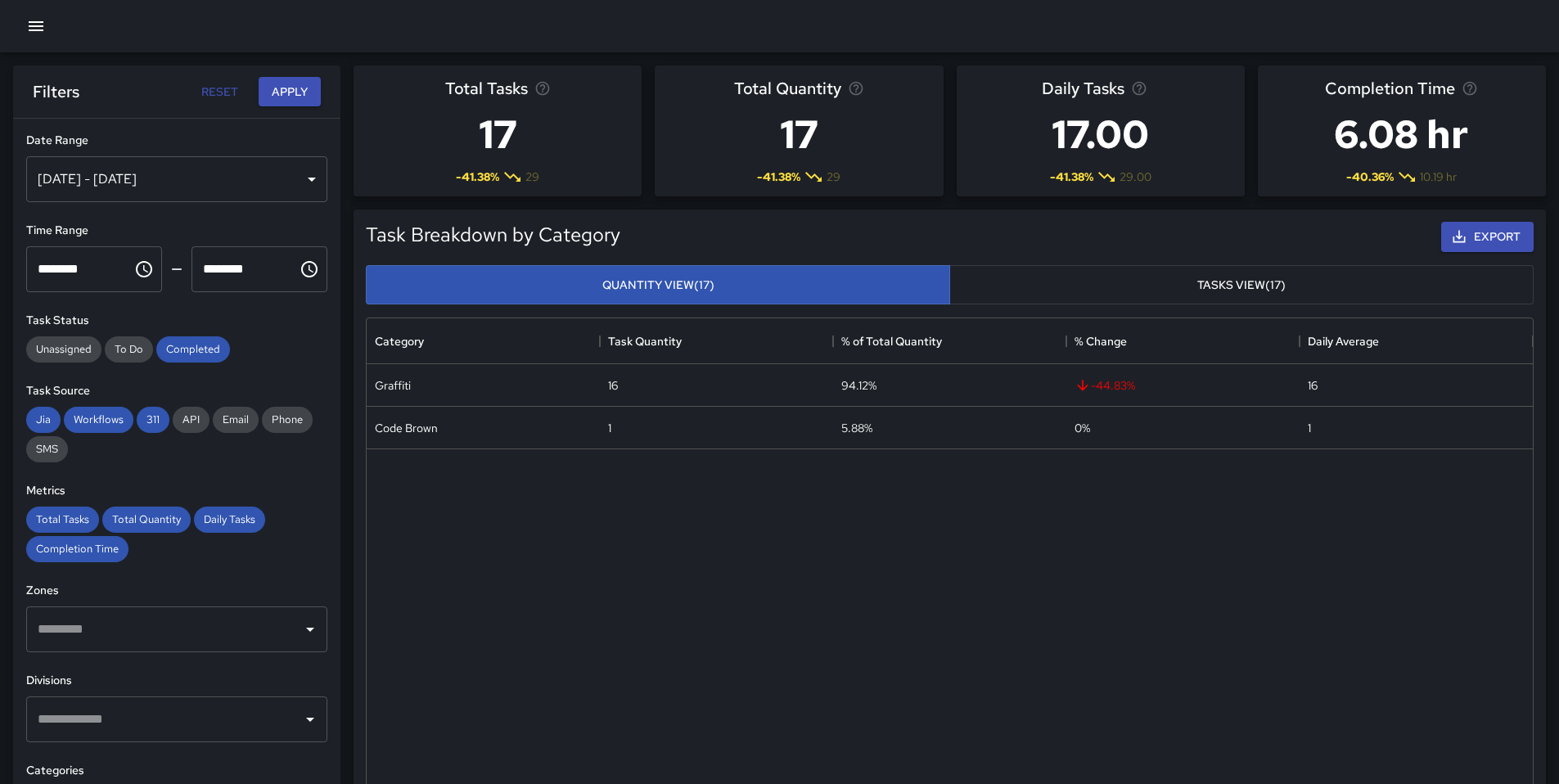
click at [993, 289] on button "Tasks View (17)" at bounding box center [1241, 285] width 584 height 40
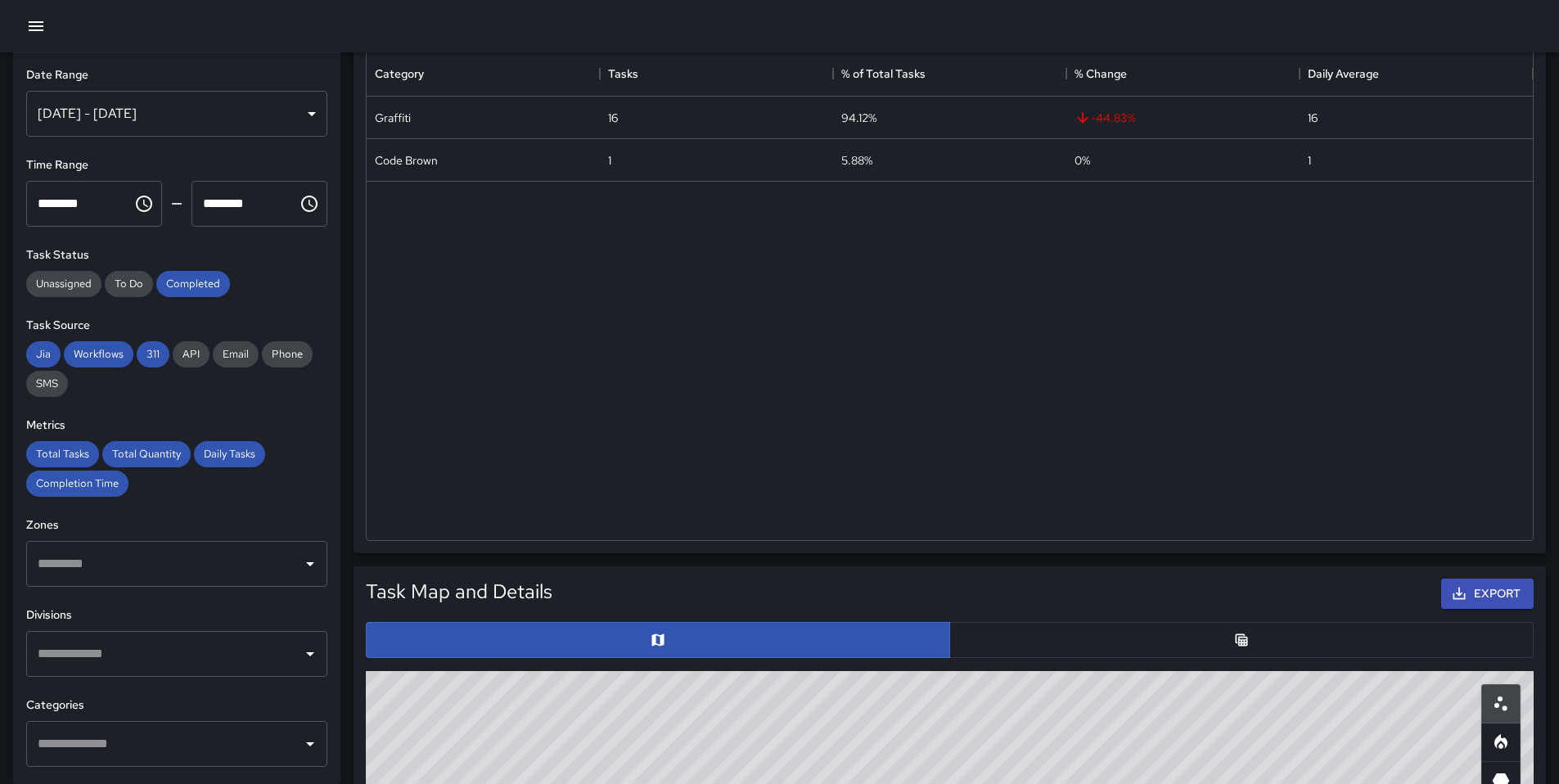
scroll to position [564, 0]
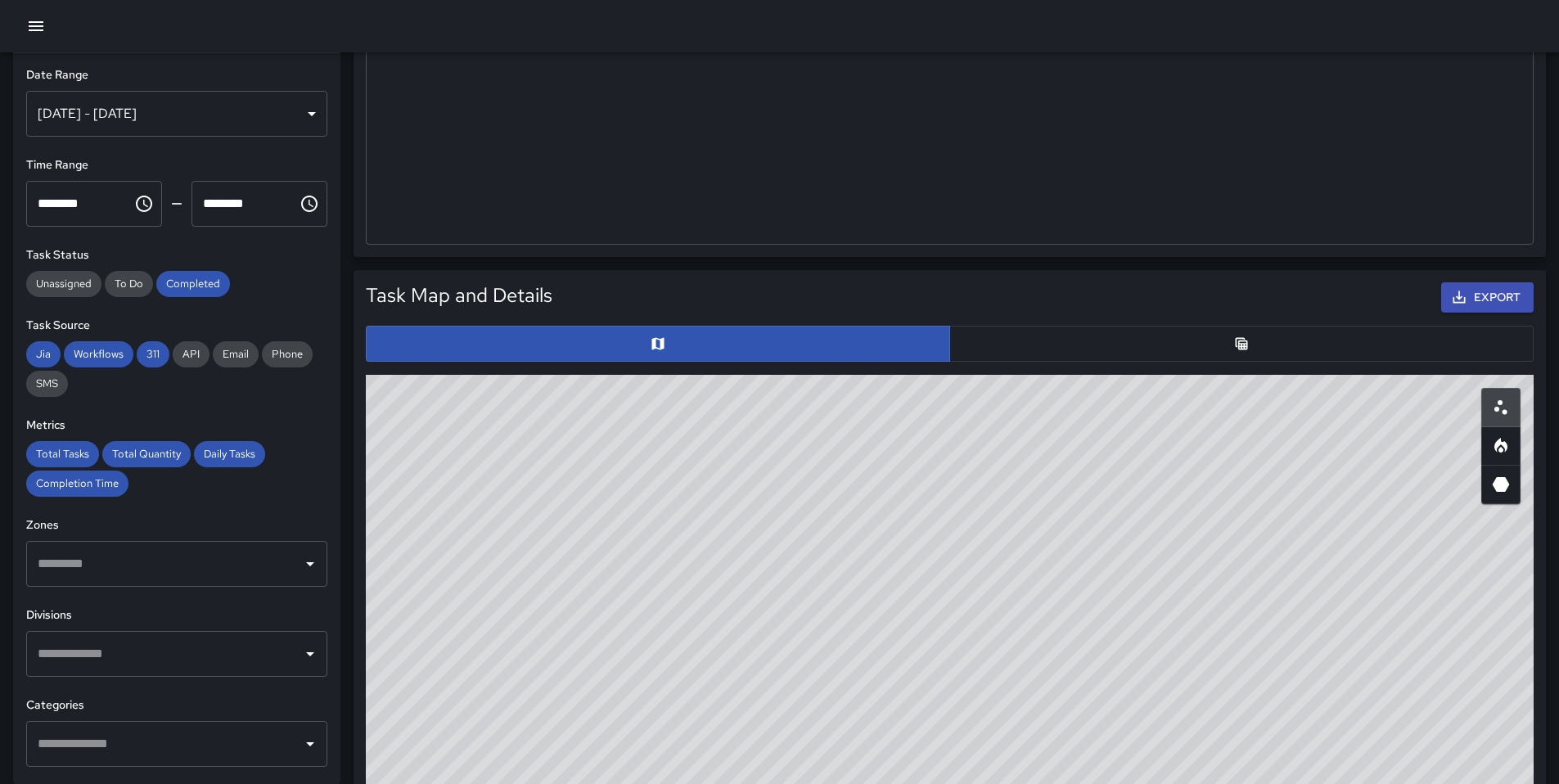
click at [1060, 348] on button "button" at bounding box center [1241, 344] width 584 height 36
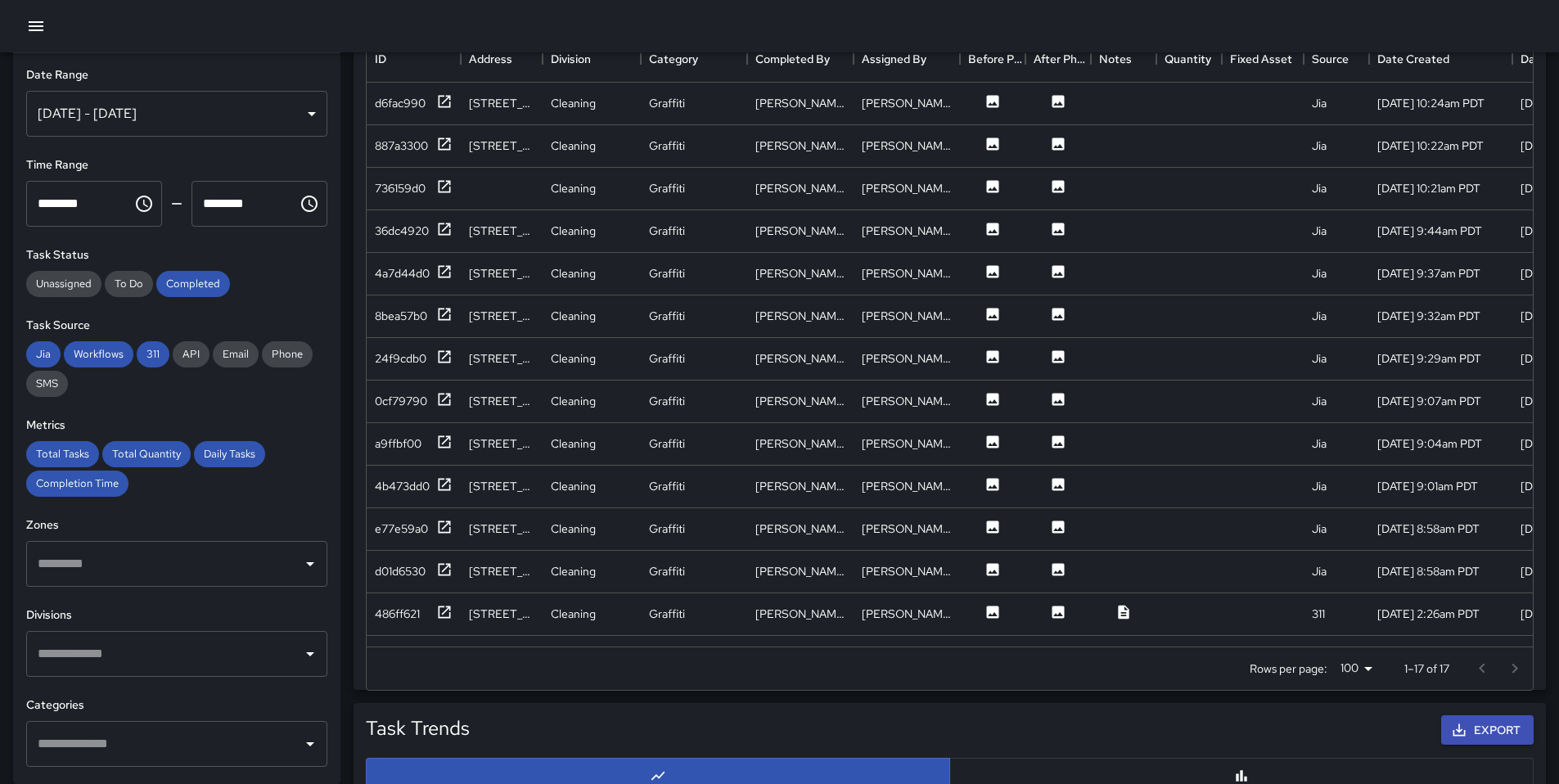
scroll to position [700, 0]
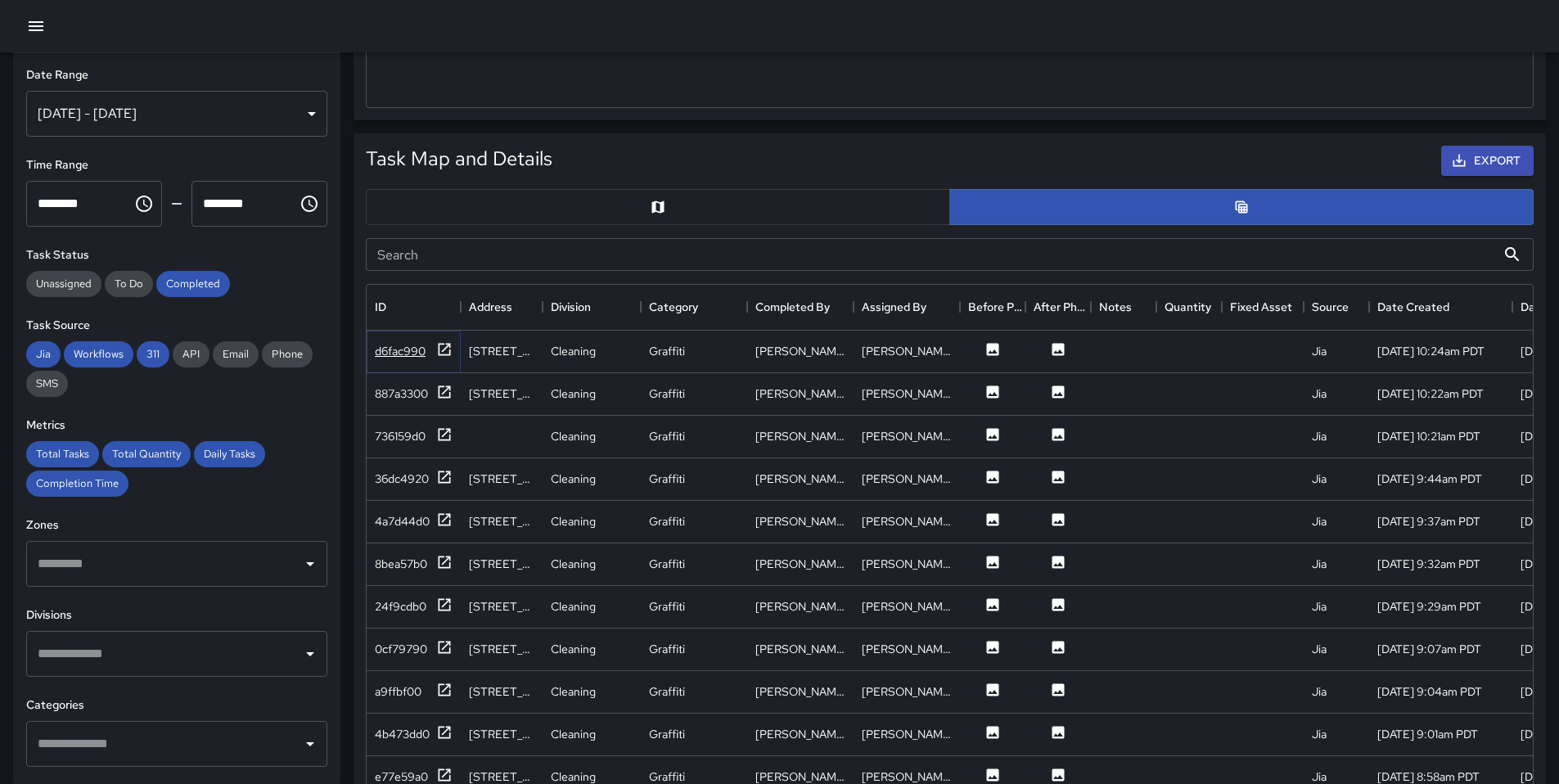
click at [387, 357] on div "d6fac990" at bounding box center [400, 351] width 51 height 16
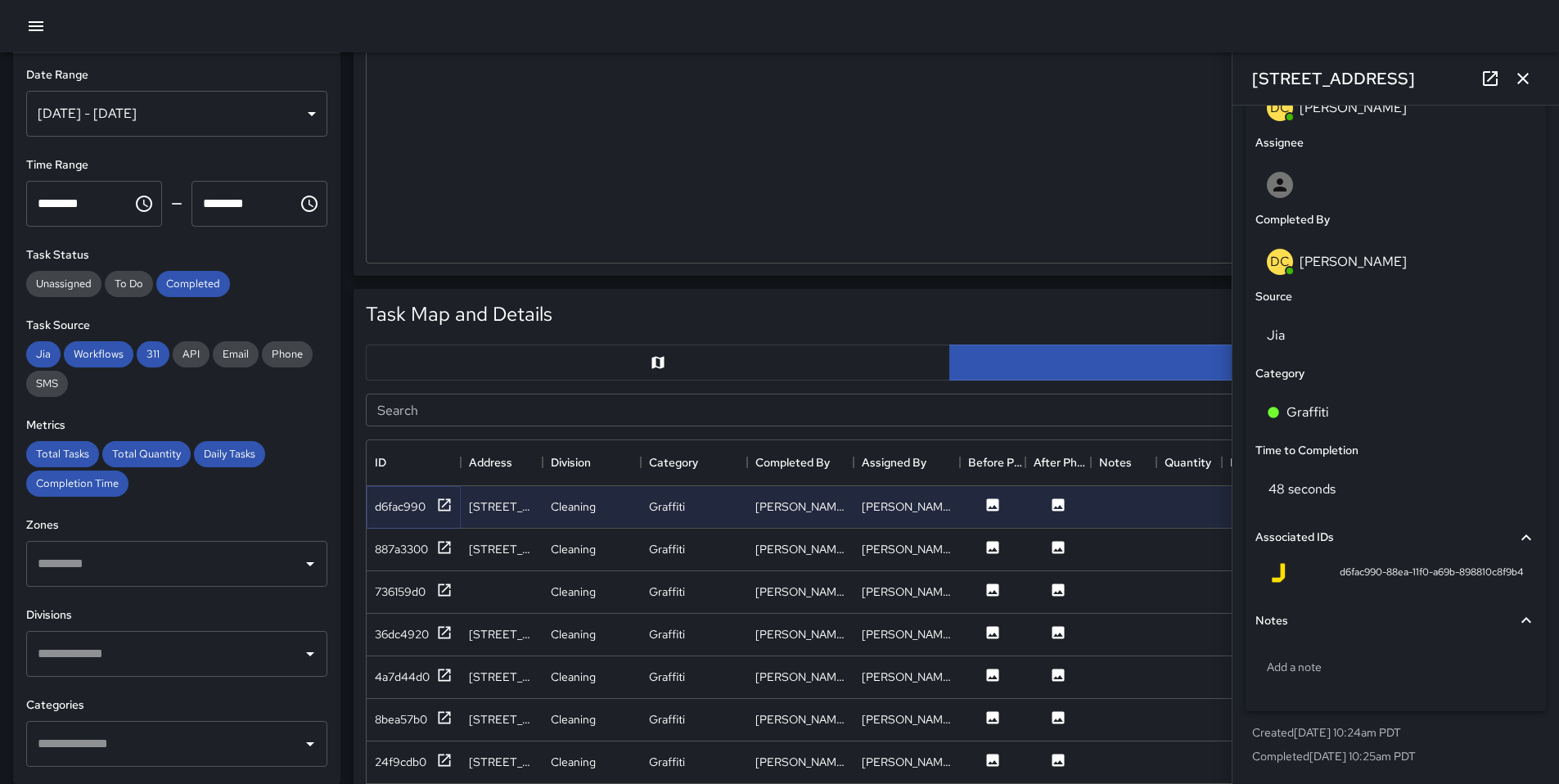
scroll to position [548, 0]
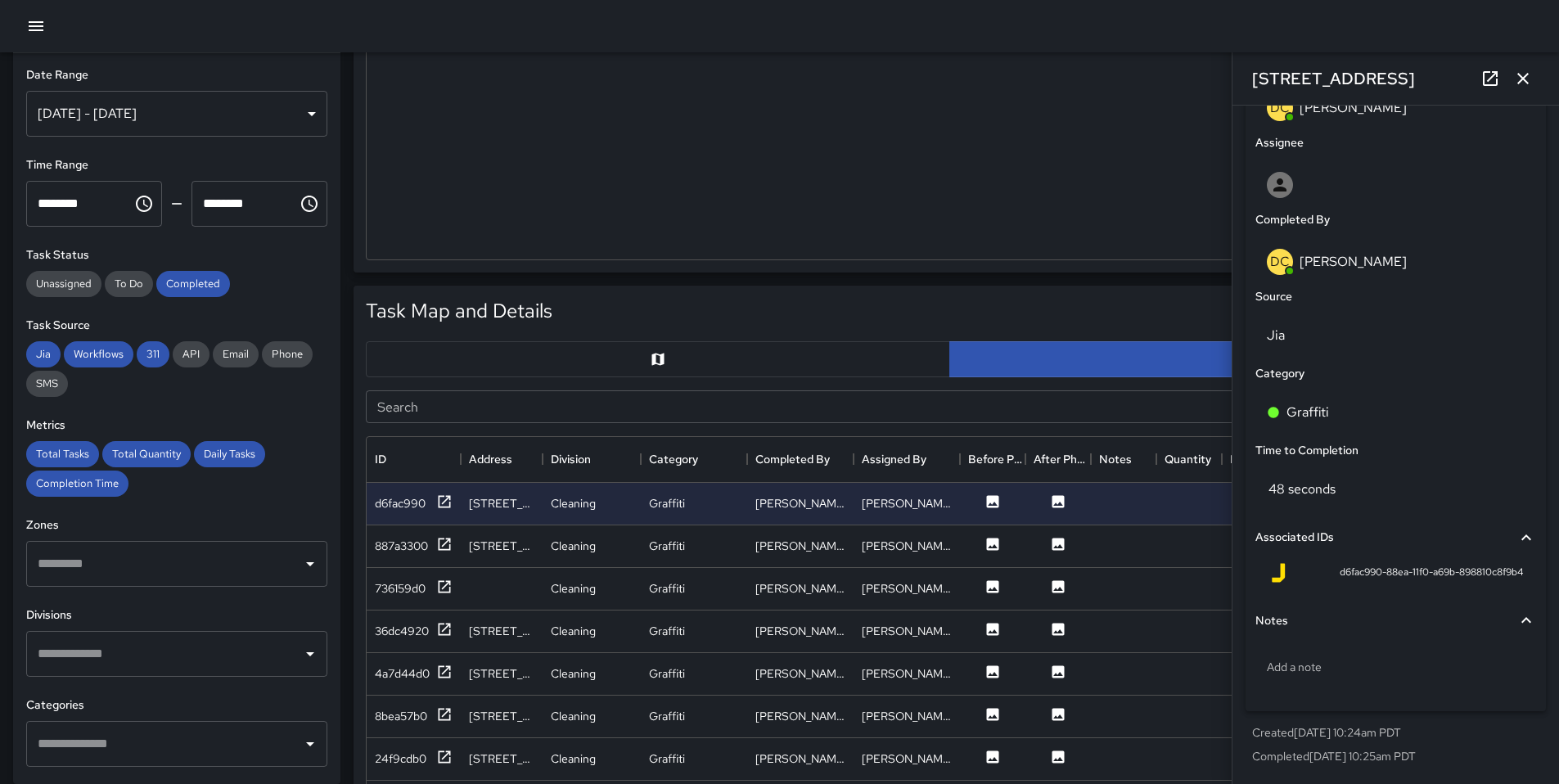
click at [1524, 85] on icon "button" at bounding box center [1523, 79] width 20 height 20
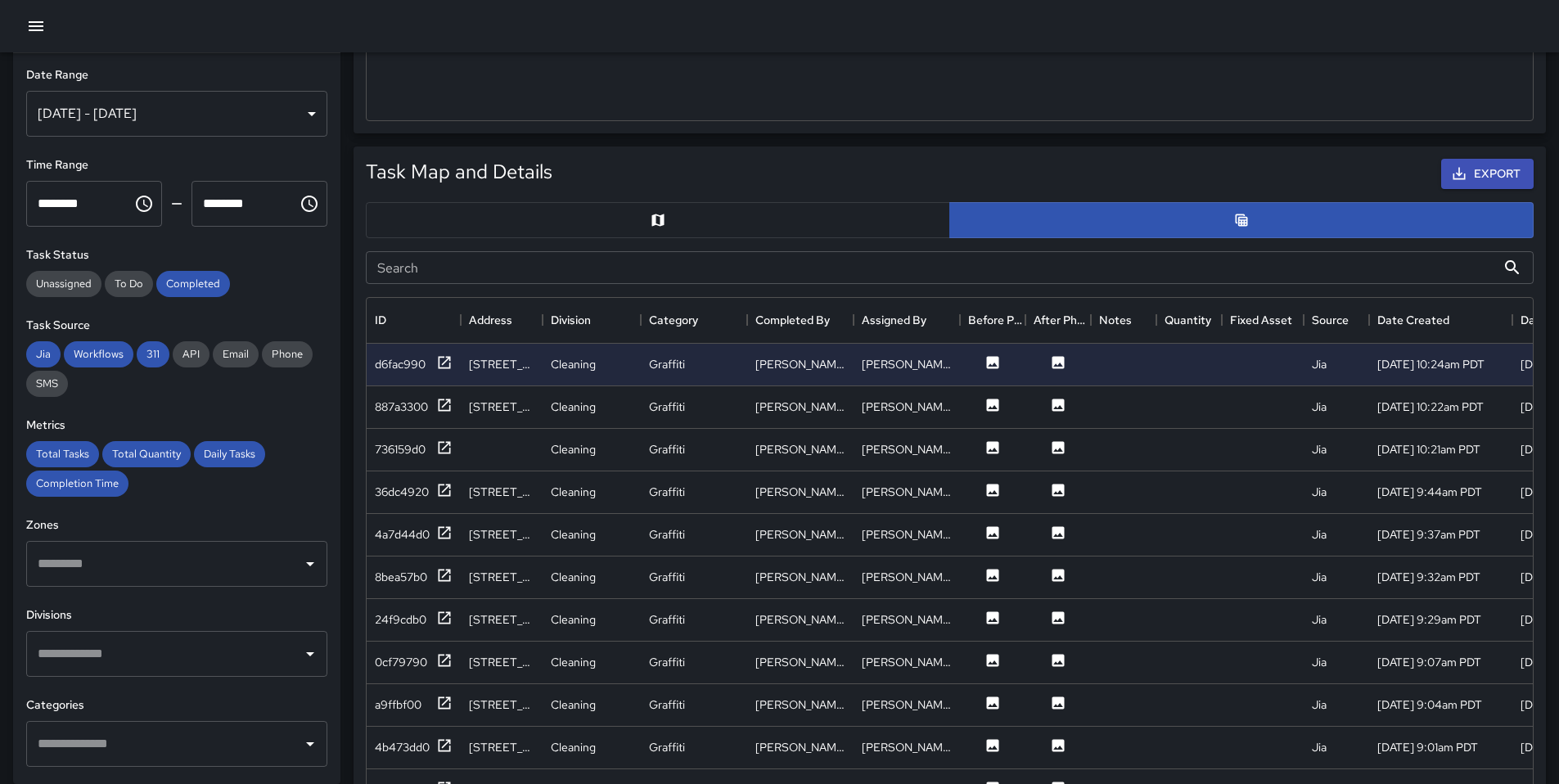
scroll to position [705, 0]
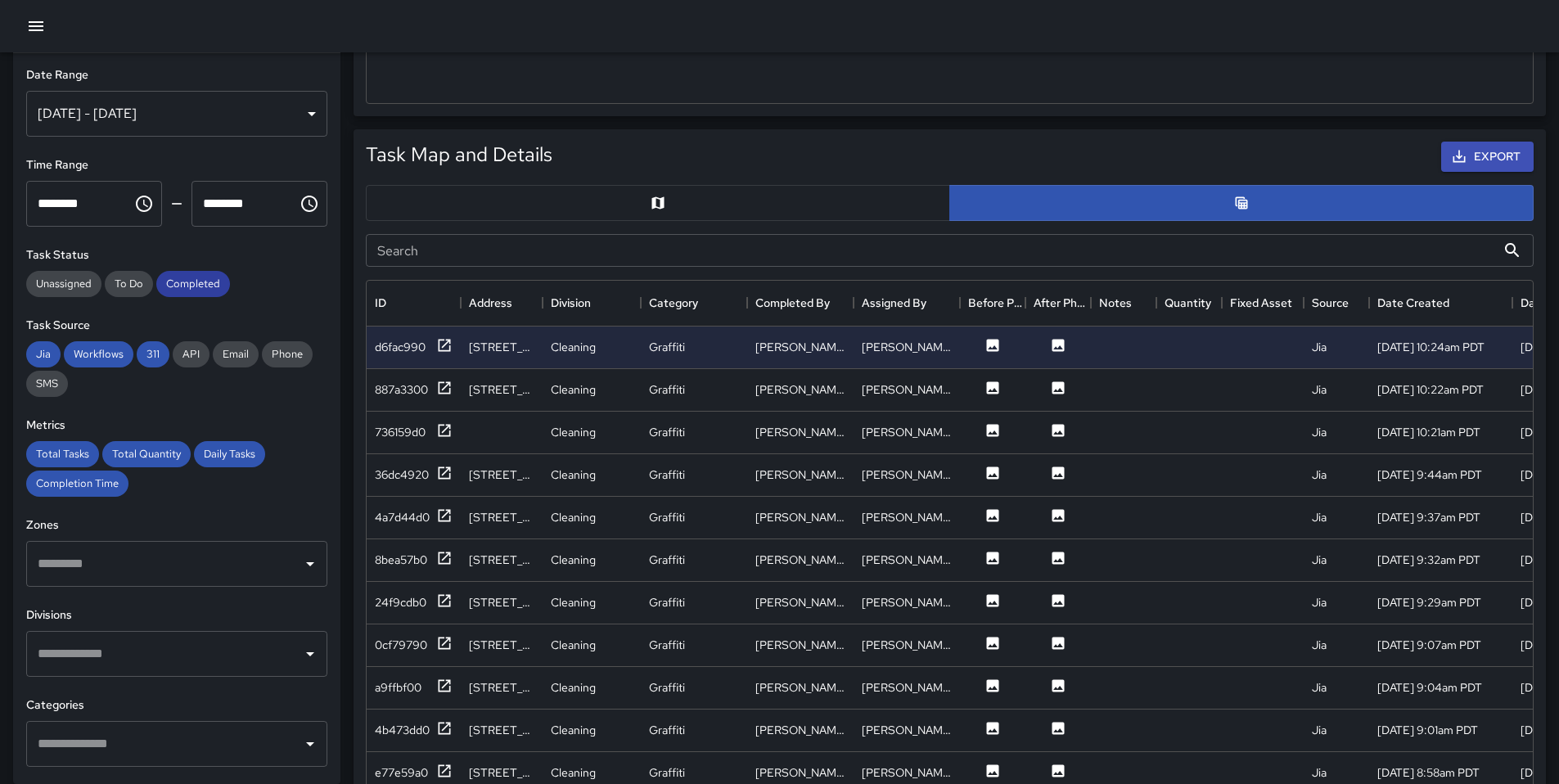
click at [177, 282] on span "Completed" at bounding box center [193, 283] width 74 height 14
click at [144, 357] on span "311" at bounding box center [153, 353] width 33 height 14
drag, startPoint x: 116, startPoint y: 360, endPoint x: 94, endPoint y: 361, distance: 22.0
click at [116, 360] on span "Workflows" at bounding box center [98, 353] width 69 height 14
drag, startPoint x: 52, startPoint y: 360, endPoint x: 60, endPoint y: 440, distance: 80.4
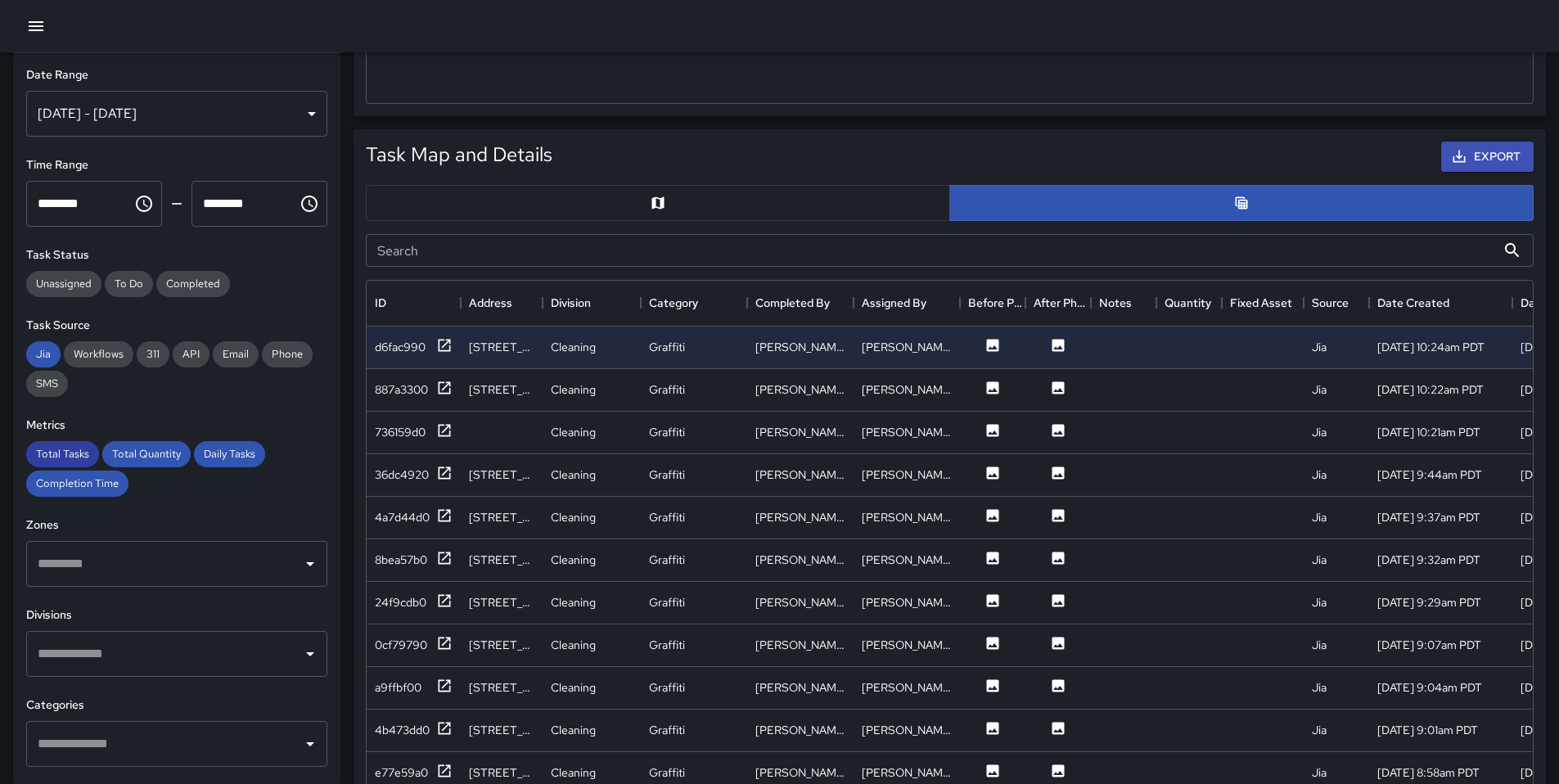
click at [51, 360] on span "Jia" at bounding box center [44, 353] width 35 height 14
drag, startPoint x: 68, startPoint y: 456, endPoint x: 75, endPoint y: 492, distance: 36.7
click at [68, 457] on span "Total Tasks" at bounding box center [63, 453] width 73 height 14
drag, startPoint x: 80, startPoint y: 490, endPoint x: 133, endPoint y: 464, distance: 59.0
click at [81, 489] on div "Completion Time" at bounding box center [77, 483] width 102 height 26
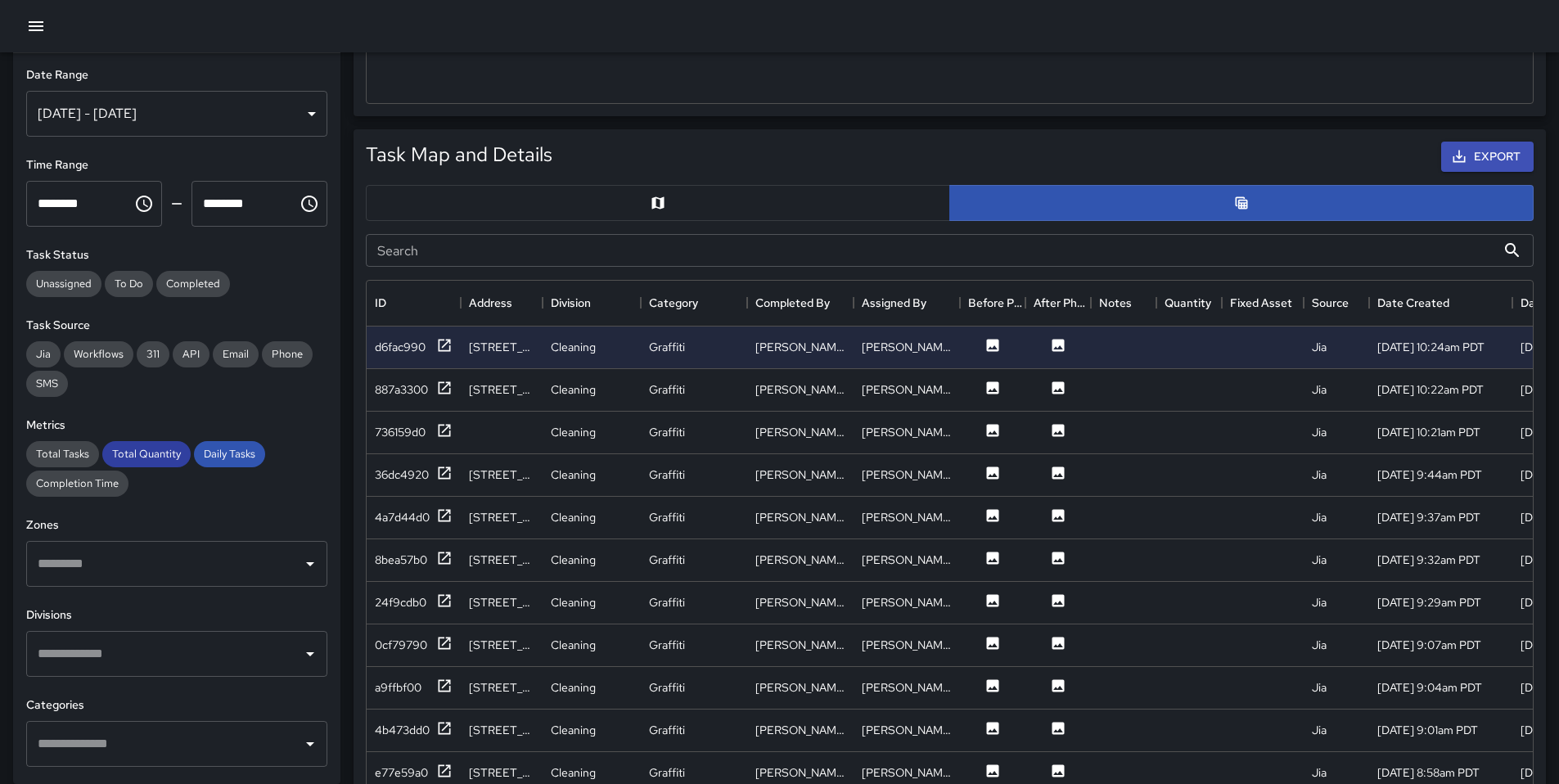
drag, startPoint x: 146, startPoint y: 450, endPoint x: 168, endPoint y: 447, distance: 22.2
click at [146, 451] on span "Total Quantity" at bounding box center [146, 453] width 88 height 14
click at [225, 448] on span "Daily Tasks" at bounding box center [229, 453] width 71 height 14
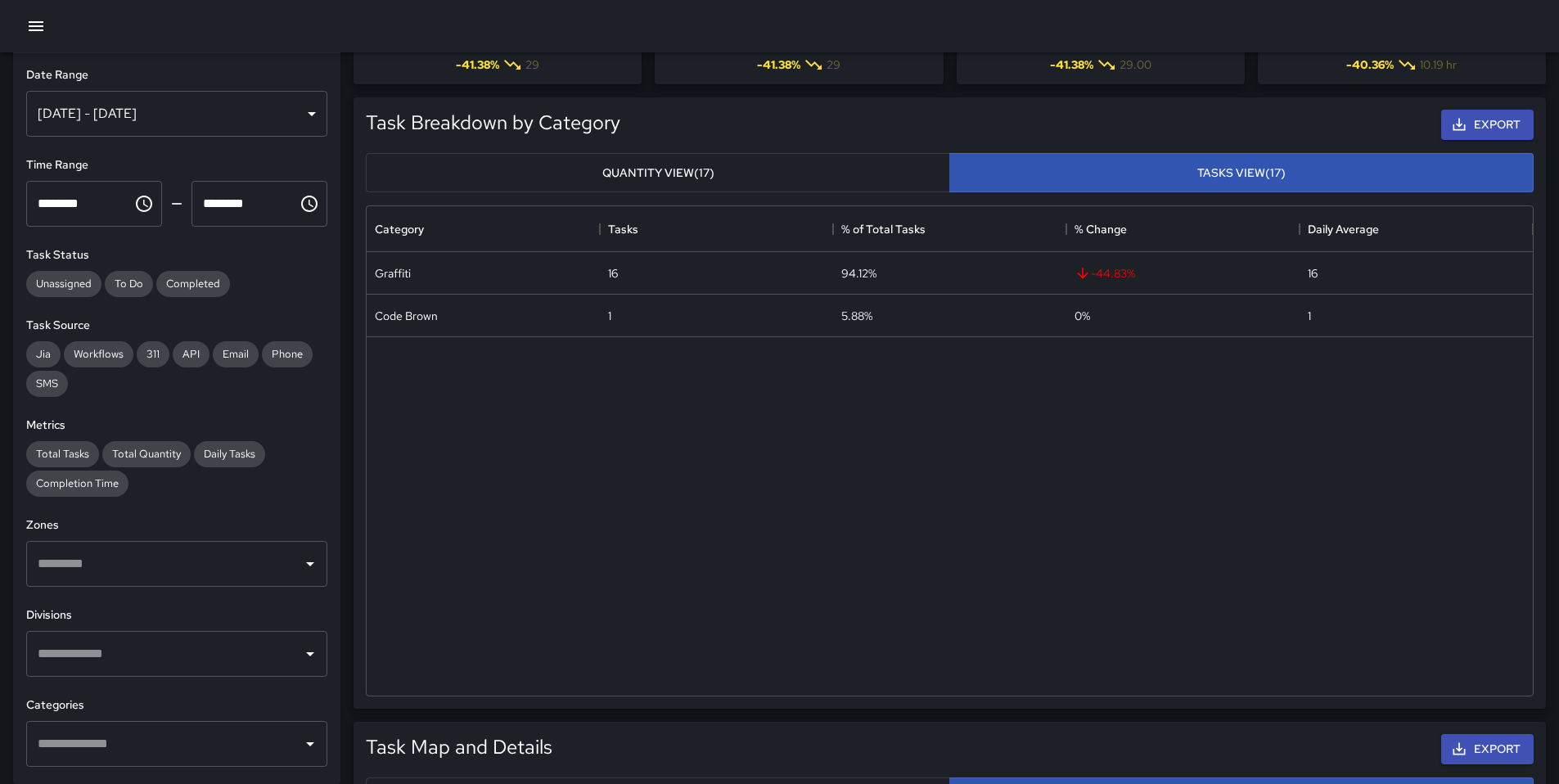
scroll to position [0, 0]
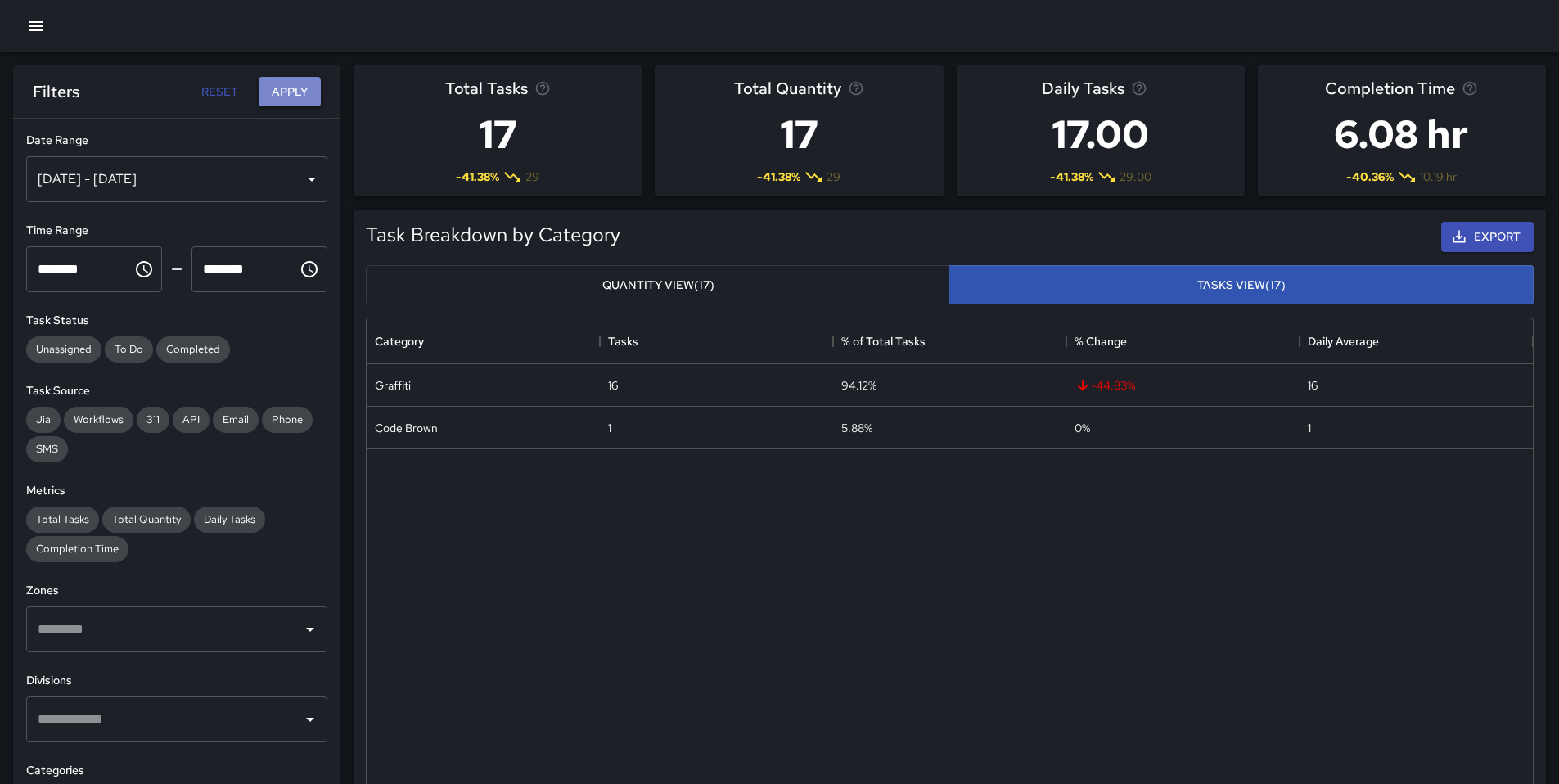
click at [272, 93] on button "Apply" at bounding box center [289, 92] width 62 height 30
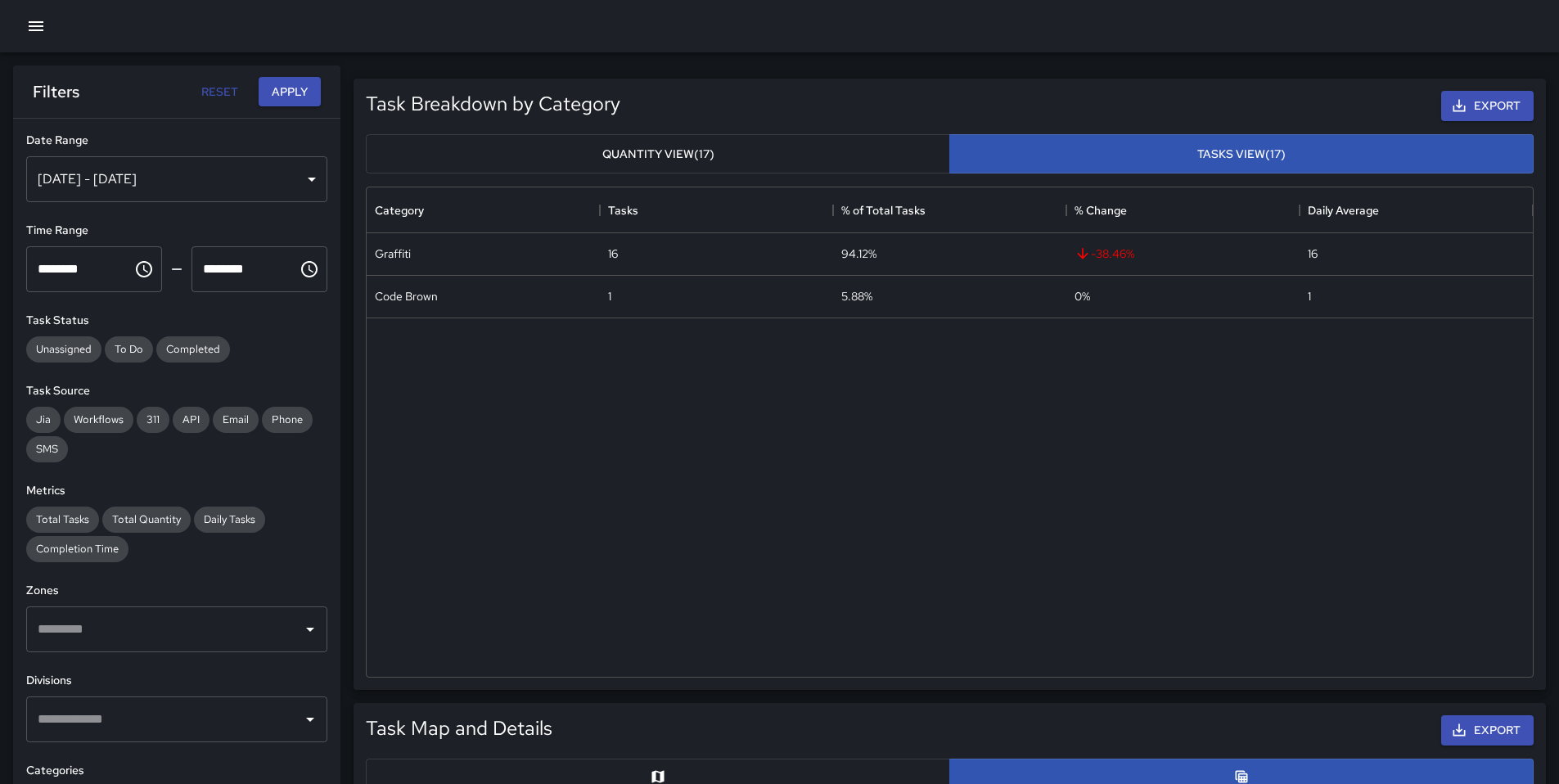
click at [31, 32] on icon "button" at bounding box center [36, 26] width 20 height 20
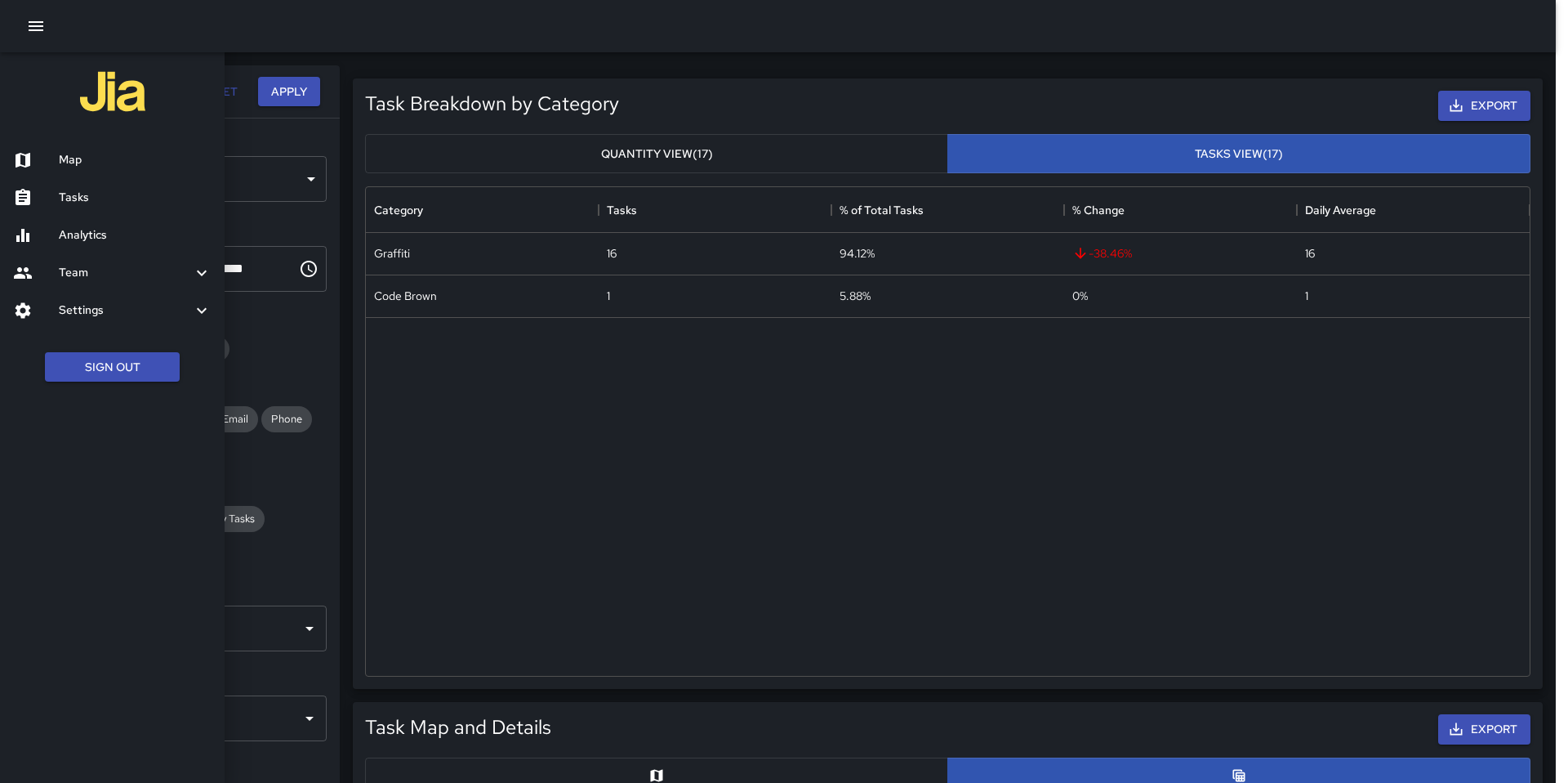
click at [68, 155] on h6 "Map" at bounding box center [135, 160] width 153 height 18
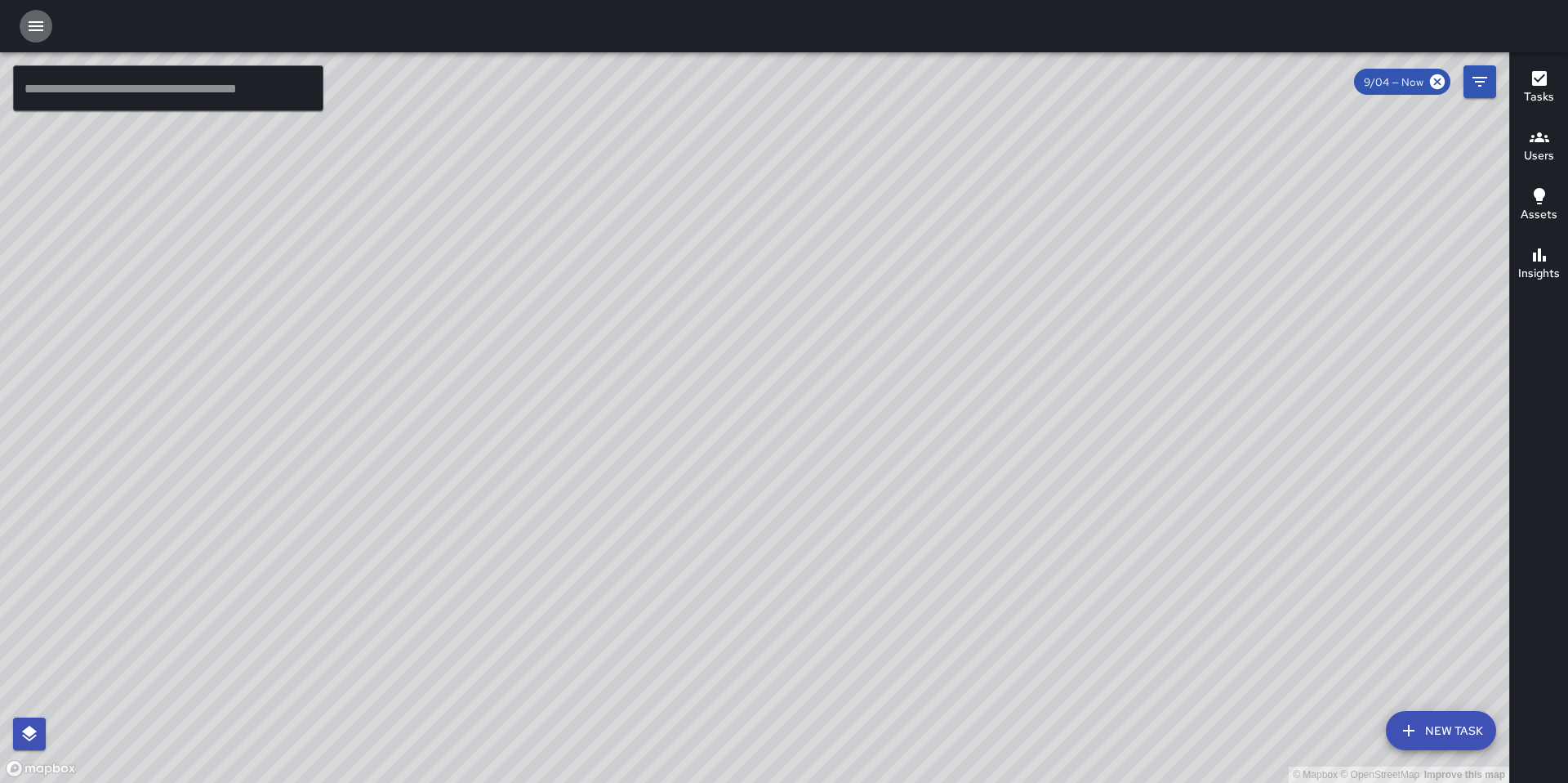
click at [34, 26] on icon "button" at bounding box center [35, 25] width 15 height 10
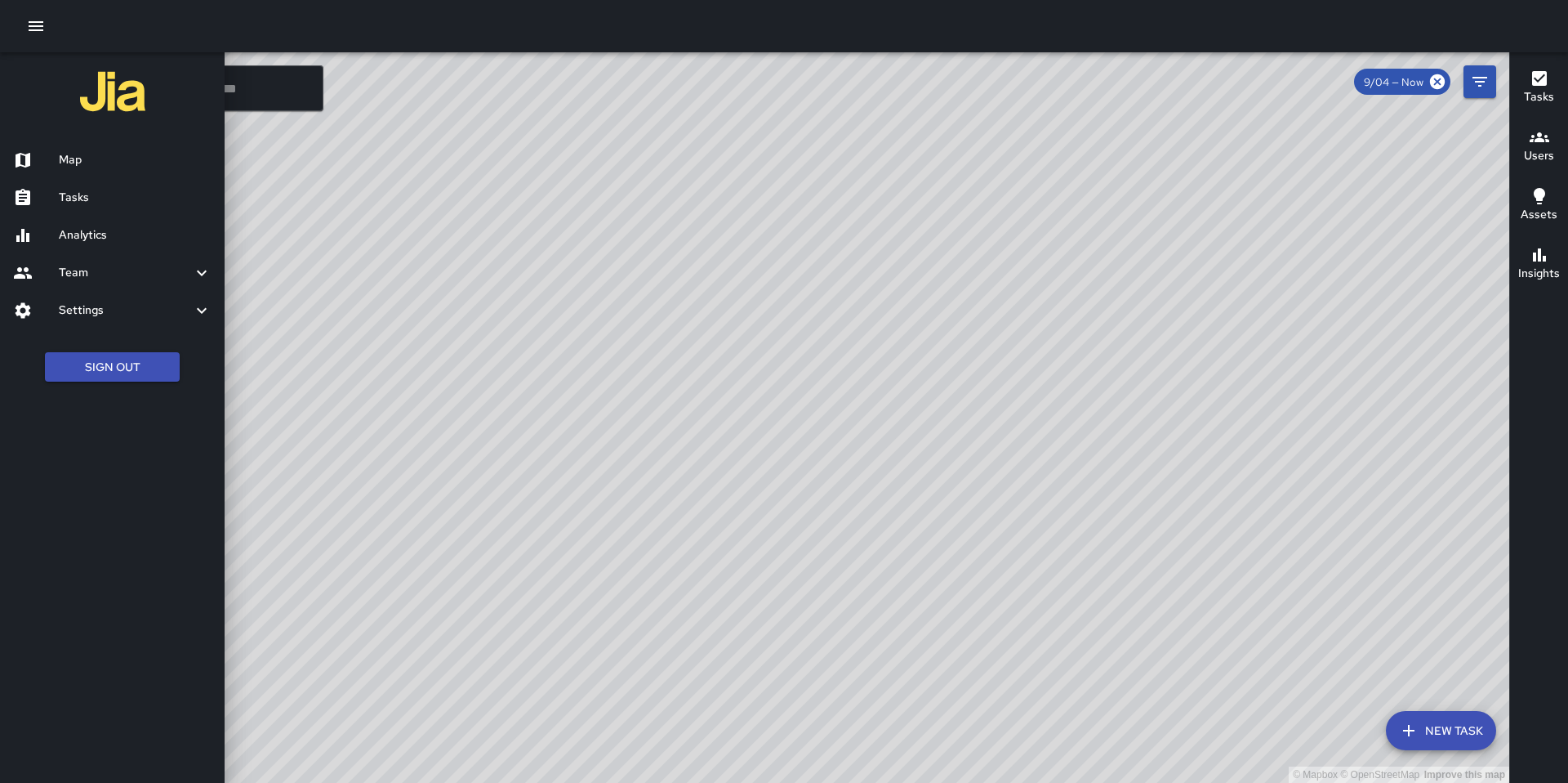
drag, startPoint x: 94, startPoint y: 199, endPoint x: 103, endPoint y: 205, distance: 10.8
click at [94, 199] on h6 "Tasks" at bounding box center [135, 198] width 153 height 18
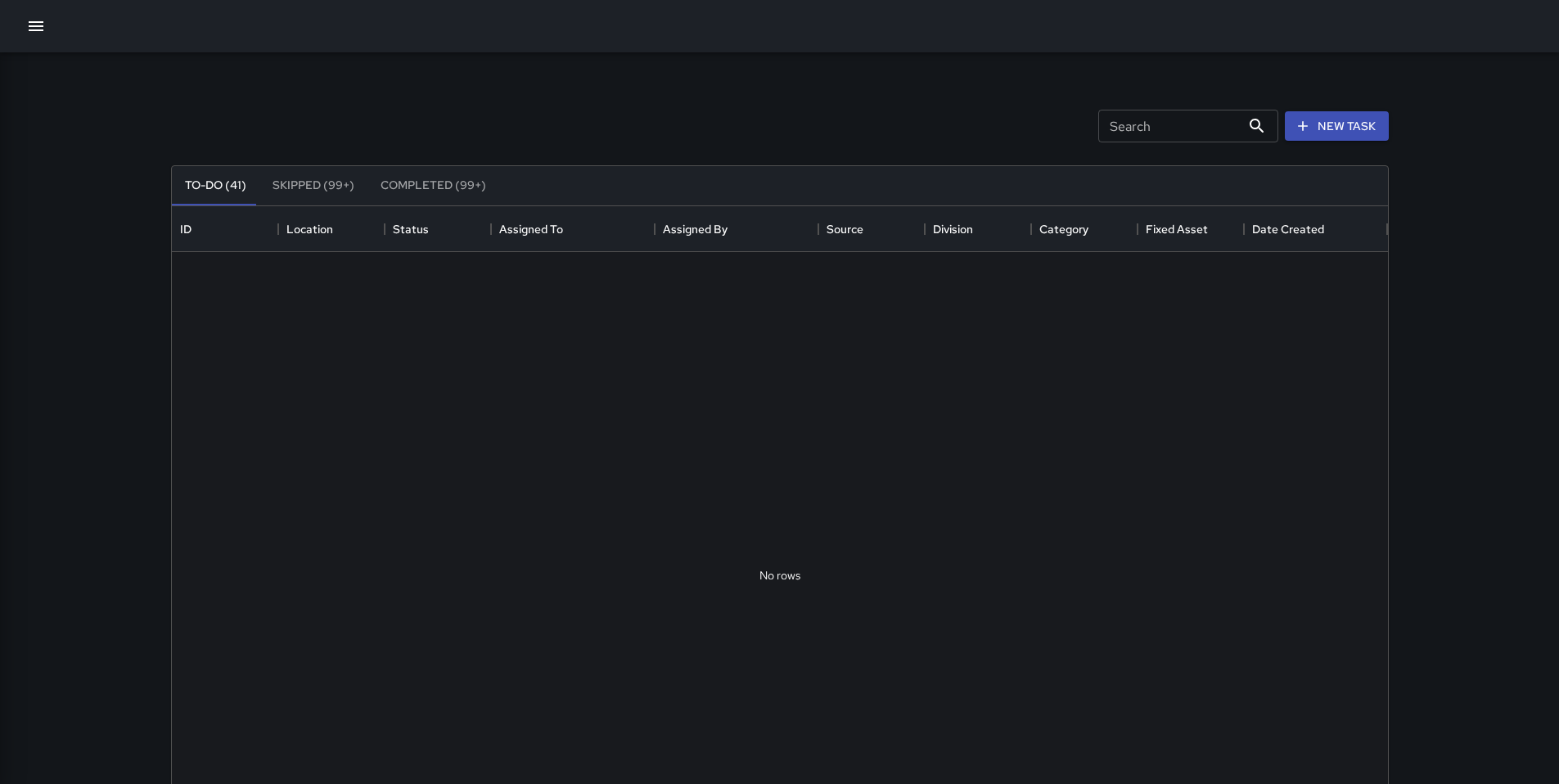
scroll to position [680, 1203]
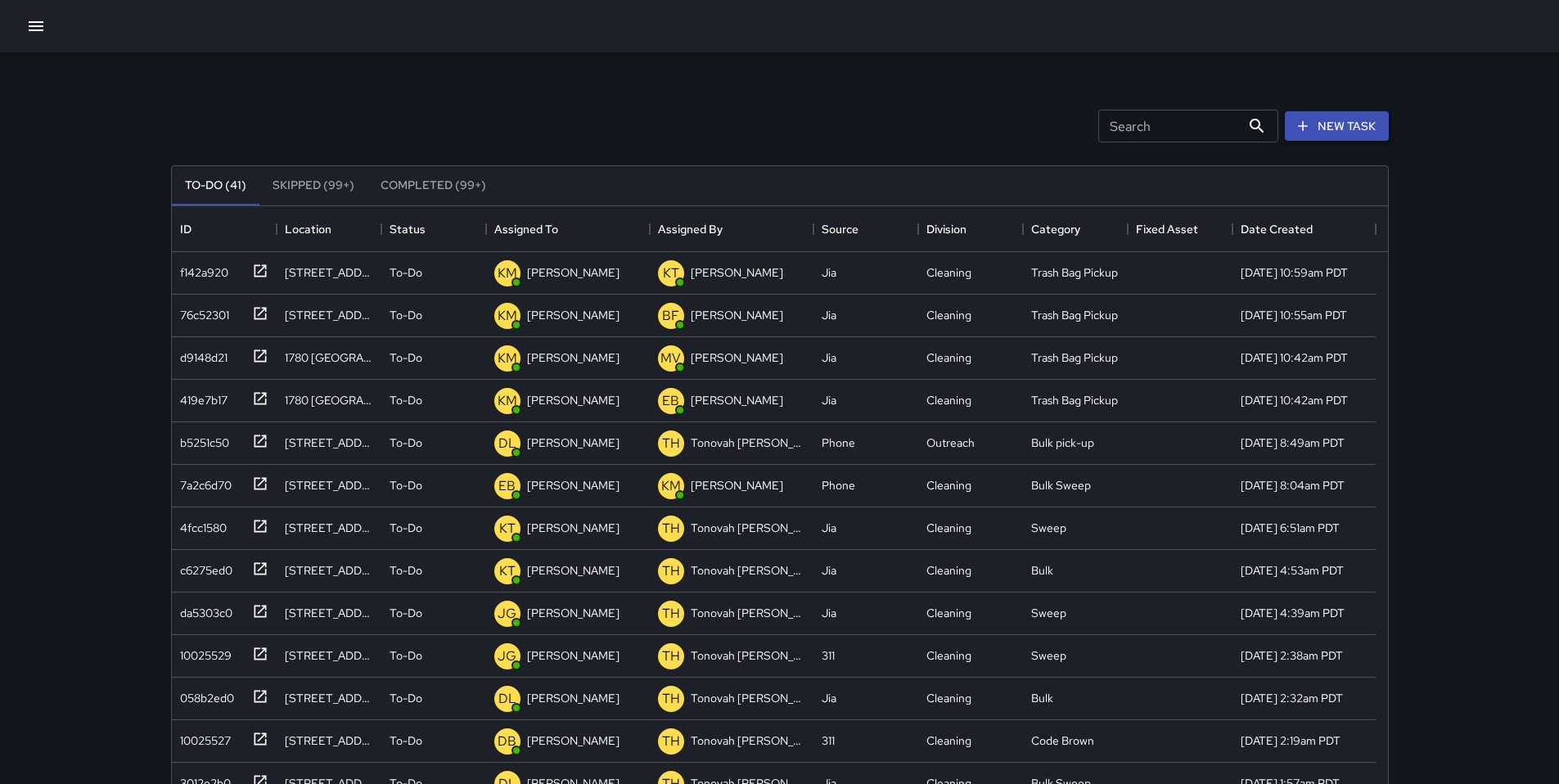
click at [1309, 130] on icon "button" at bounding box center [1303, 126] width 16 height 16
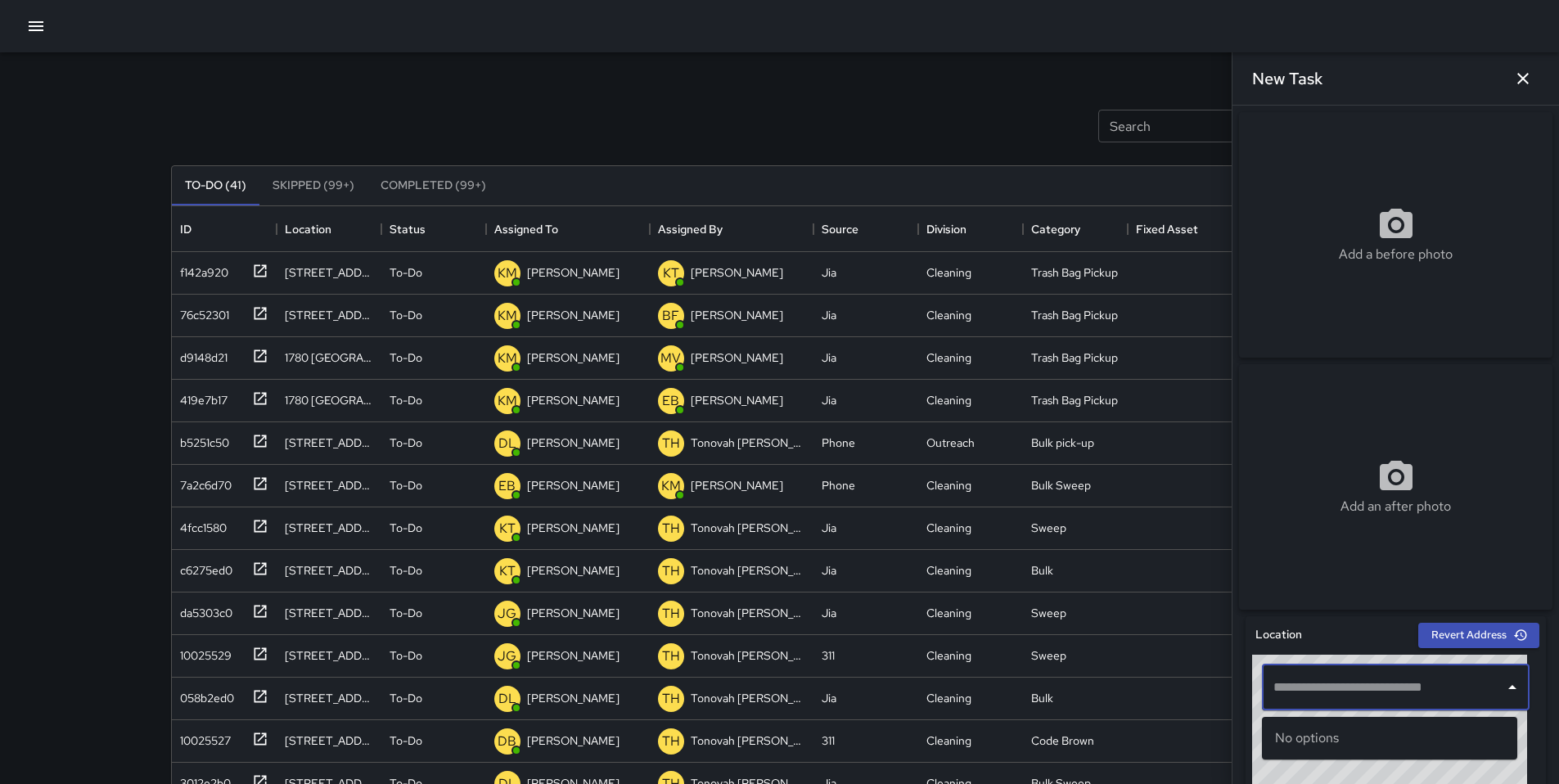
click at [1304, 703] on input "text" at bounding box center [1383, 688] width 228 height 31
paste input "**********"
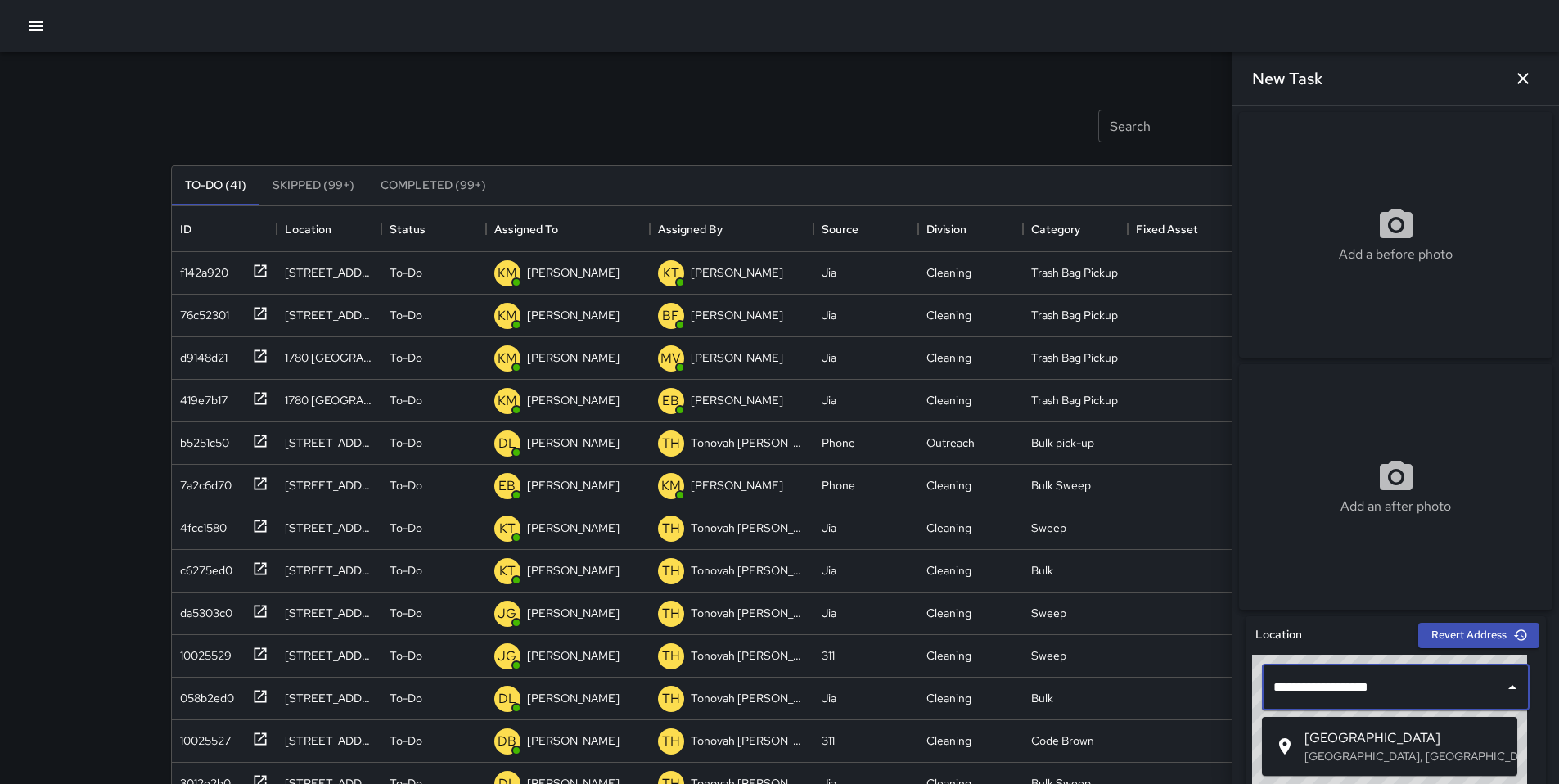
click at [1356, 753] on p "[GEOGRAPHIC_DATA], [GEOGRAPHIC_DATA], [GEOGRAPHIC_DATA]" at bounding box center [1403, 756] width 199 height 16
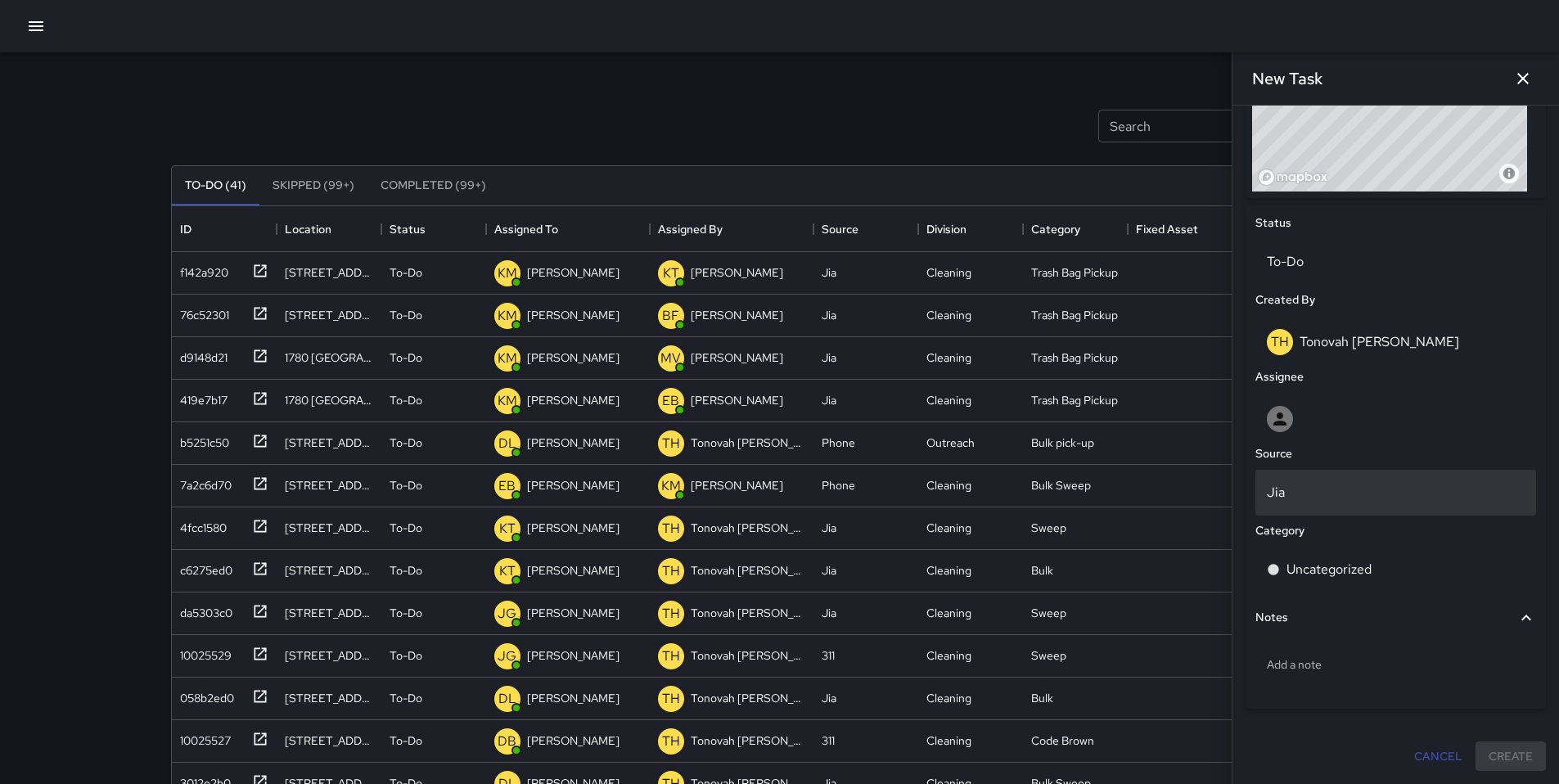
scroll to position [674, 0]
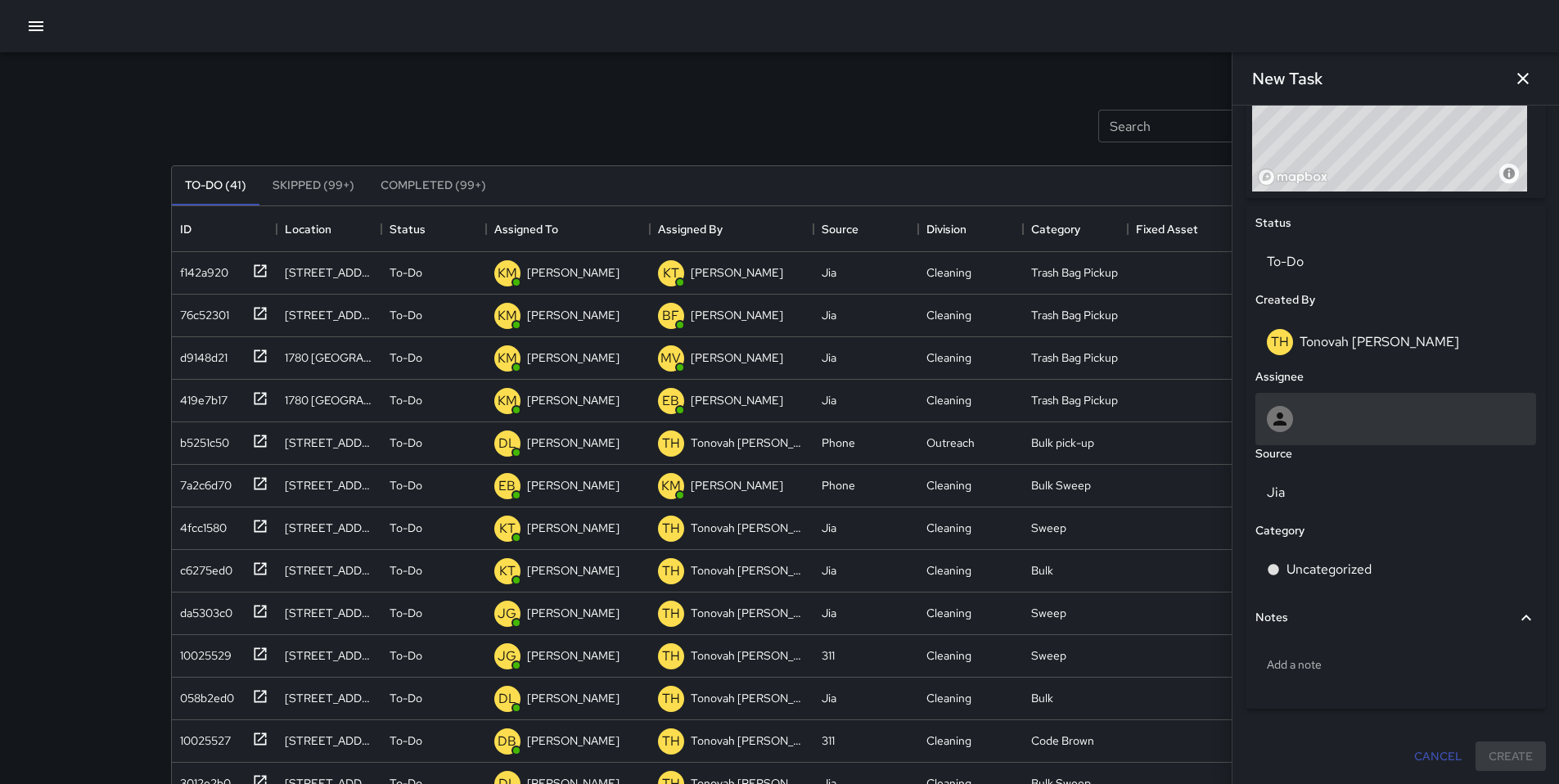
type input "**********"
click at [1326, 420] on div at bounding box center [1394, 418] width 257 height 26
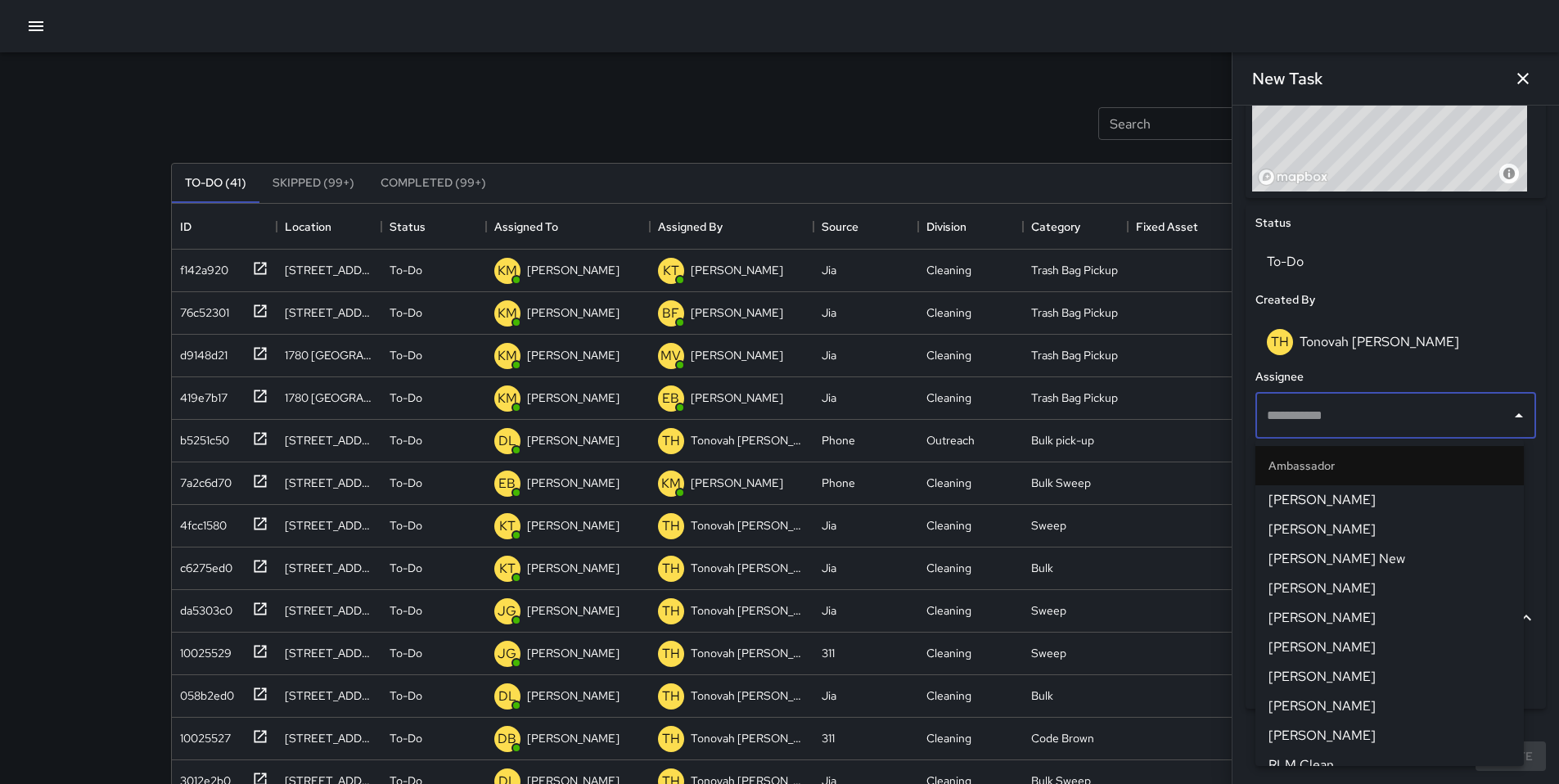
scroll to position [4, 0]
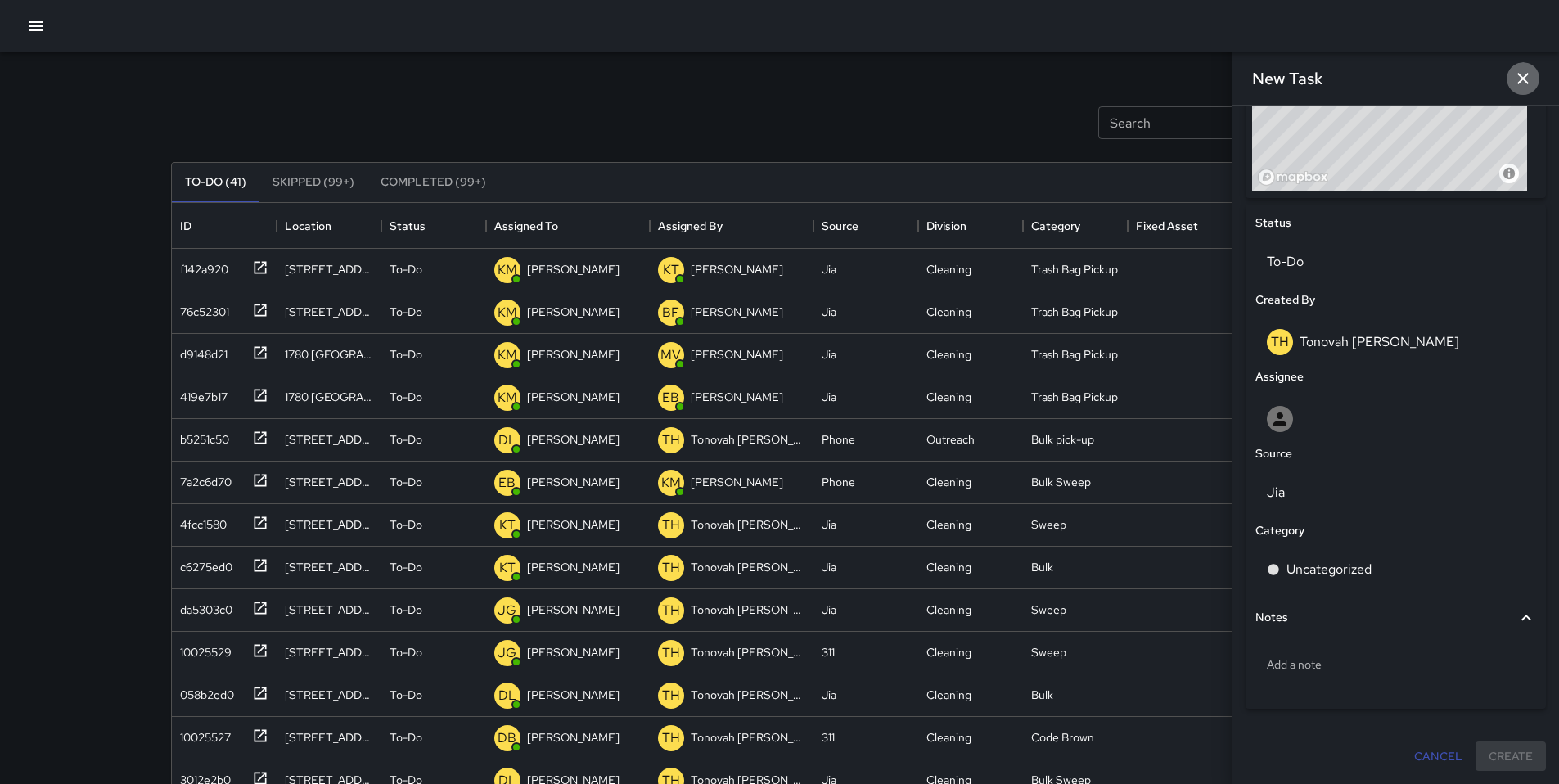
click at [1518, 84] on icon "button" at bounding box center [1523, 78] width 12 height 12
